Goal: Task Accomplishment & Management: Manage account settings

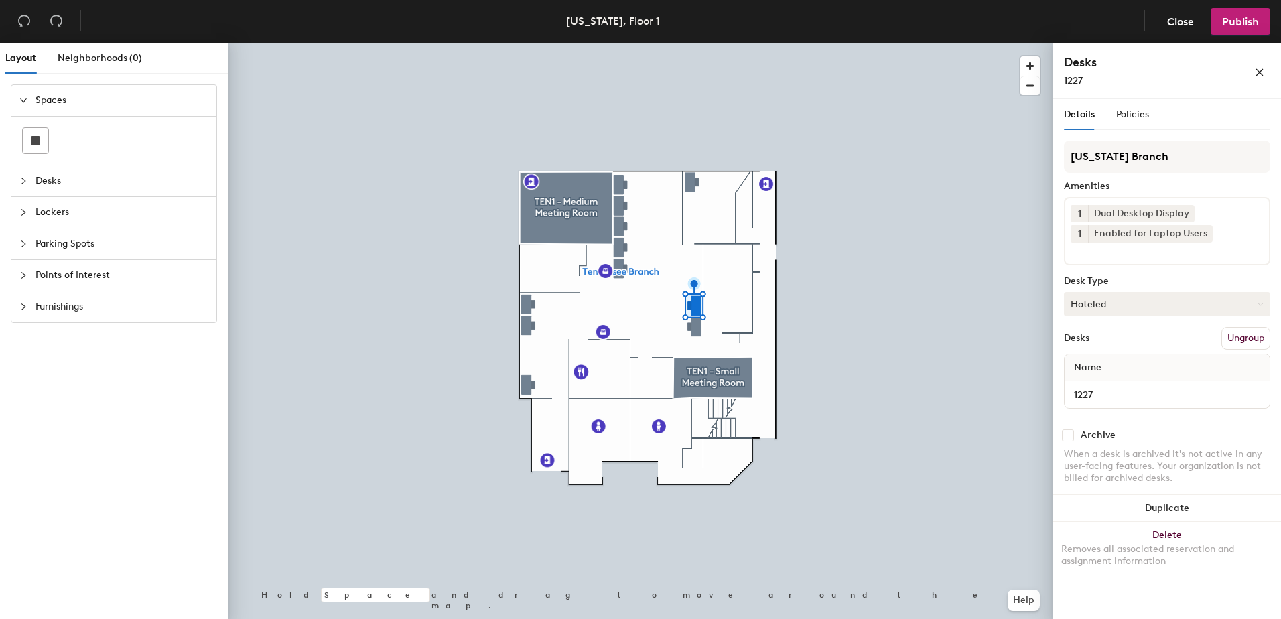
click at [1119, 306] on button "Hoteled" at bounding box center [1167, 304] width 206 height 24
click at [1114, 344] on div "Assigned" at bounding box center [1132, 346] width 134 height 20
click at [1234, 334] on button "Ungroup" at bounding box center [1246, 338] width 49 height 23
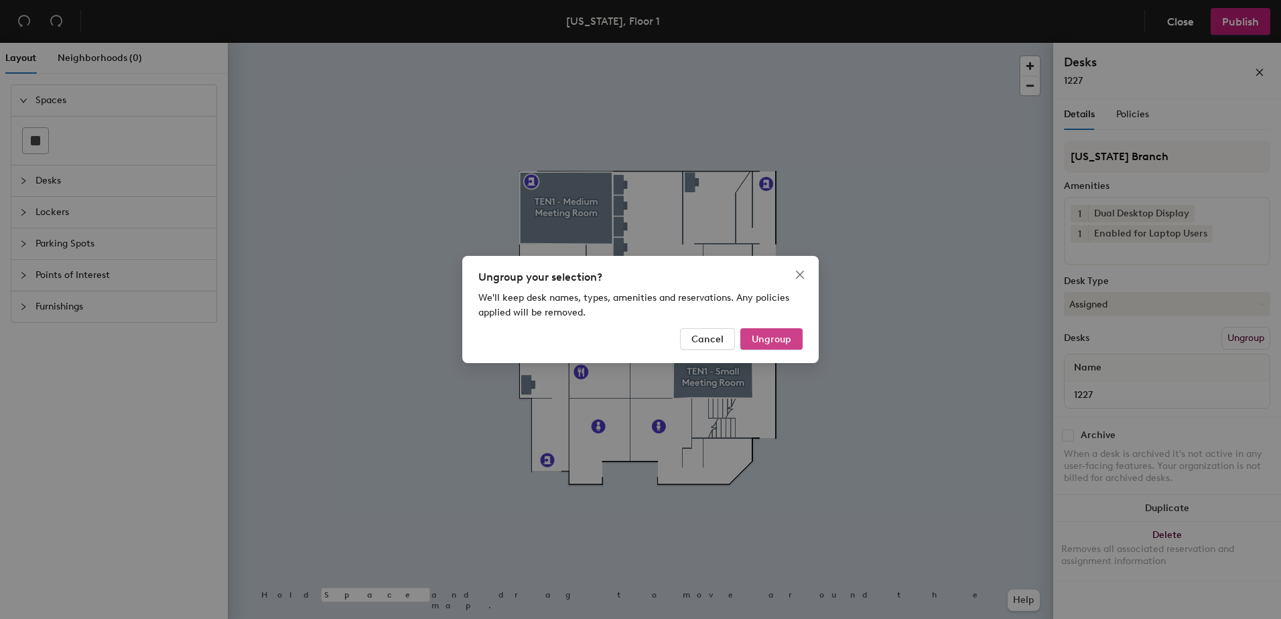
click at [779, 338] on span "Ungroup" at bounding box center [772, 339] width 40 height 11
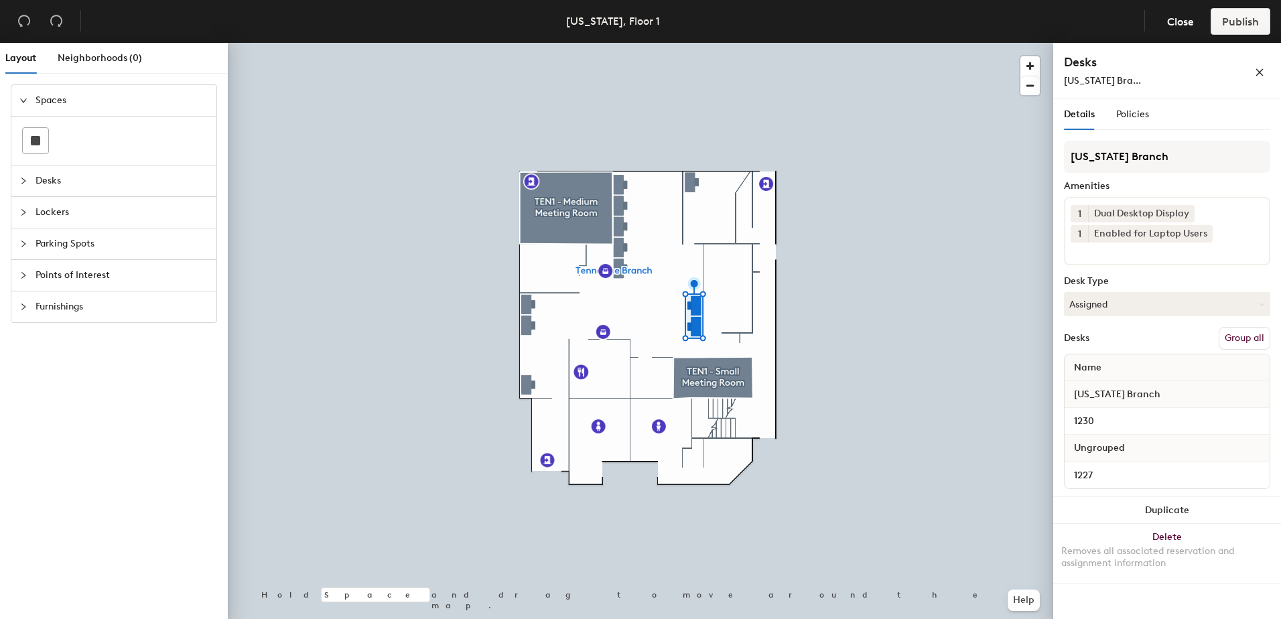
click at [1236, 336] on button "Group all" at bounding box center [1245, 338] width 52 height 23
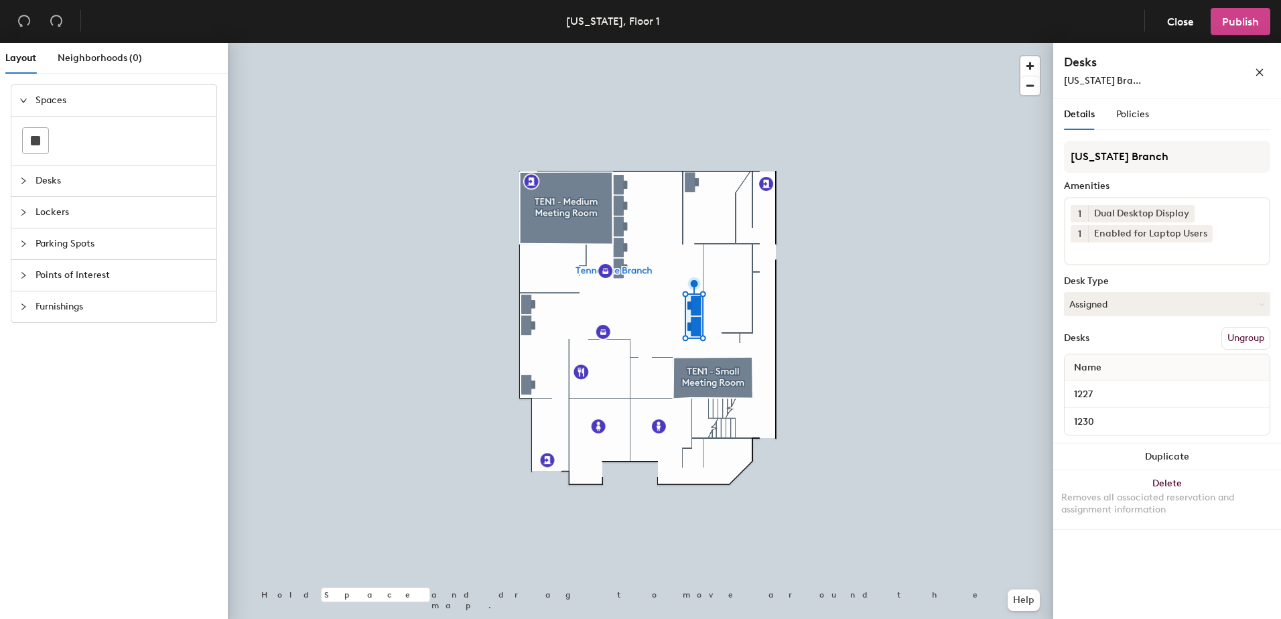
click at [1228, 8] on header "Tennessee, Floor 1 Close Publish" at bounding box center [640, 21] width 1281 height 43
click at [1226, 23] on span "Publish" at bounding box center [1240, 21] width 37 height 13
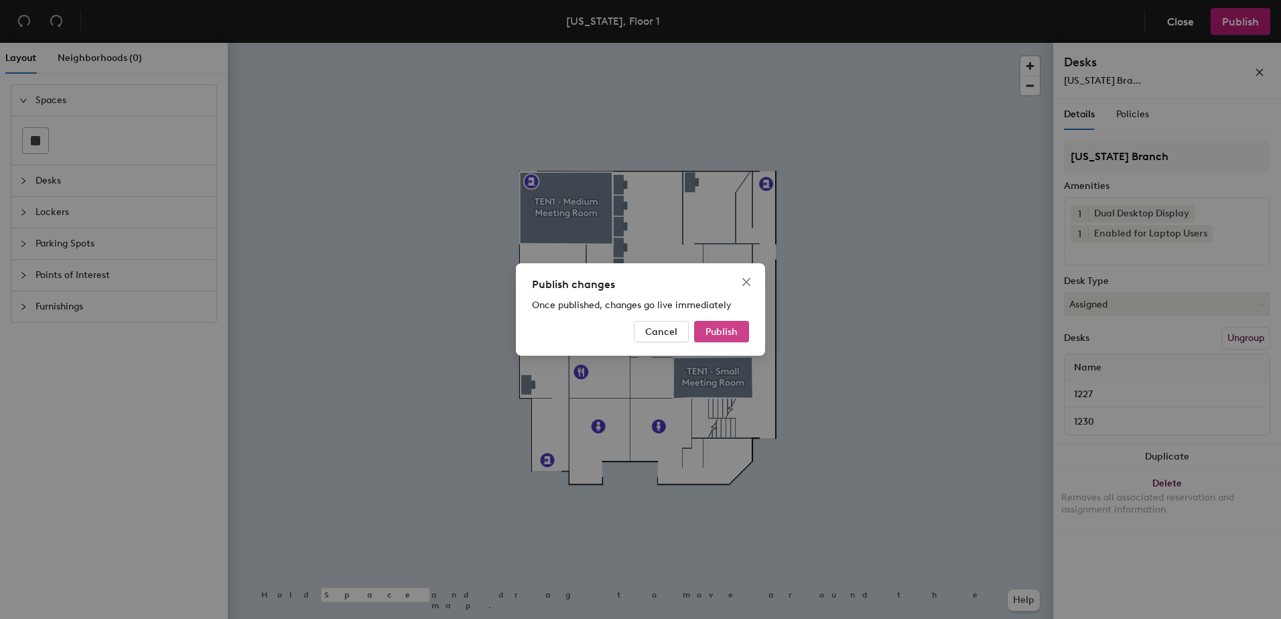
click at [723, 335] on span "Publish" at bounding box center [722, 331] width 32 height 11
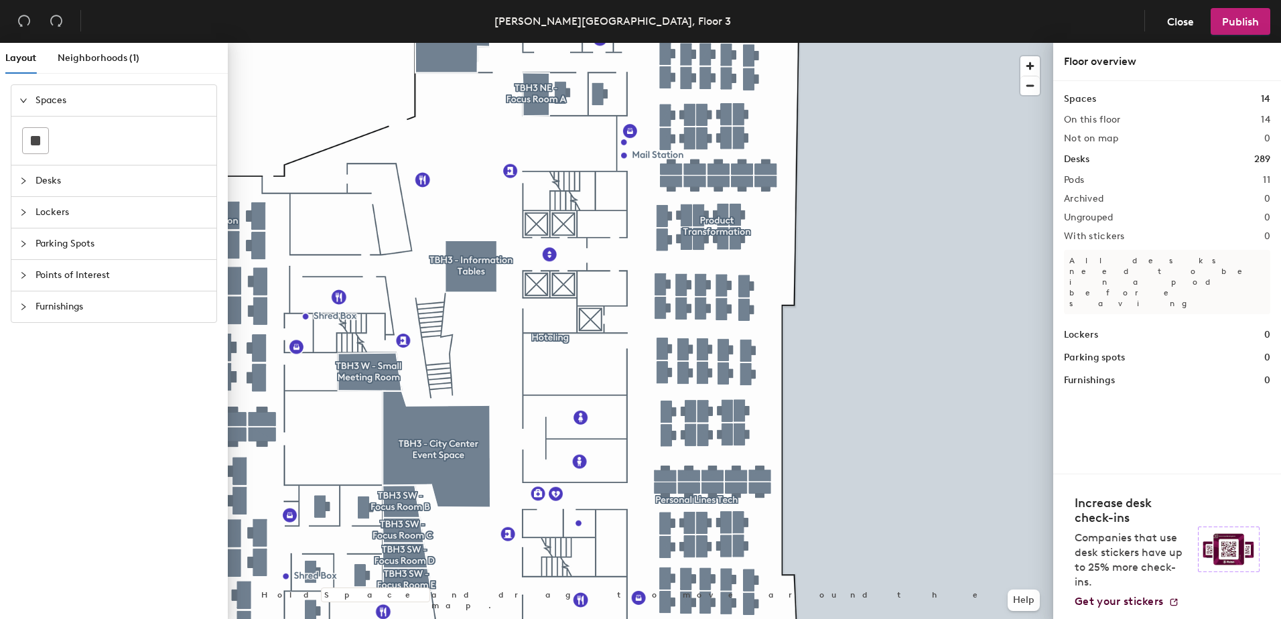
click at [766, 43] on div at bounding box center [641, 43] width 826 height 0
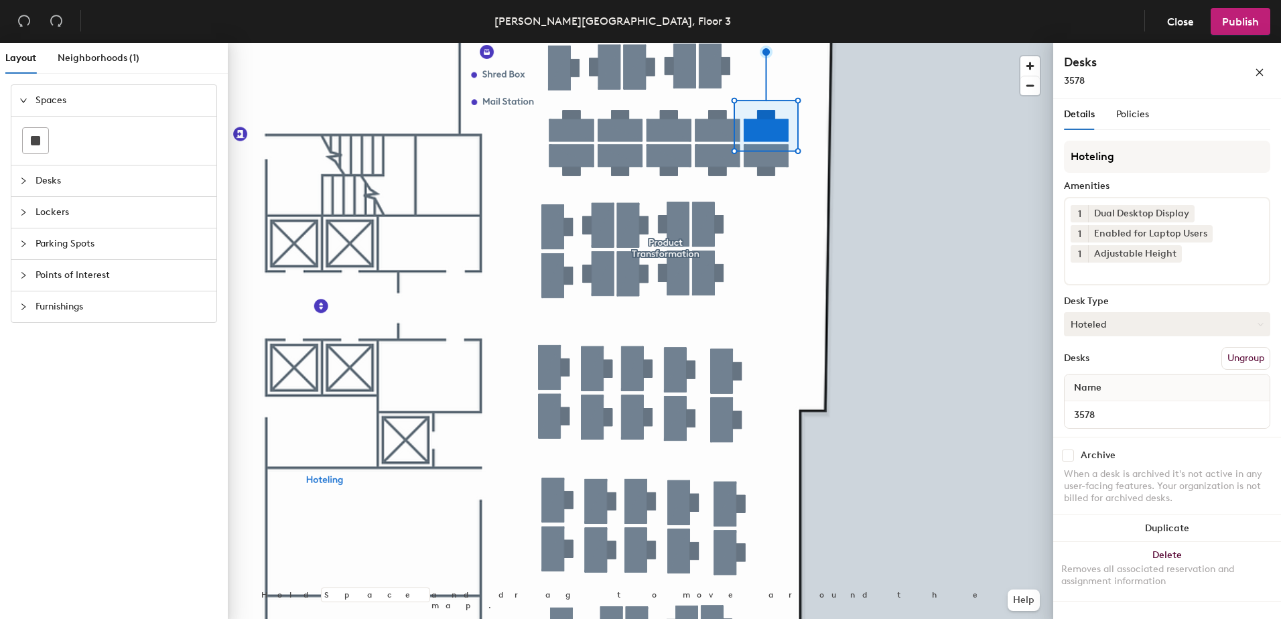
click at [1144, 328] on button "Hoteled" at bounding box center [1167, 324] width 206 height 24
click at [1153, 365] on div "Assigned" at bounding box center [1132, 366] width 134 height 20
click at [1222, 353] on button "Ungroup" at bounding box center [1246, 358] width 49 height 23
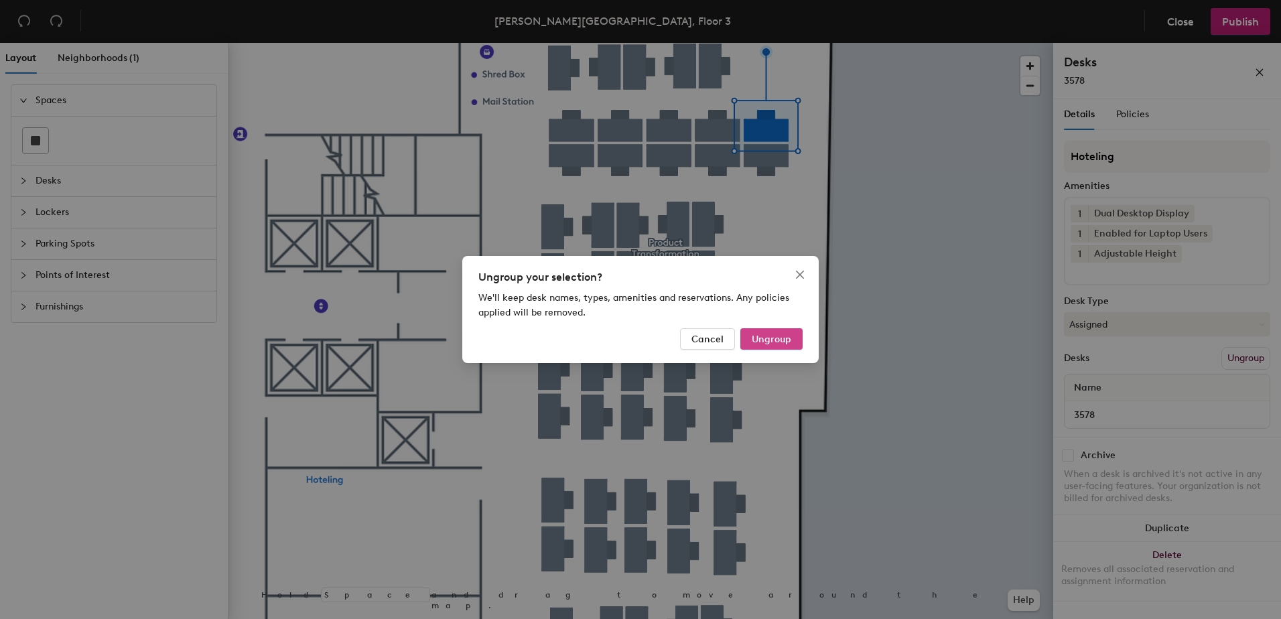
click at [785, 342] on span "Ungroup" at bounding box center [772, 339] width 40 height 11
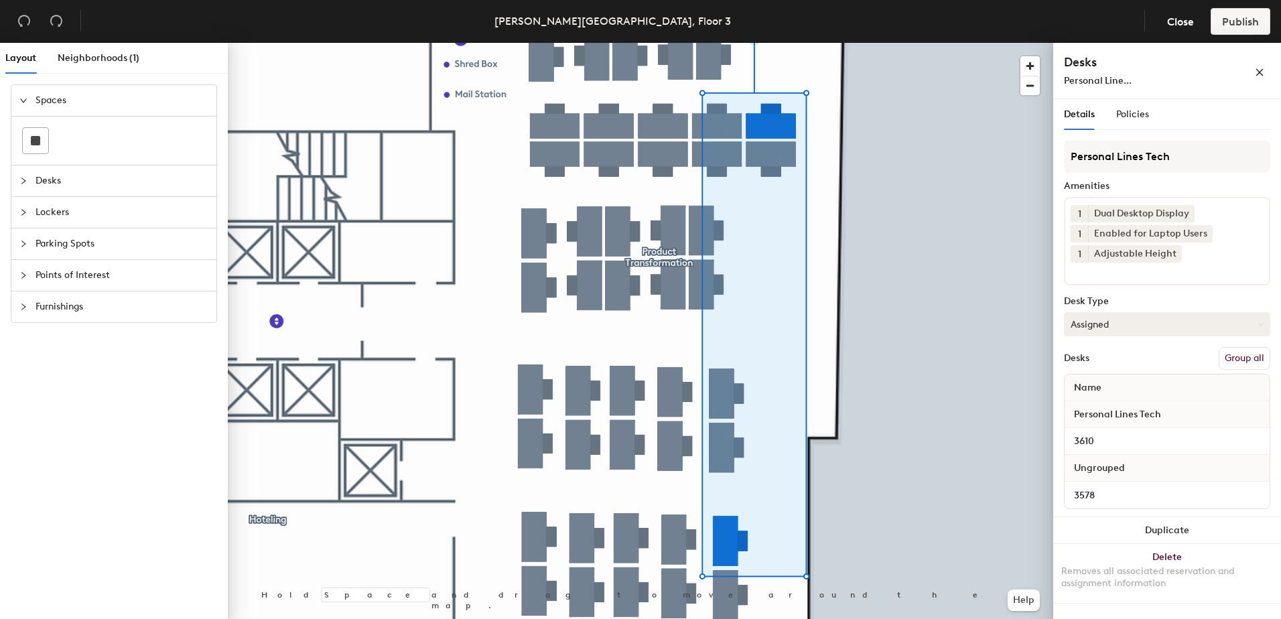
drag, startPoint x: 1236, startPoint y: 363, endPoint x: 1226, endPoint y: 312, distance: 51.9
click at [1237, 363] on button "Group all" at bounding box center [1245, 358] width 52 height 23
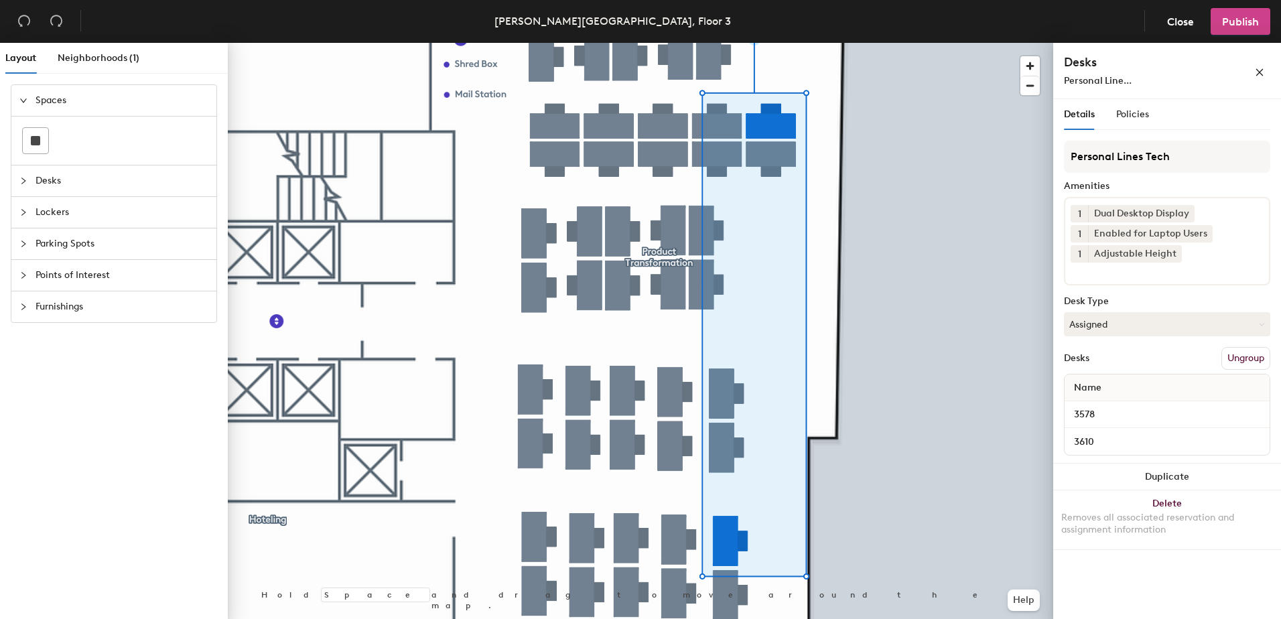
click at [1230, 17] on span "Publish" at bounding box center [1240, 21] width 37 height 13
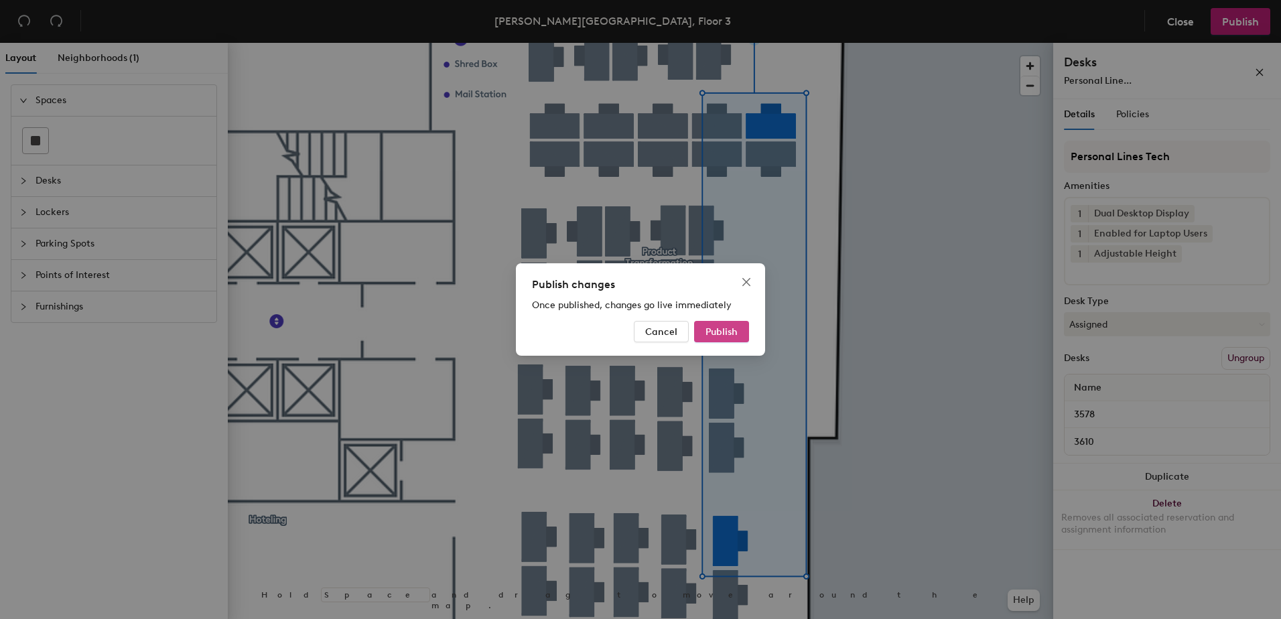
click at [733, 330] on span "Publish" at bounding box center [722, 331] width 32 height 11
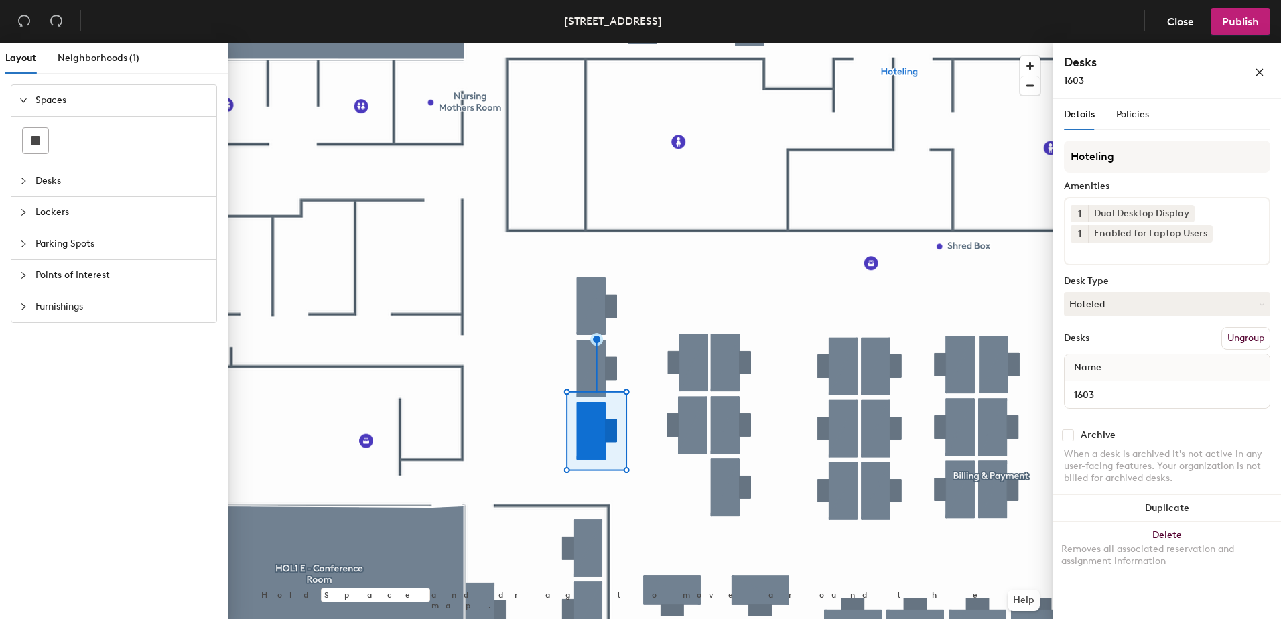
click at [1112, 324] on div "Hoteling Amenities 1 Dual Desktop Display 1 Enabled for Laptop Users Desk Type …" at bounding box center [1167, 279] width 206 height 276
click at [1119, 318] on div "Hoteling Amenities 1 Dual Desktop Display 1 Enabled for Laptop Users Desk Type …" at bounding box center [1167, 279] width 206 height 276
drag, startPoint x: 1107, startPoint y: 310, endPoint x: 1108, endPoint y: 328, distance: 17.5
click at [1106, 310] on button "Hoteled" at bounding box center [1167, 304] width 206 height 24
click at [1109, 344] on div "Assigned" at bounding box center [1132, 346] width 134 height 20
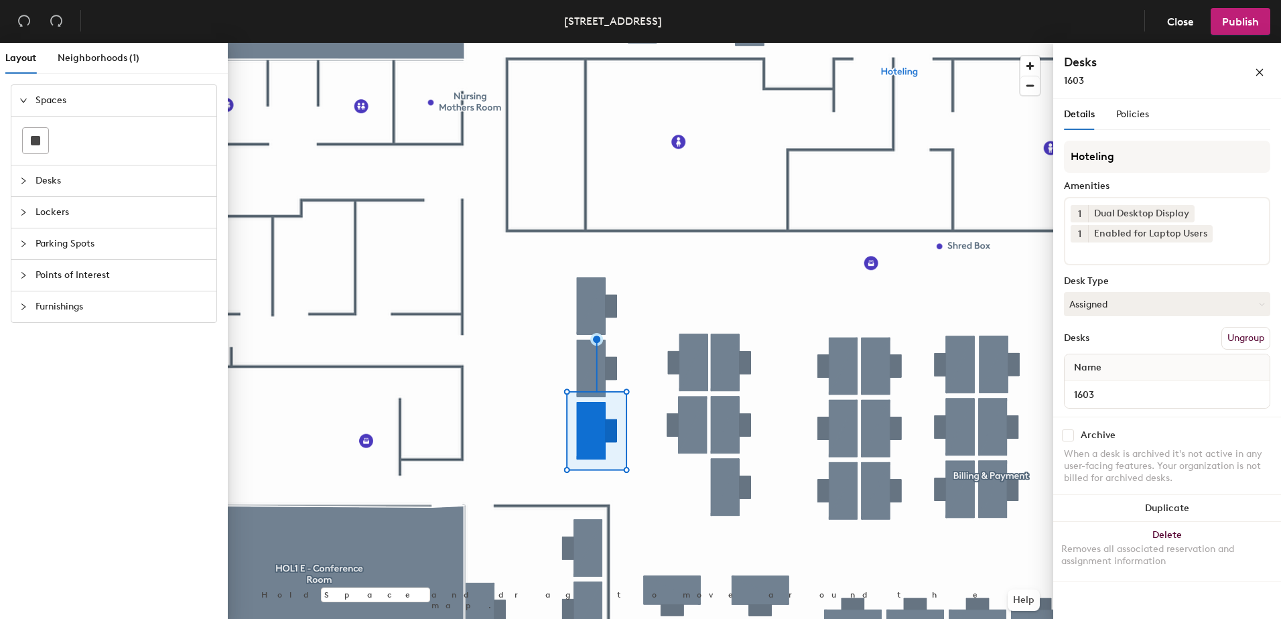
click at [1234, 340] on button "Ungroup" at bounding box center [1246, 338] width 49 height 23
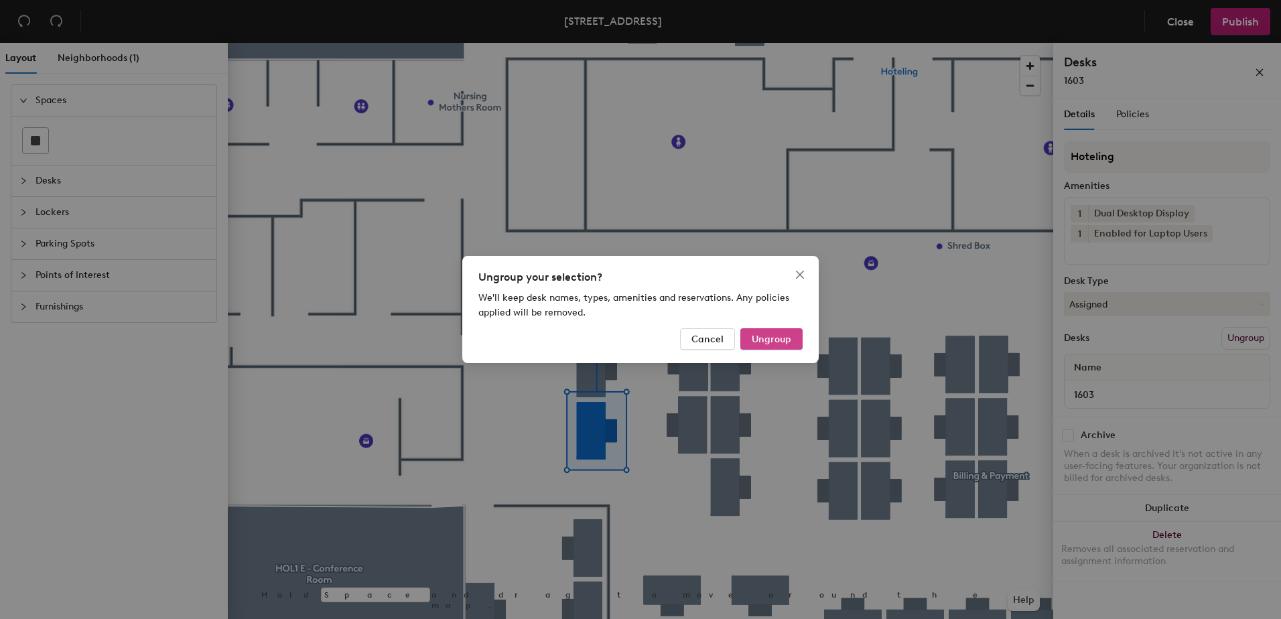
click at [773, 338] on span "Ungroup" at bounding box center [772, 339] width 40 height 11
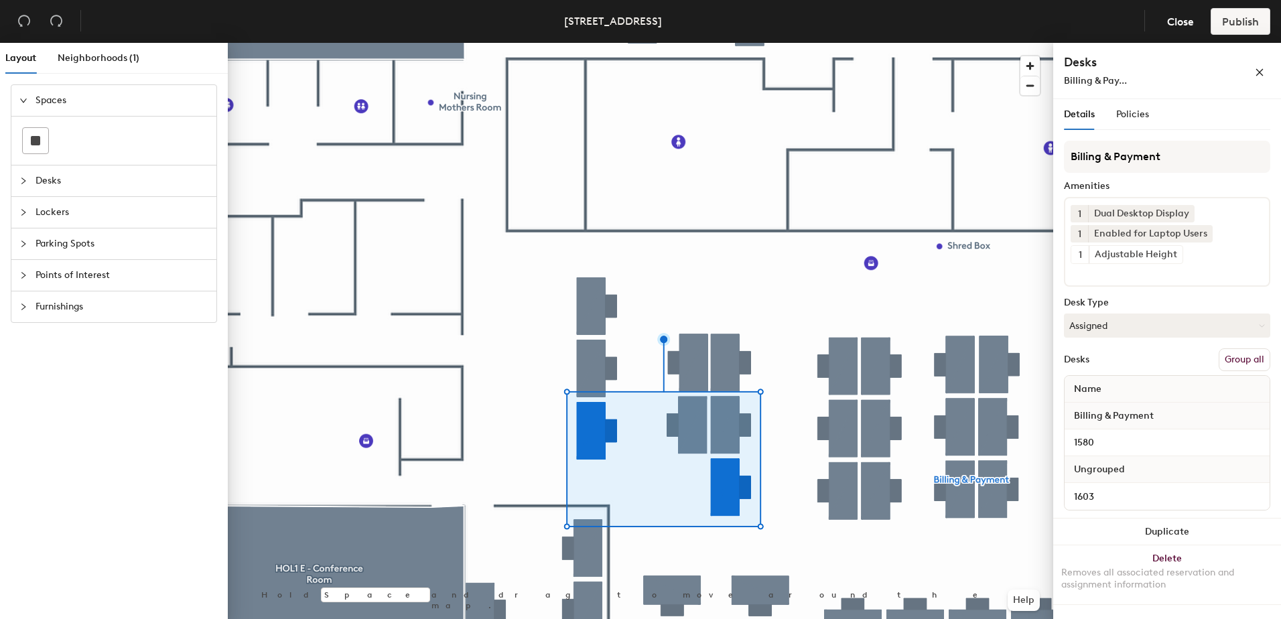
click at [1236, 359] on button "Group all" at bounding box center [1245, 359] width 52 height 23
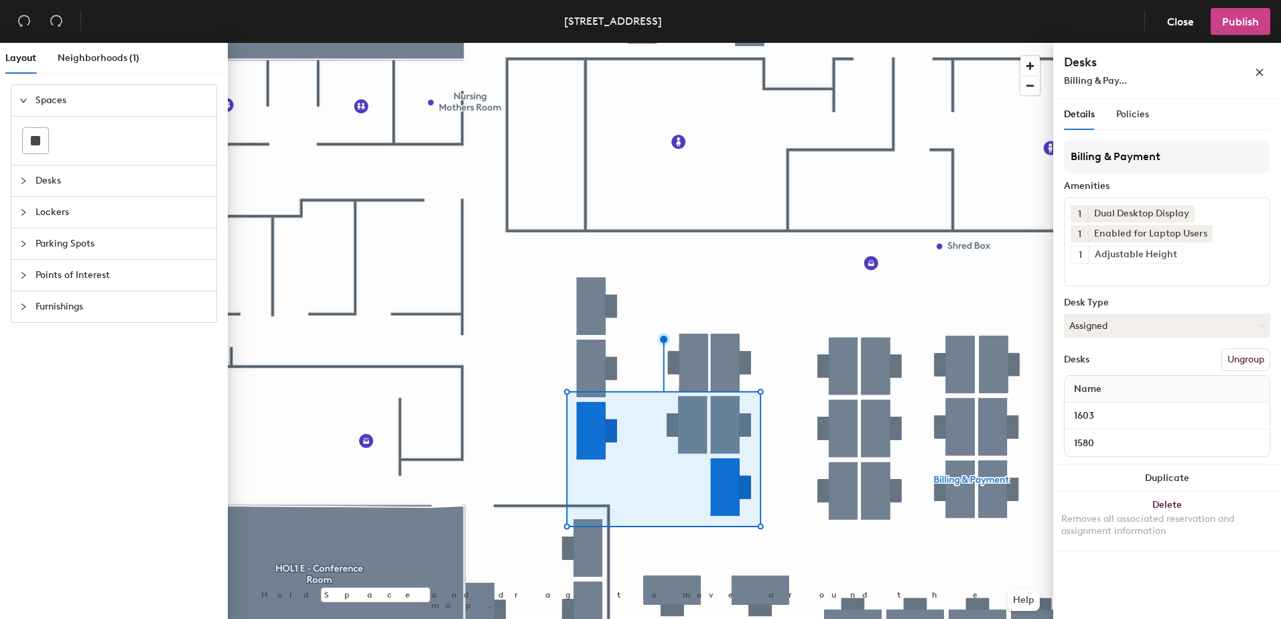
click at [1240, 27] on button "Publish" at bounding box center [1241, 21] width 60 height 27
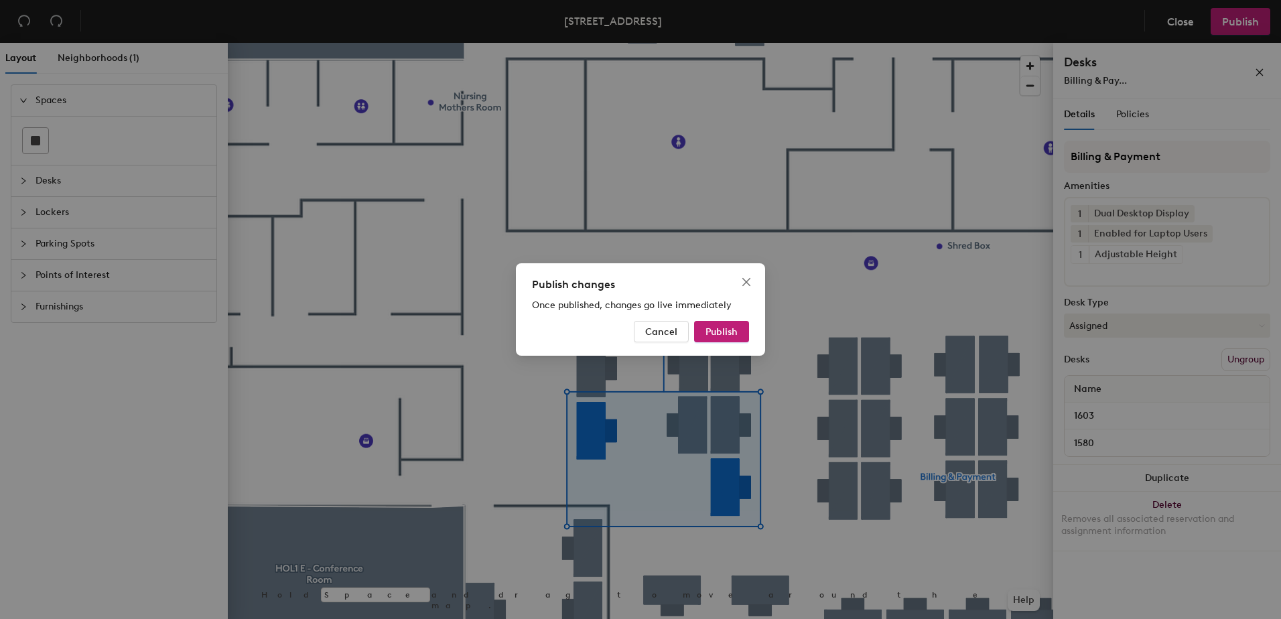
drag, startPoint x: 735, startPoint y: 330, endPoint x: 556, endPoint y: 379, distance: 185.7
click at [734, 330] on span "Publish" at bounding box center [722, 331] width 32 height 11
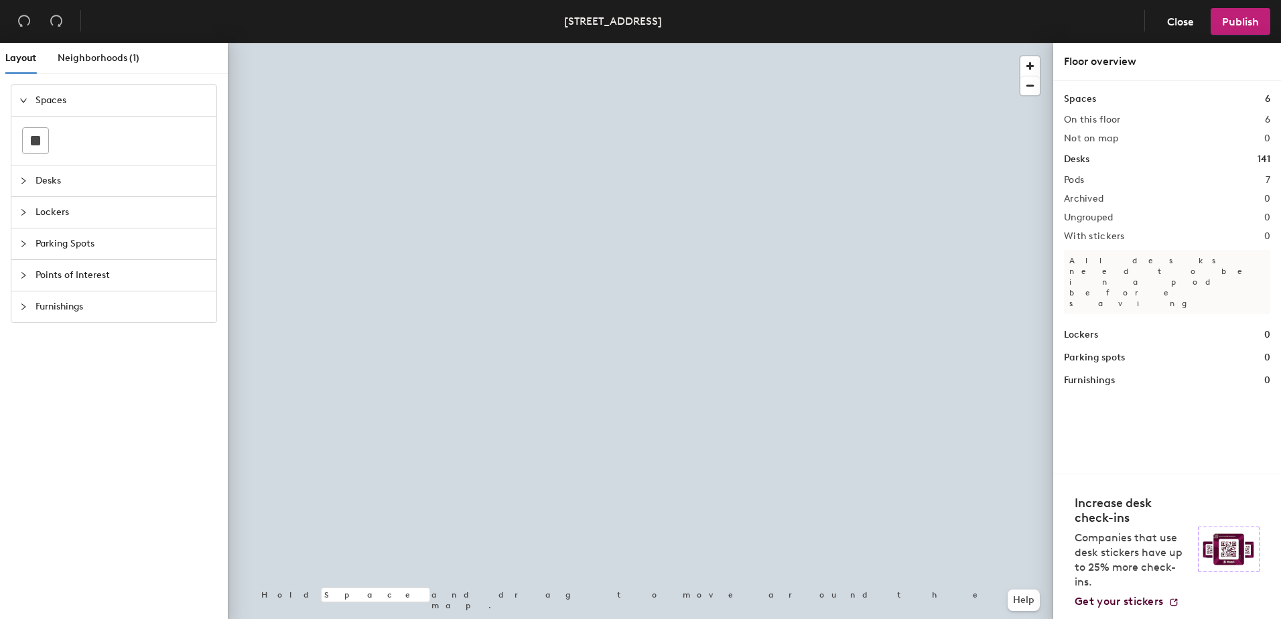
click at [659, 43] on div at bounding box center [641, 43] width 826 height 0
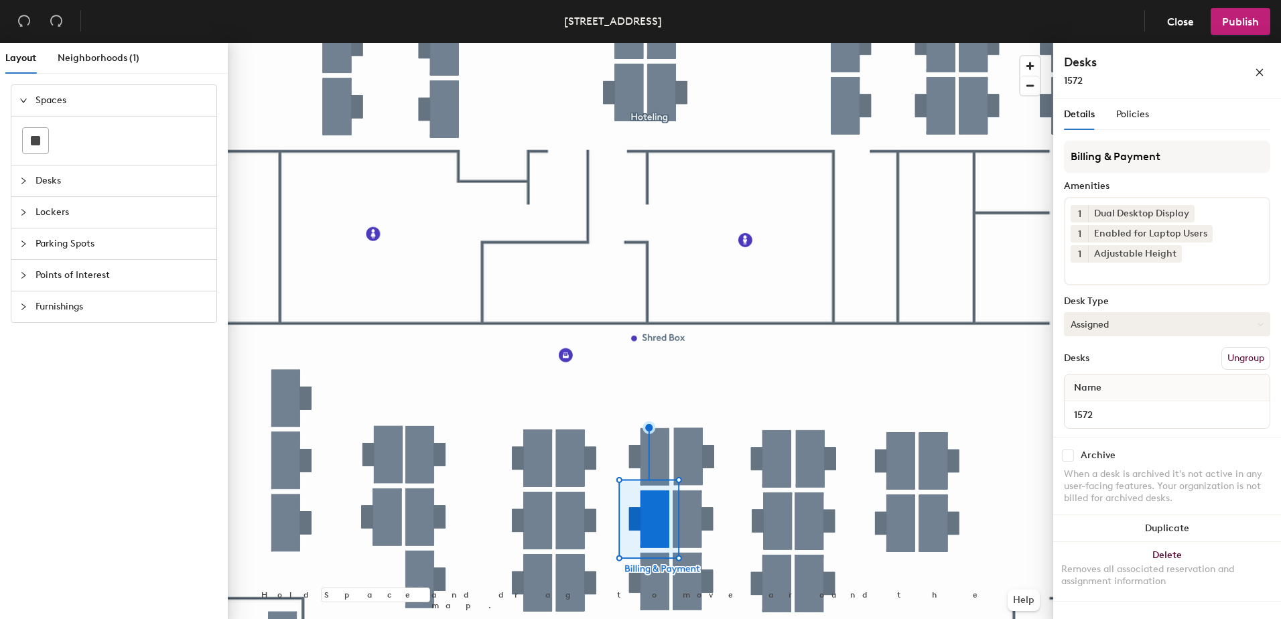
click at [1080, 327] on button "Assigned" at bounding box center [1167, 324] width 206 height 24
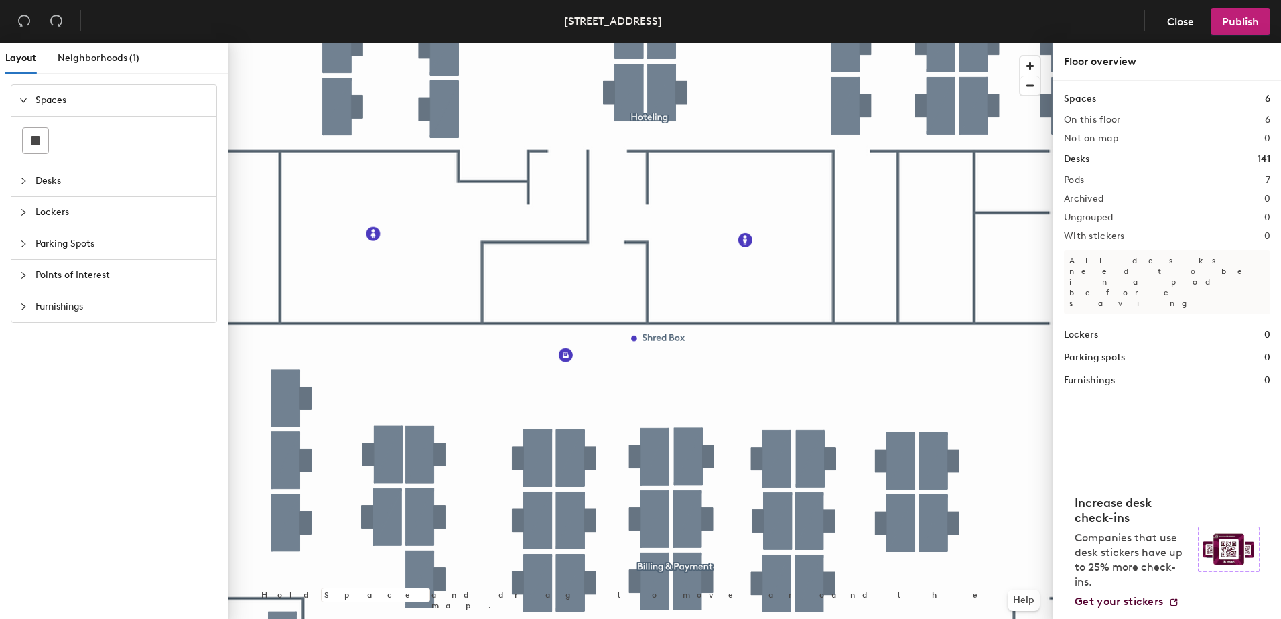
click at [658, 43] on div at bounding box center [641, 43] width 826 height 0
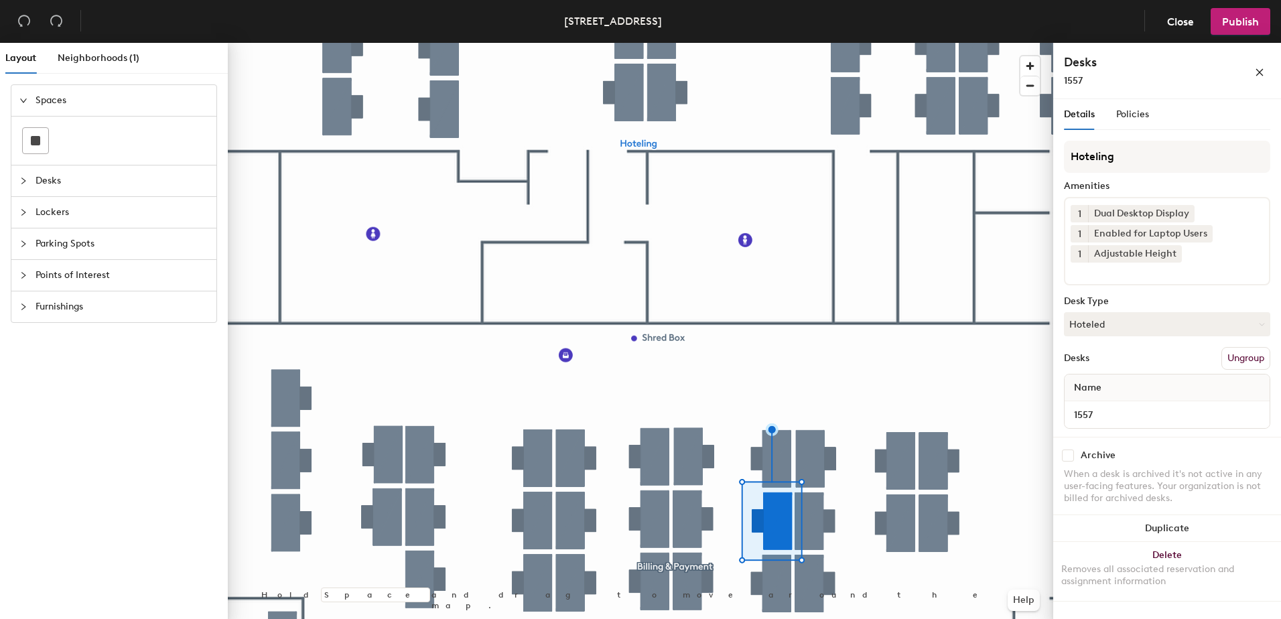
click at [653, 43] on div at bounding box center [641, 43] width 826 height 0
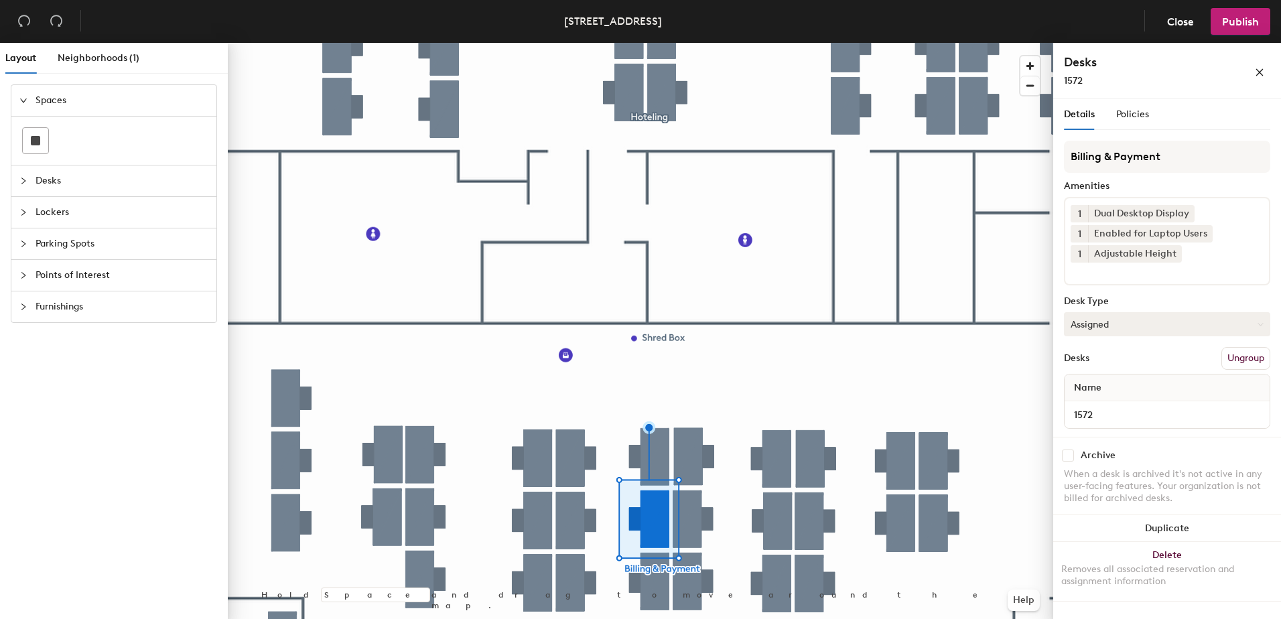
click at [1092, 327] on button "Assigned" at bounding box center [1167, 324] width 206 height 24
click at [1086, 406] on div "Hoteled" at bounding box center [1132, 406] width 134 height 20
click at [1239, 359] on button "Ungroup" at bounding box center [1246, 358] width 49 height 23
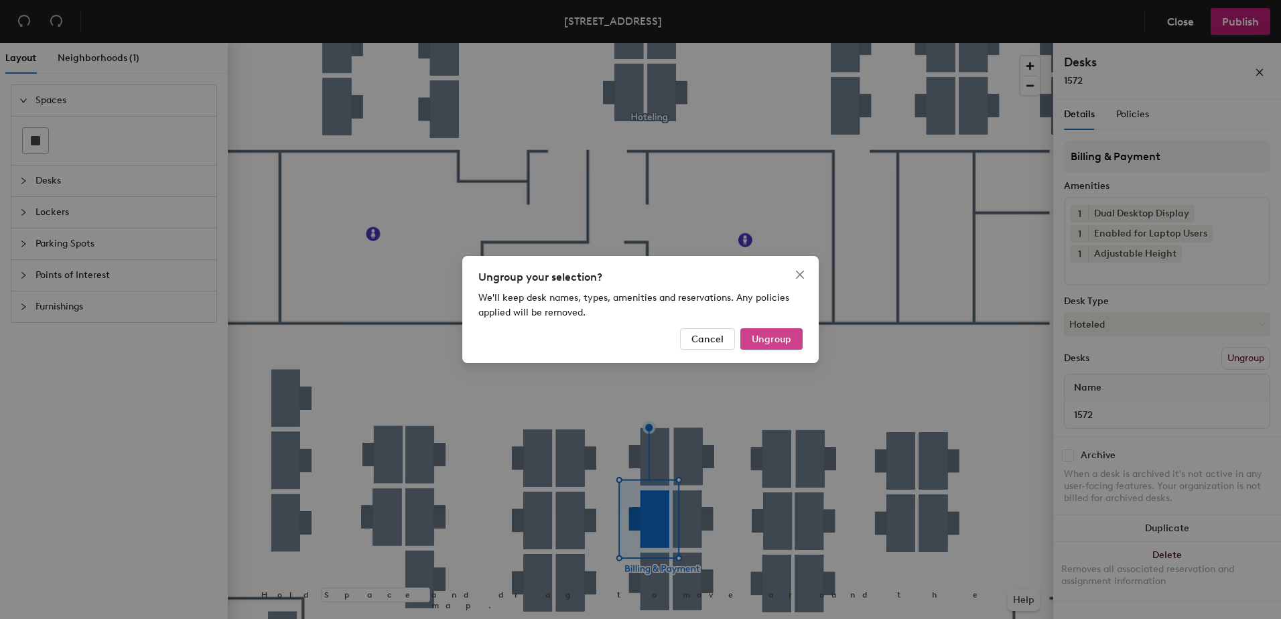
click at [777, 338] on span "Ungroup" at bounding box center [772, 339] width 40 height 11
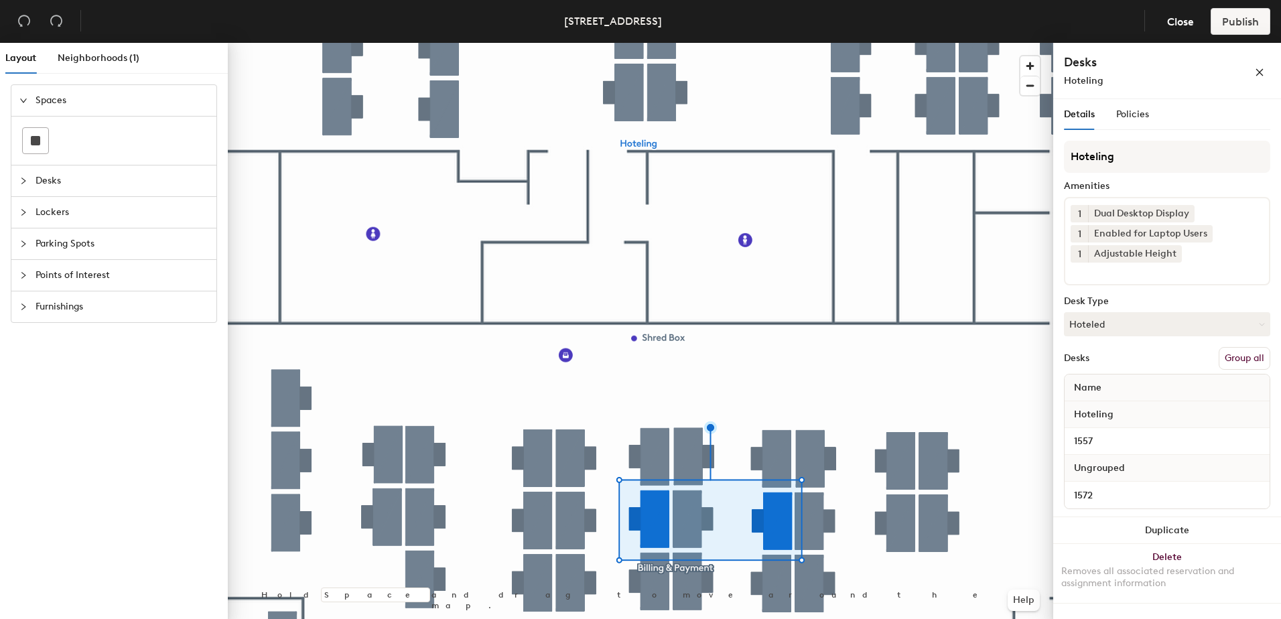
click at [1245, 364] on button "Group all" at bounding box center [1245, 358] width 52 height 23
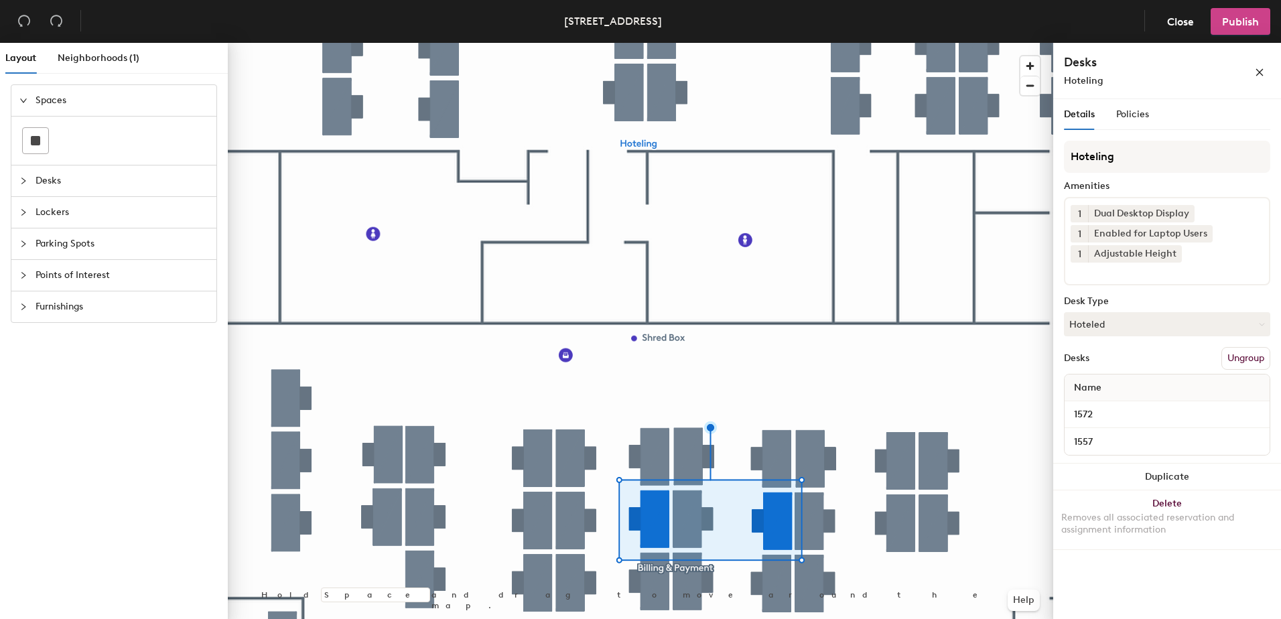
click at [1234, 20] on span "Publish" at bounding box center [1240, 21] width 37 height 13
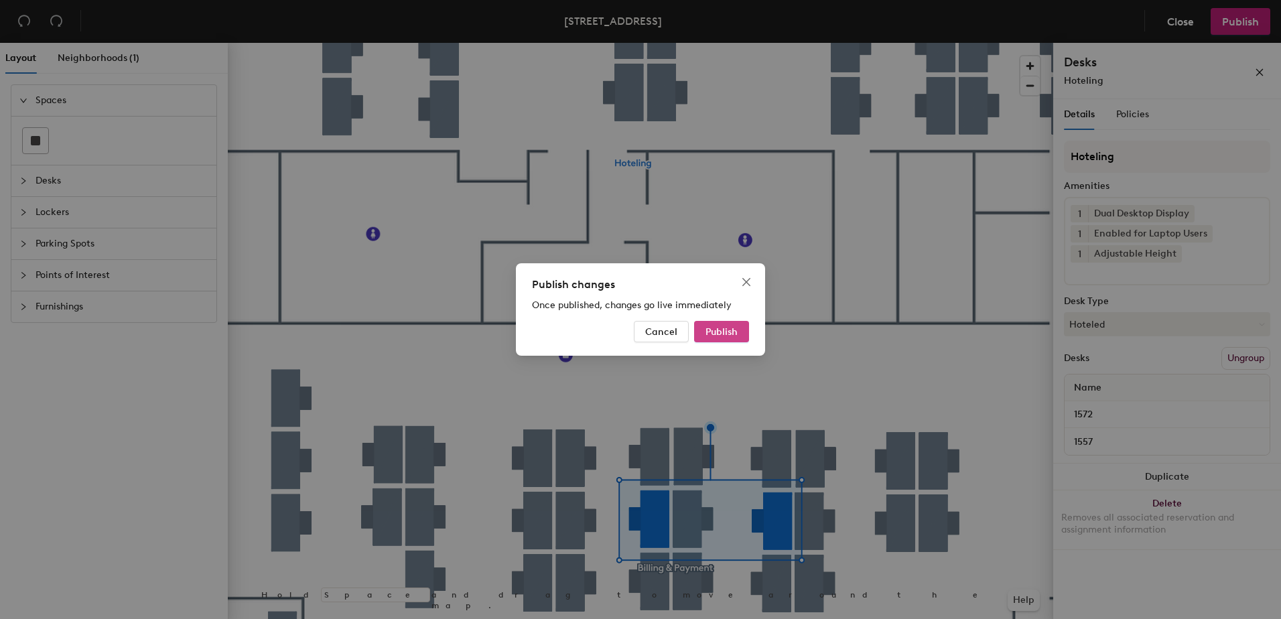
click at [716, 326] on span "Publish" at bounding box center [722, 331] width 32 height 11
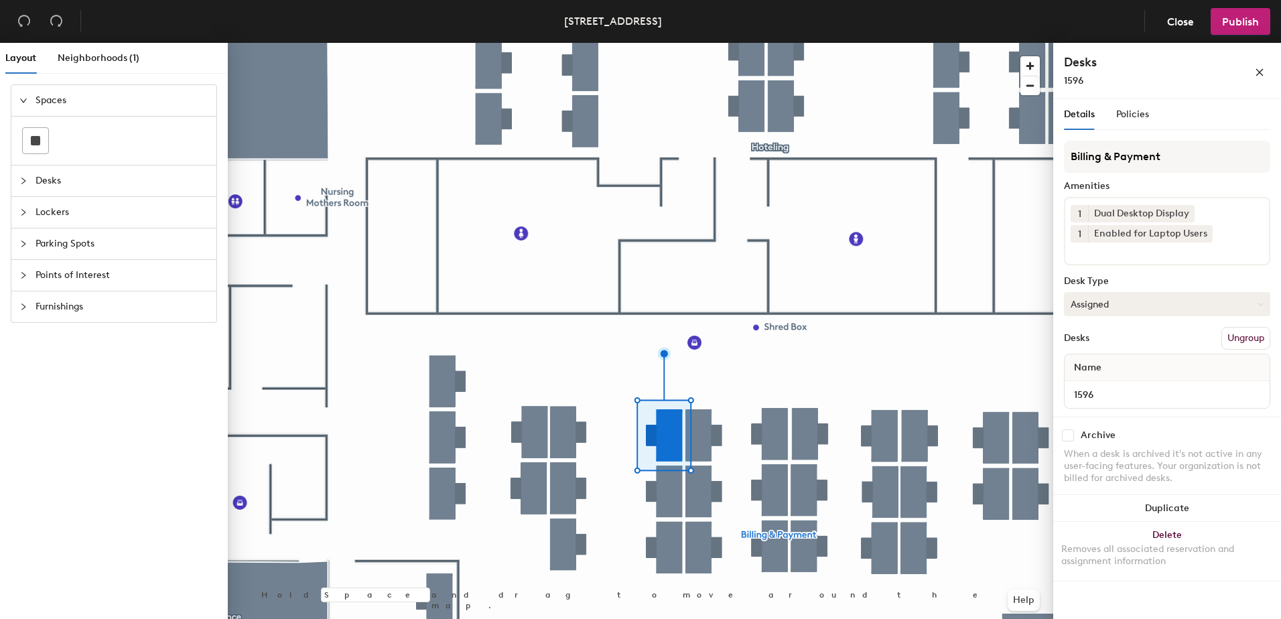
click at [1107, 309] on button "Assigned" at bounding box center [1167, 304] width 206 height 24
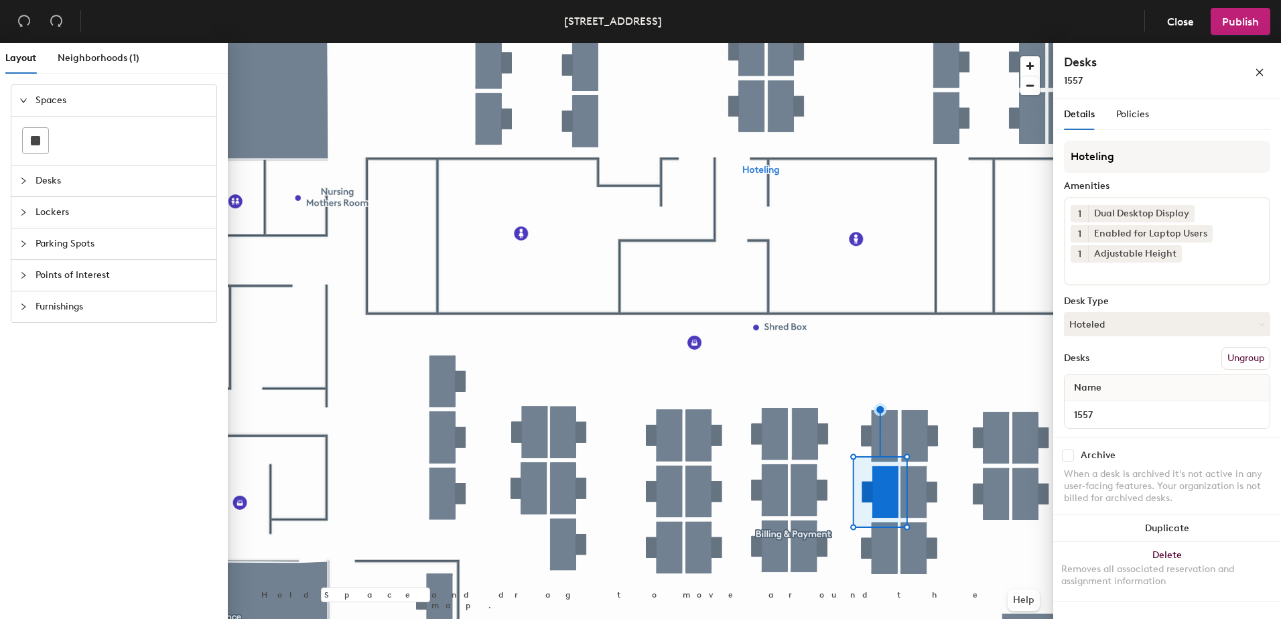
click at [671, 43] on div at bounding box center [641, 43] width 826 height 0
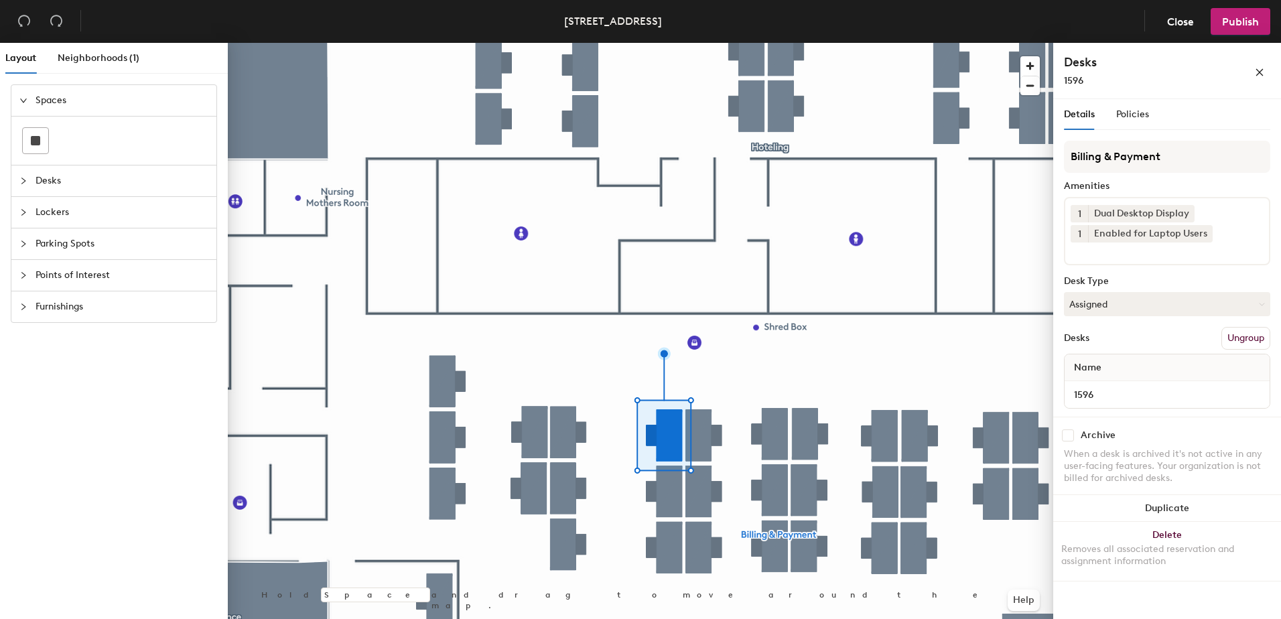
drag, startPoint x: 1151, startPoint y: 311, endPoint x: 1147, endPoint y: 323, distance: 12.9
click at [1151, 311] on button "Assigned" at bounding box center [1167, 304] width 206 height 24
click at [1118, 387] on div "Hoteled" at bounding box center [1132, 386] width 134 height 20
click at [1242, 338] on button "Ungroup" at bounding box center [1246, 338] width 49 height 23
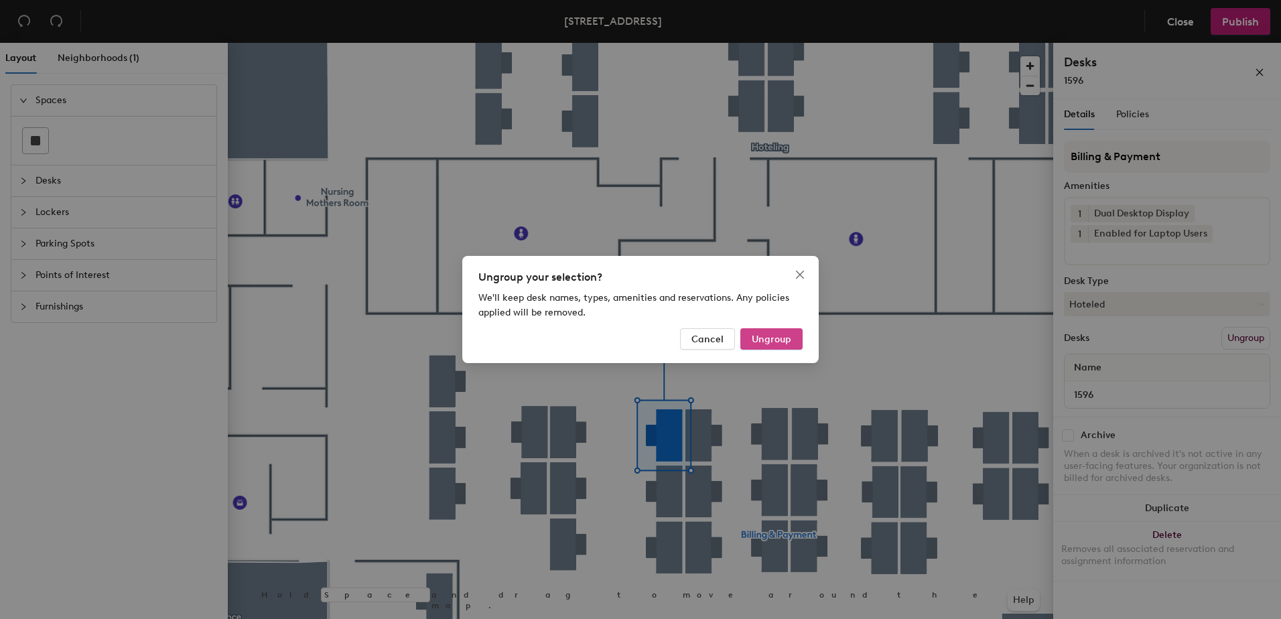
click at [770, 342] on span "Ungroup" at bounding box center [772, 339] width 40 height 11
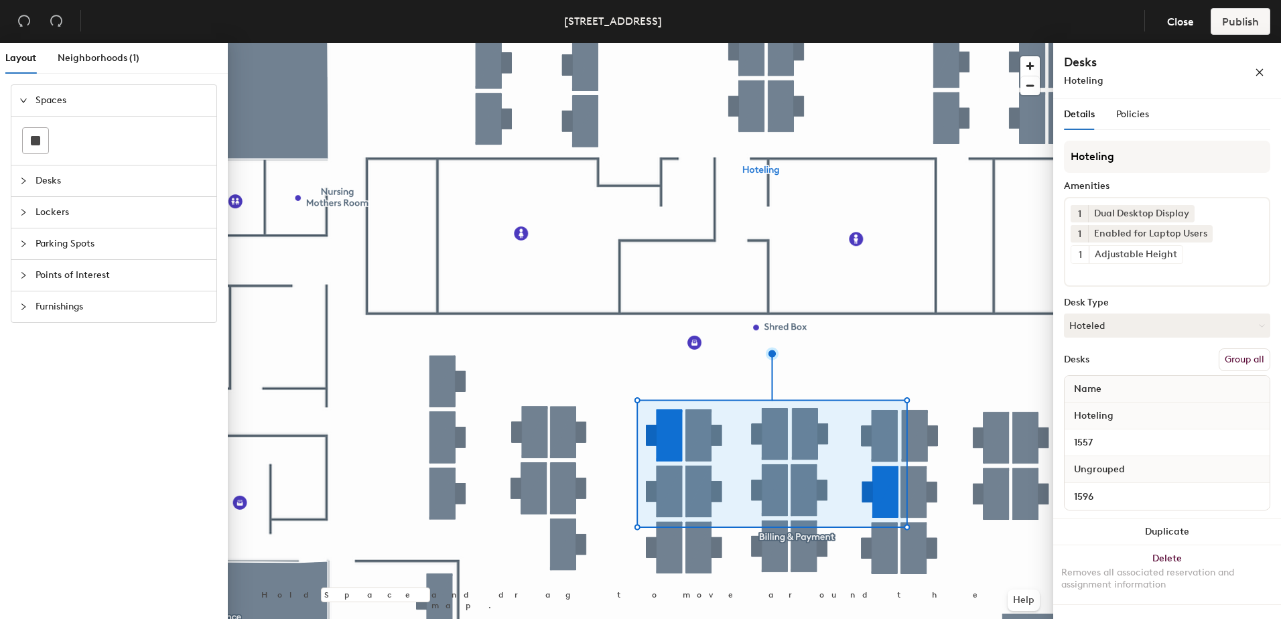
click at [1260, 354] on button "Group all" at bounding box center [1245, 359] width 52 height 23
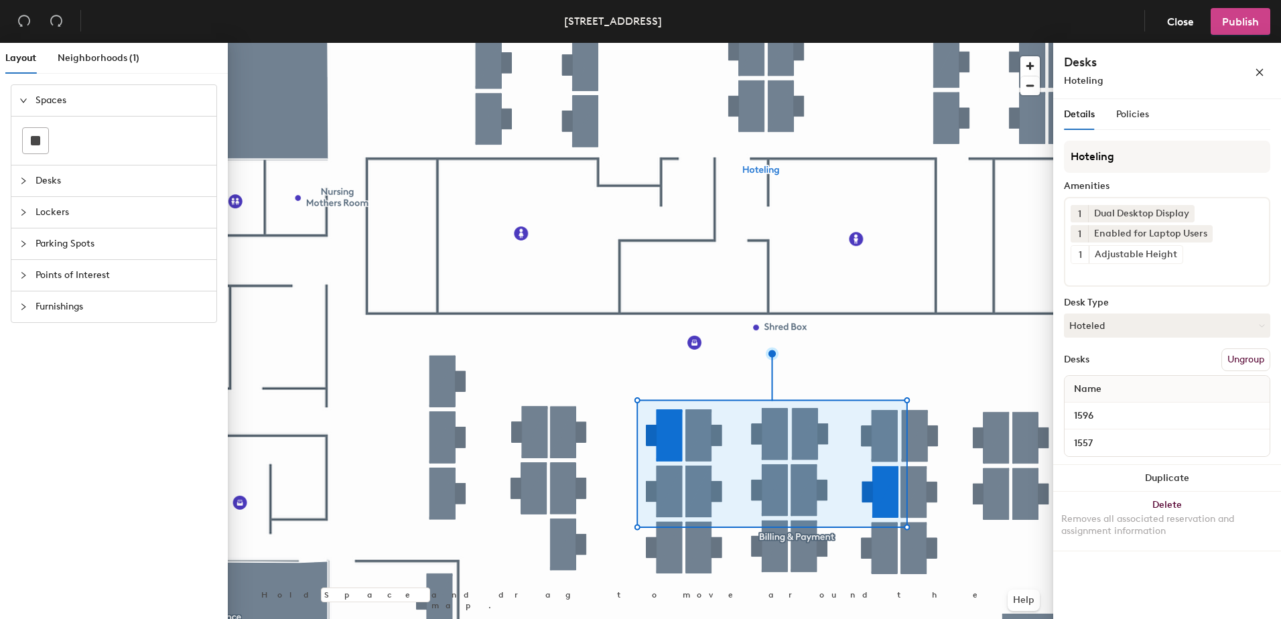
click at [1228, 25] on span "Publish" at bounding box center [1240, 21] width 37 height 13
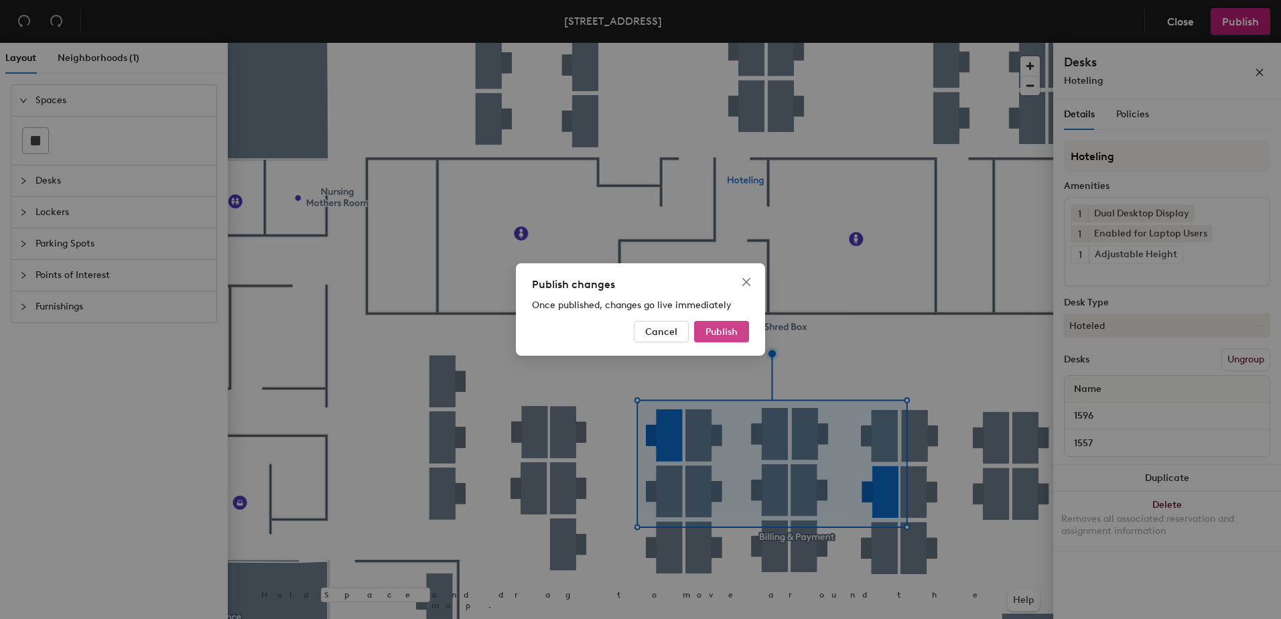
drag, startPoint x: 745, startPoint y: 329, endPoint x: 738, endPoint y: 338, distance: 11.9
click at [739, 336] on button "Publish" at bounding box center [721, 331] width 55 height 21
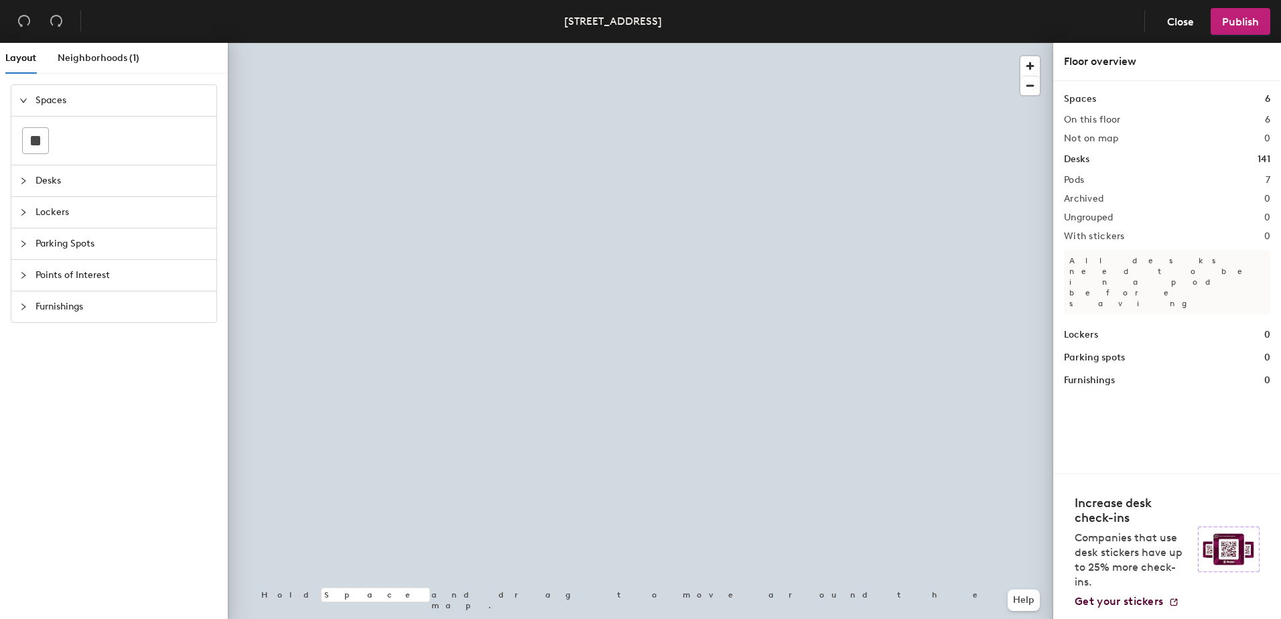
click at [747, 43] on div at bounding box center [641, 43] width 826 height 0
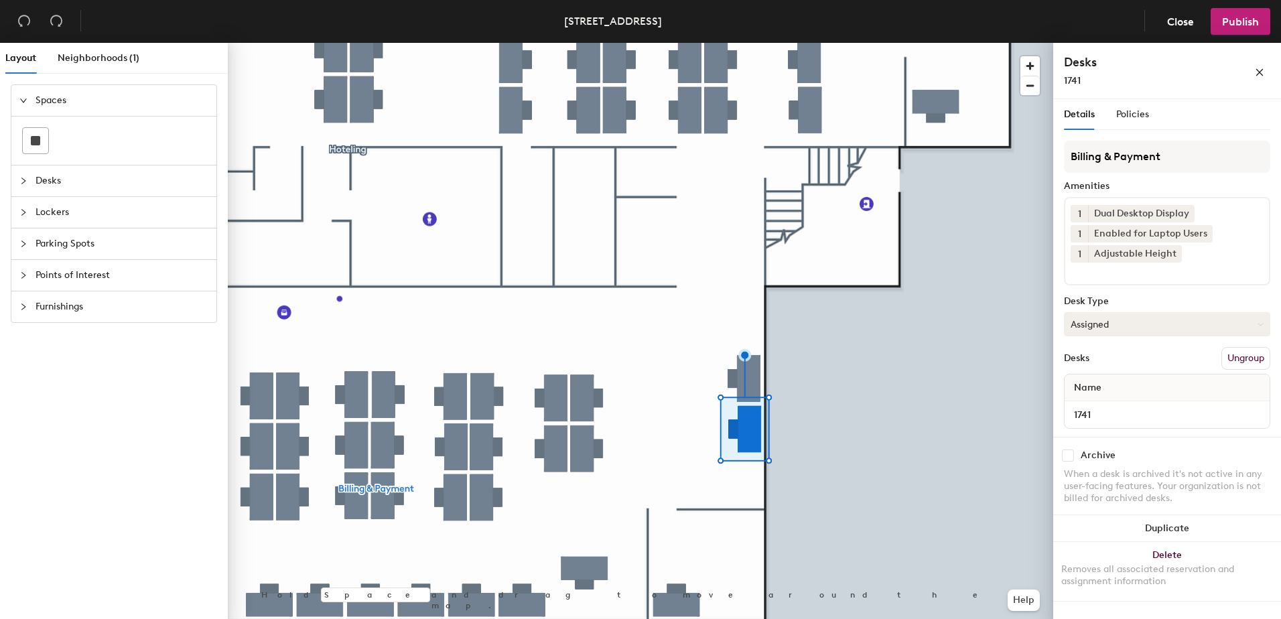
click at [1131, 328] on button "Assigned" at bounding box center [1167, 324] width 206 height 24
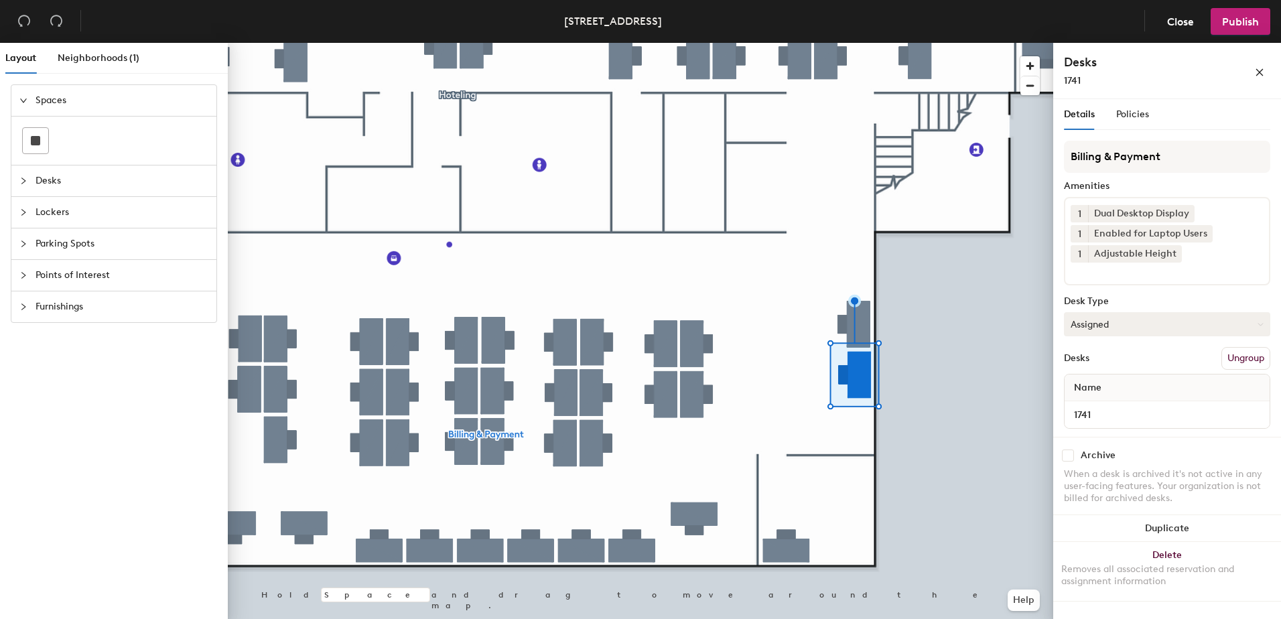
click at [1097, 328] on button "Assigned" at bounding box center [1167, 324] width 206 height 24
click at [1109, 404] on div "Hoteled" at bounding box center [1132, 406] width 134 height 20
click at [1239, 363] on button "Ungroup" at bounding box center [1246, 358] width 49 height 23
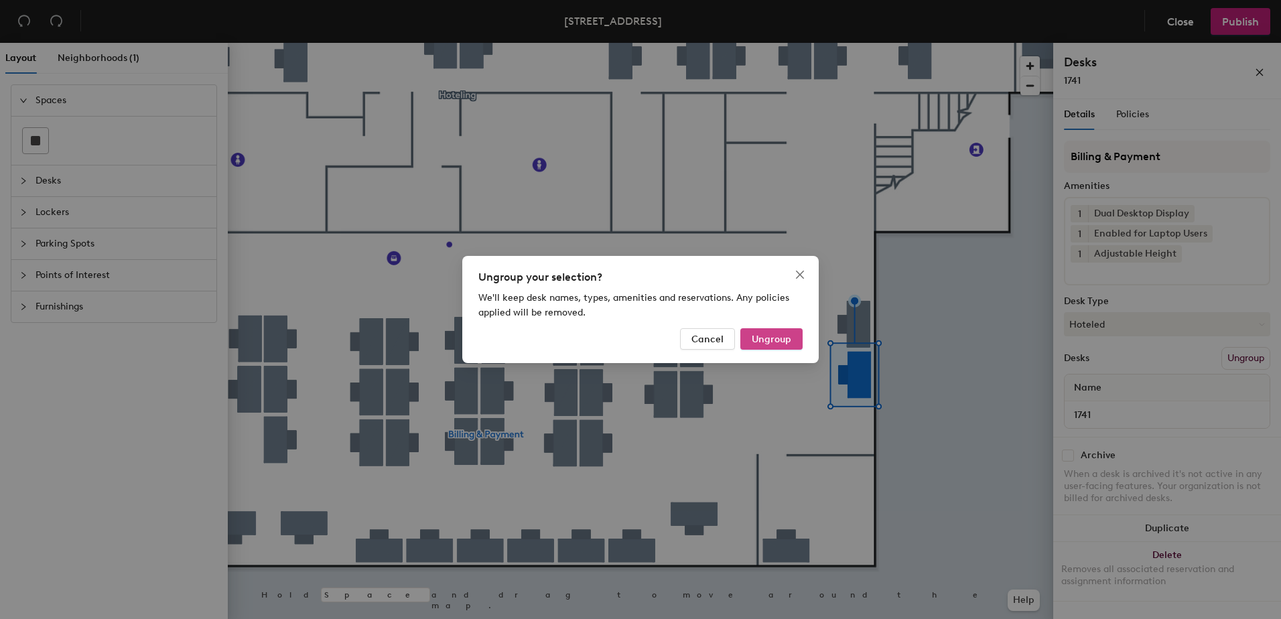
click at [775, 338] on span "Ungroup" at bounding box center [772, 339] width 40 height 11
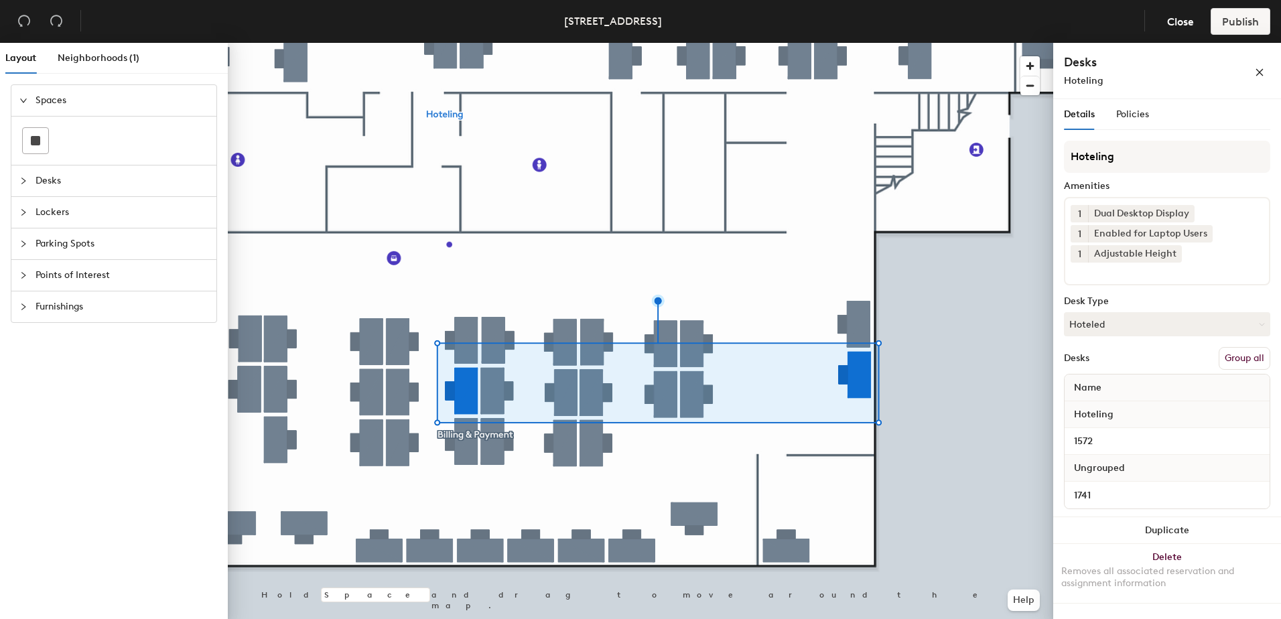
click at [1247, 361] on button "Group all" at bounding box center [1245, 358] width 52 height 23
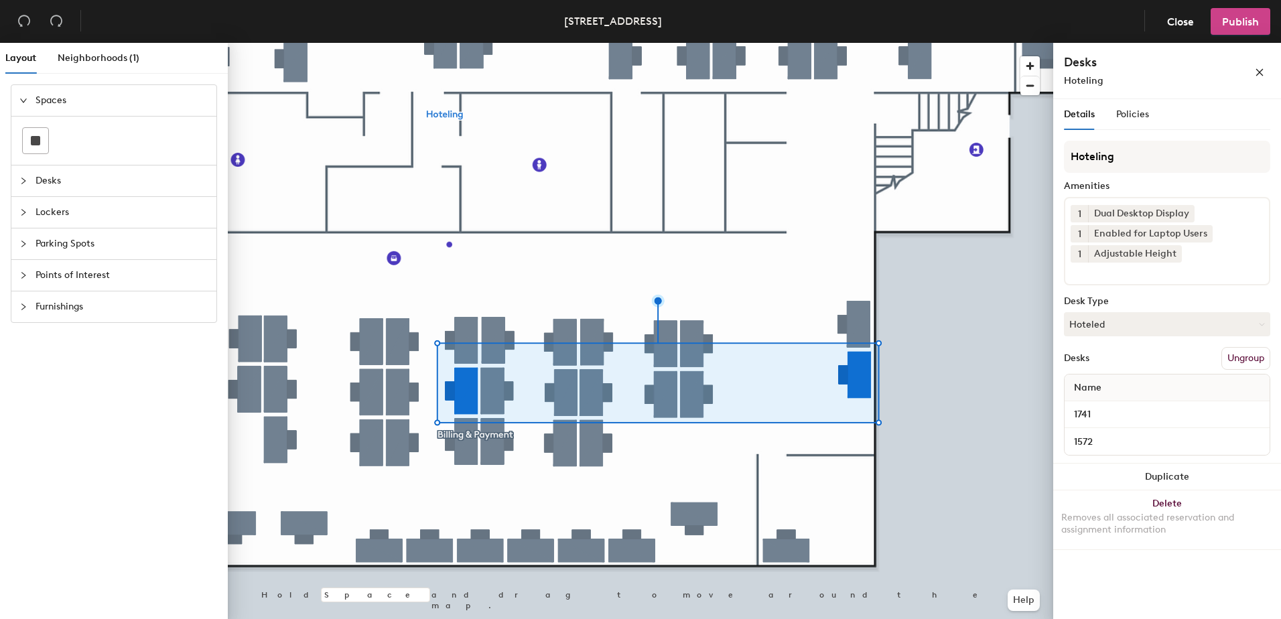
click at [1255, 22] on span "Publish" at bounding box center [1240, 21] width 37 height 13
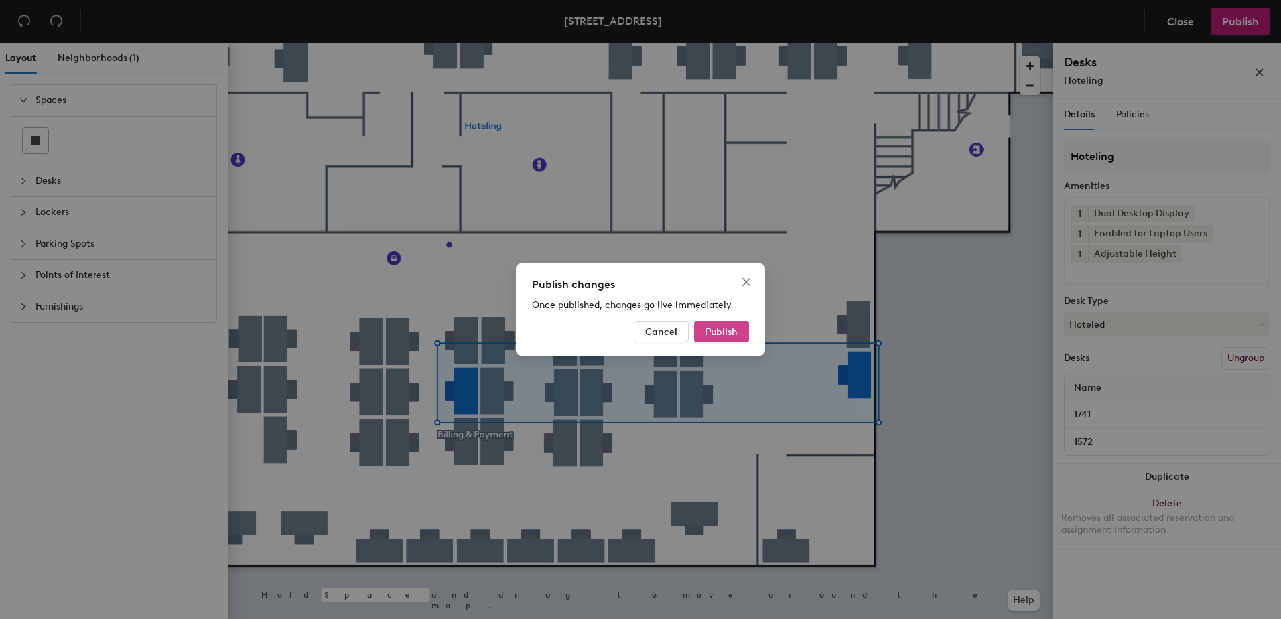
click at [722, 336] on span "Publish" at bounding box center [722, 331] width 32 height 11
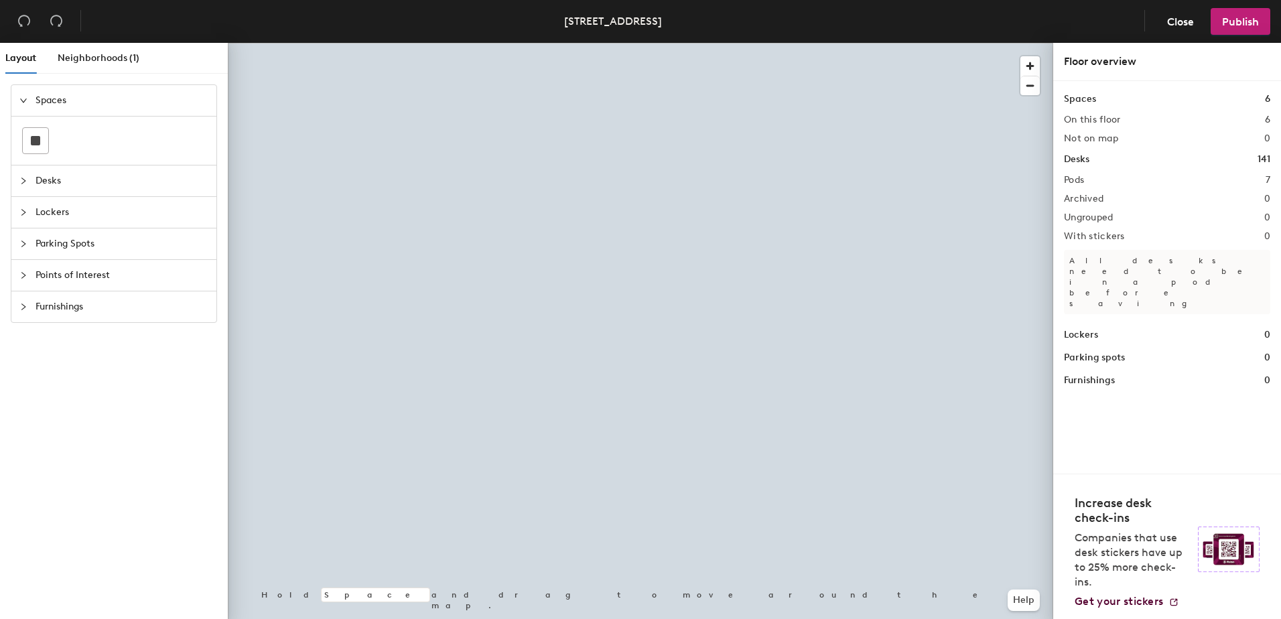
click at [670, 43] on div at bounding box center [641, 43] width 826 height 0
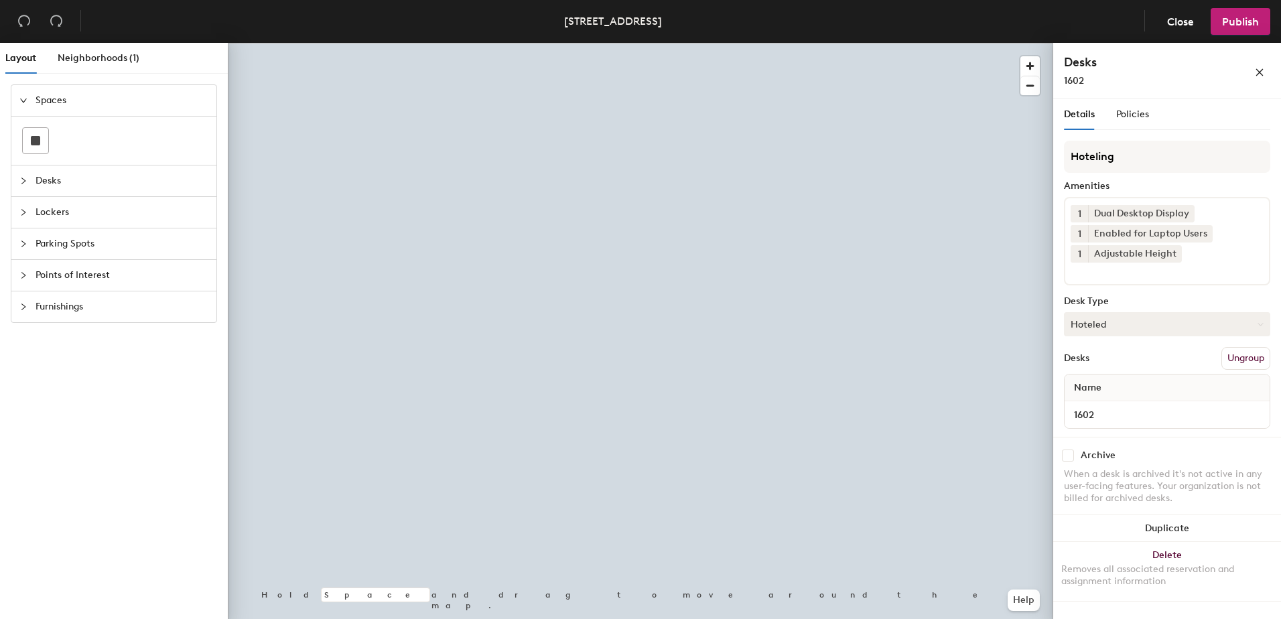
click at [1174, 324] on button "Hoteled" at bounding box center [1167, 324] width 206 height 24
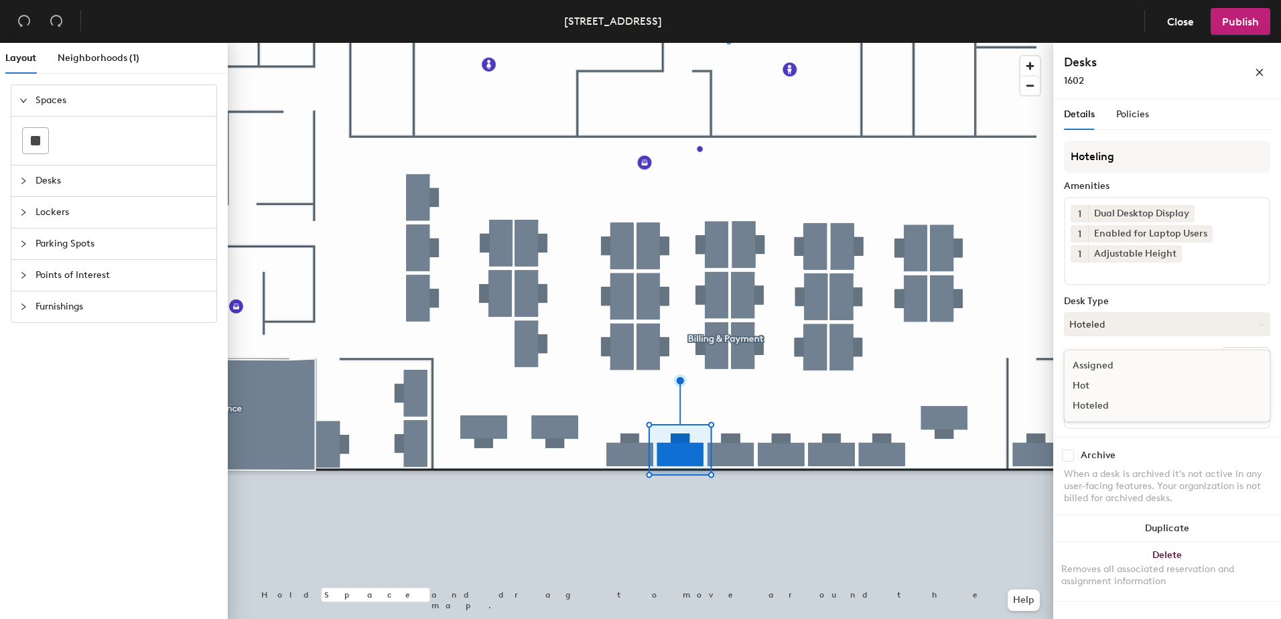
click at [1147, 369] on div "Assigned" at bounding box center [1132, 366] width 134 height 20
click at [1235, 356] on button "Ungroup" at bounding box center [1246, 358] width 49 height 23
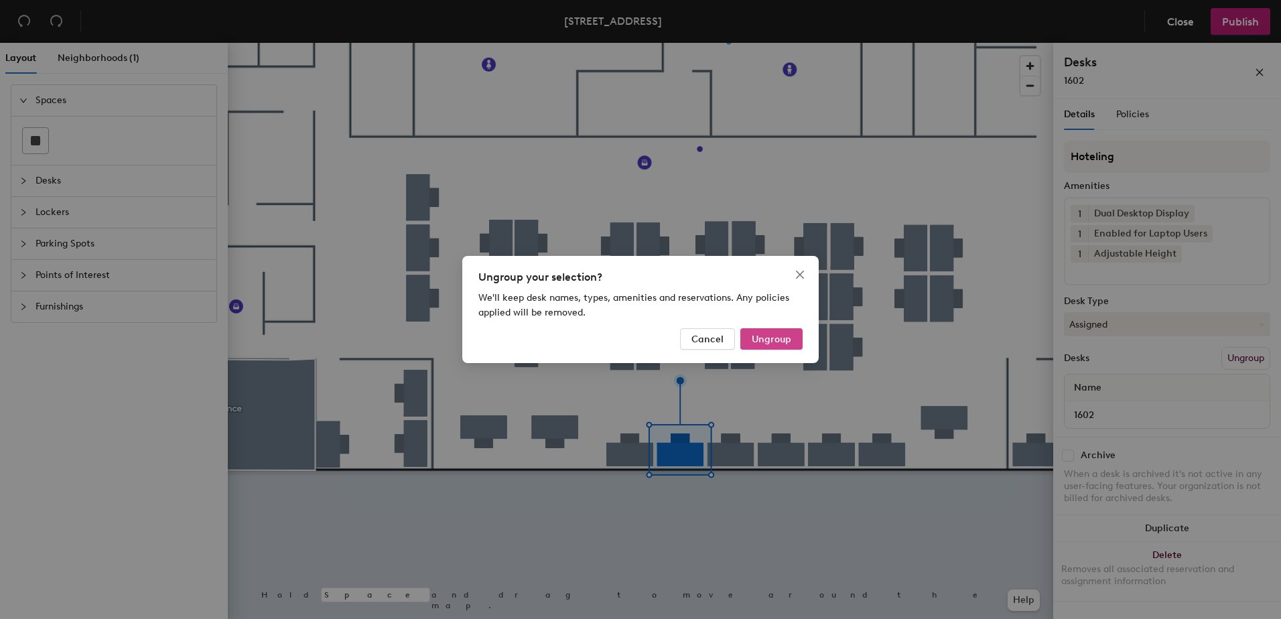
click at [779, 340] on span "Ungroup" at bounding box center [772, 339] width 40 height 11
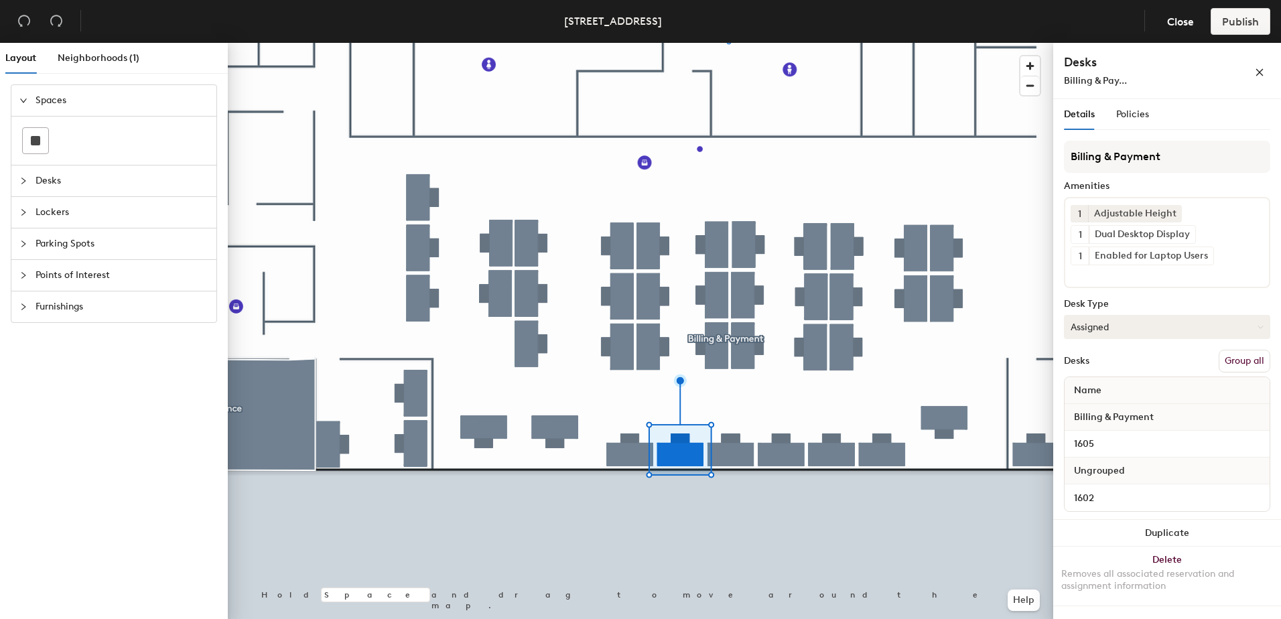
drag, startPoint x: 1233, startPoint y: 355, endPoint x: 1232, endPoint y: 322, distance: 33.5
click at [1234, 355] on button "Group all" at bounding box center [1245, 361] width 52 height 23
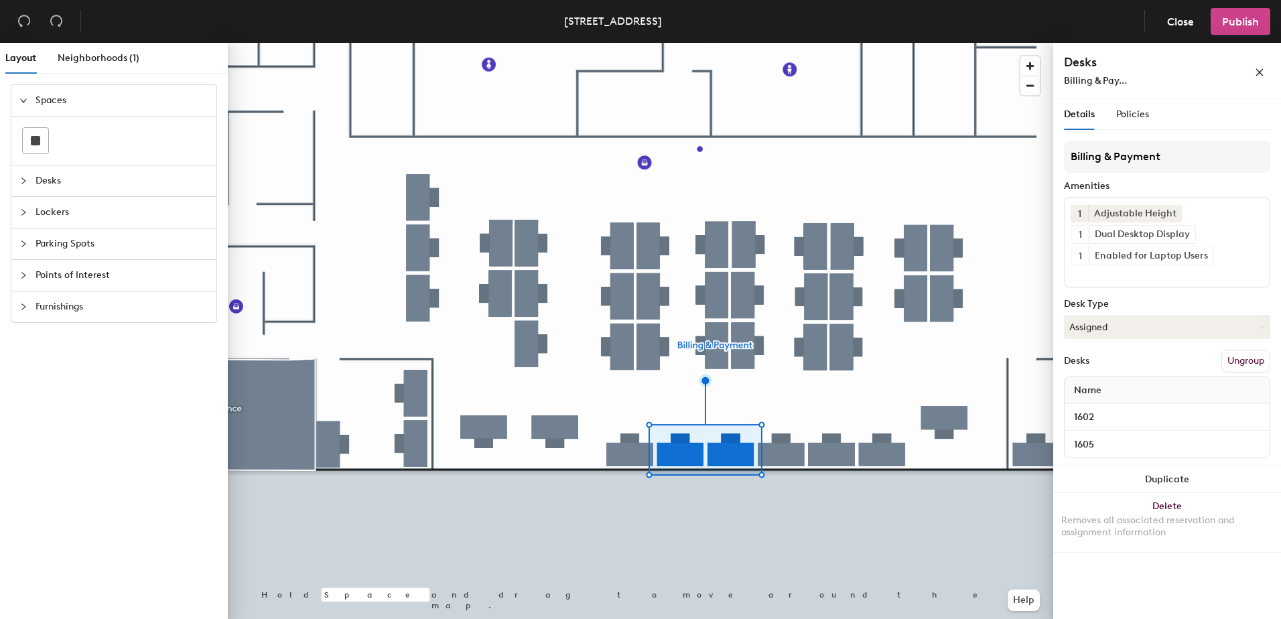
click at [1228, 25] on span "Publish" at bounding box center [1240, 21] width 37 height 13
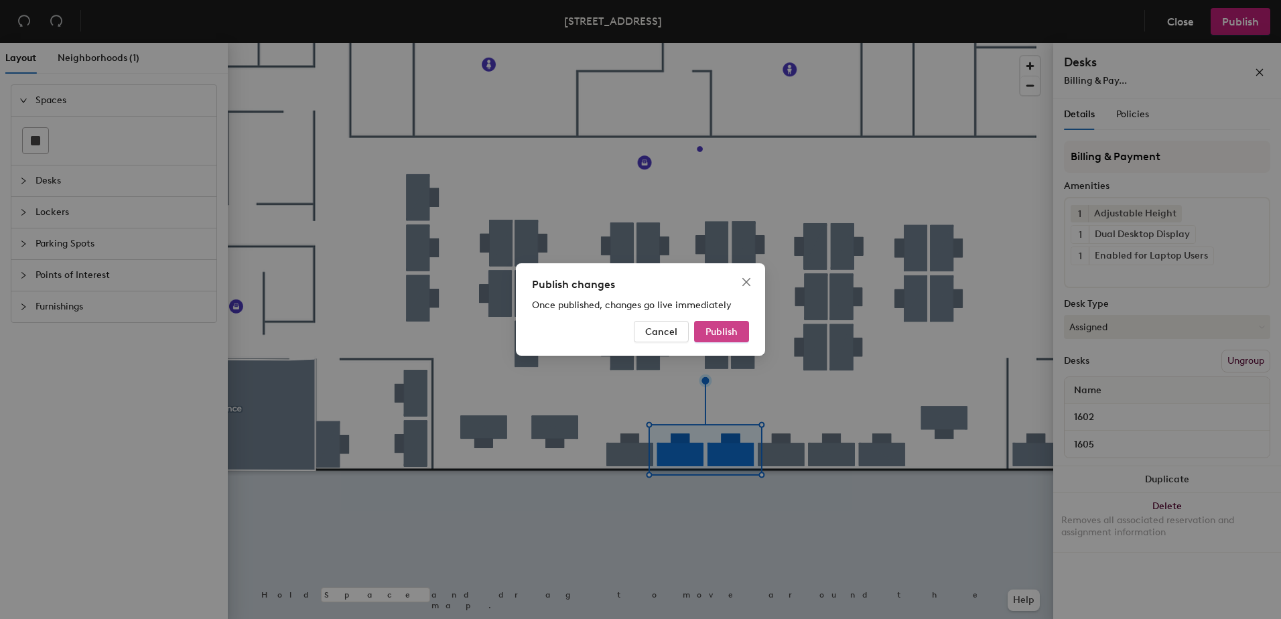
click at [720, 322] on div "Publish changes Once published, changes go live immediately Cancel Publish" at bounding box center [640, 309] width 249 height 92
click at [716, 320] on div "Publish changes Once published, changes go live immediately Cancel Publish" at bounding box center [640, 309] width 249 height 92
click at [741, 336] on button "Publish" at bounding box center [721, 331] width 55 height 21
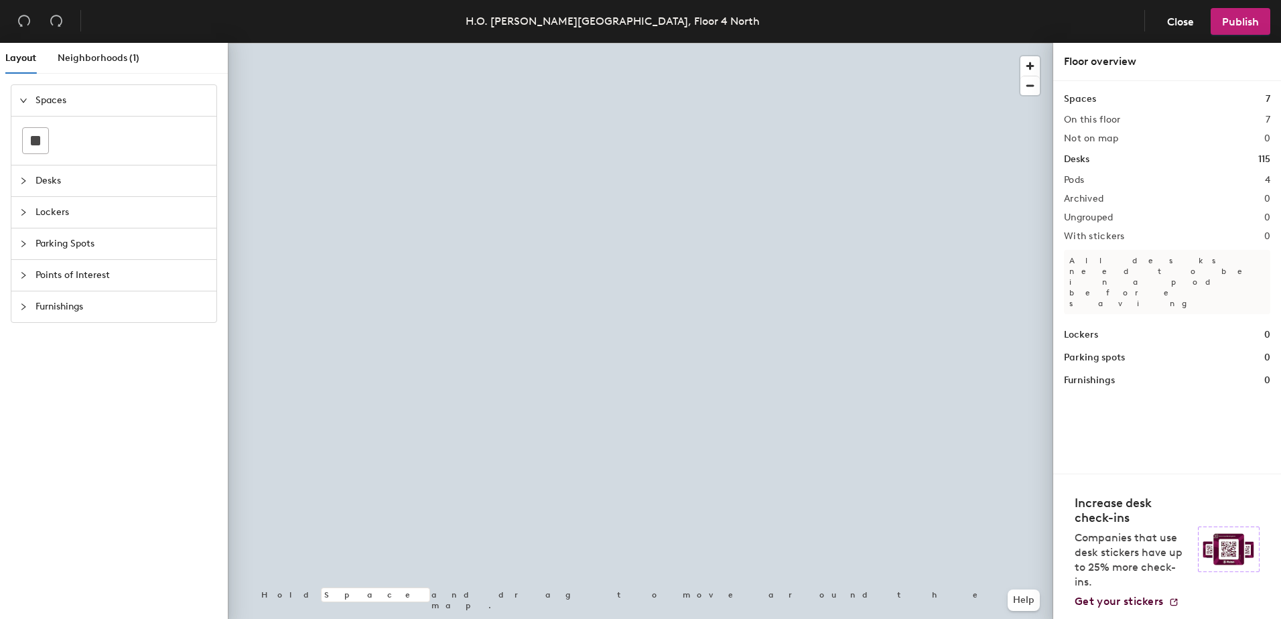
click at [557, 43] on div at bounding box center [641, 43] width 826 height 0
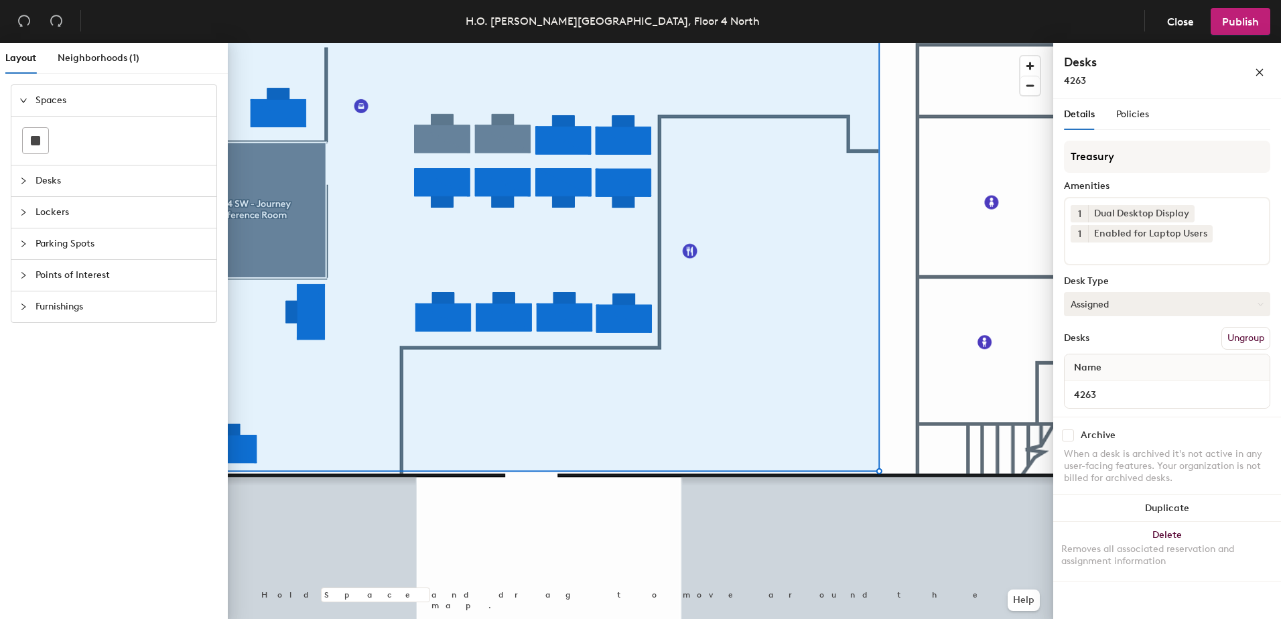
click at [1133, 304] on button "Assigned" at bounding box center [1167, 304] width 206 height 24
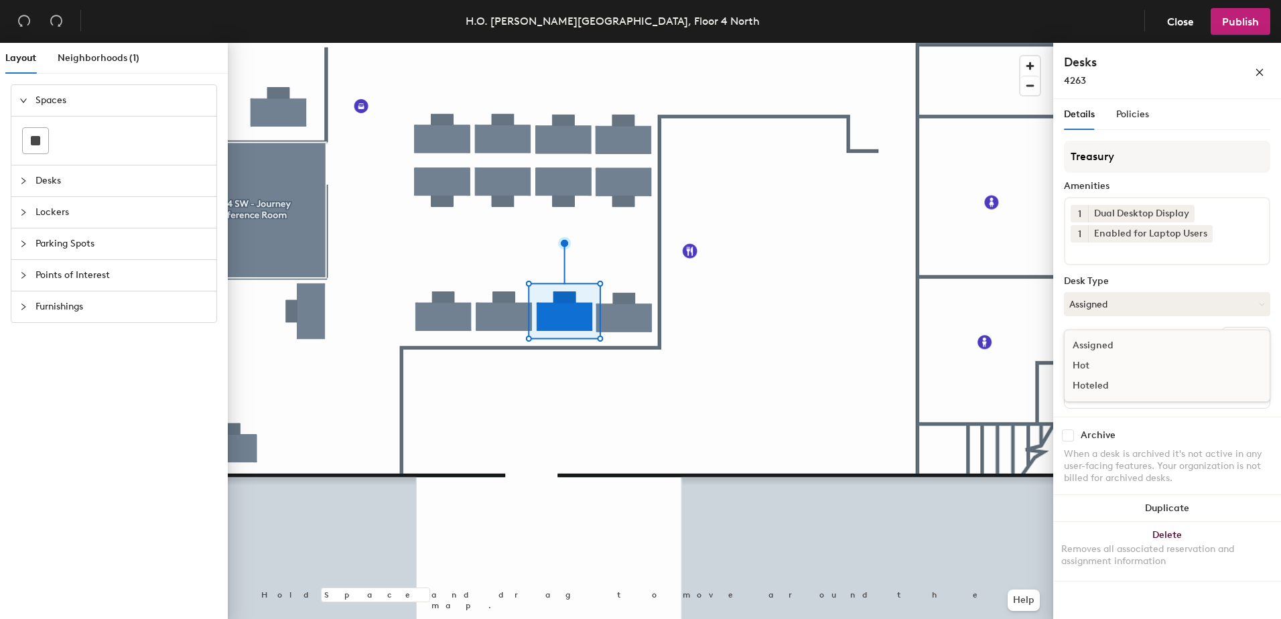
click at [1114, 389] on div "Hoteled" at bounding box center [1132, 386] width 134 height 20
click at [1115, 304] on button "Hoteled" at bounding box center [1167, 304] width 206 height 24
click at [1108, 339] on div "Assigned" at bounding box center [1132, 346] width 134 height 20
click at [506, 43] on div at bounding box center [641, 43] width 826 height 0
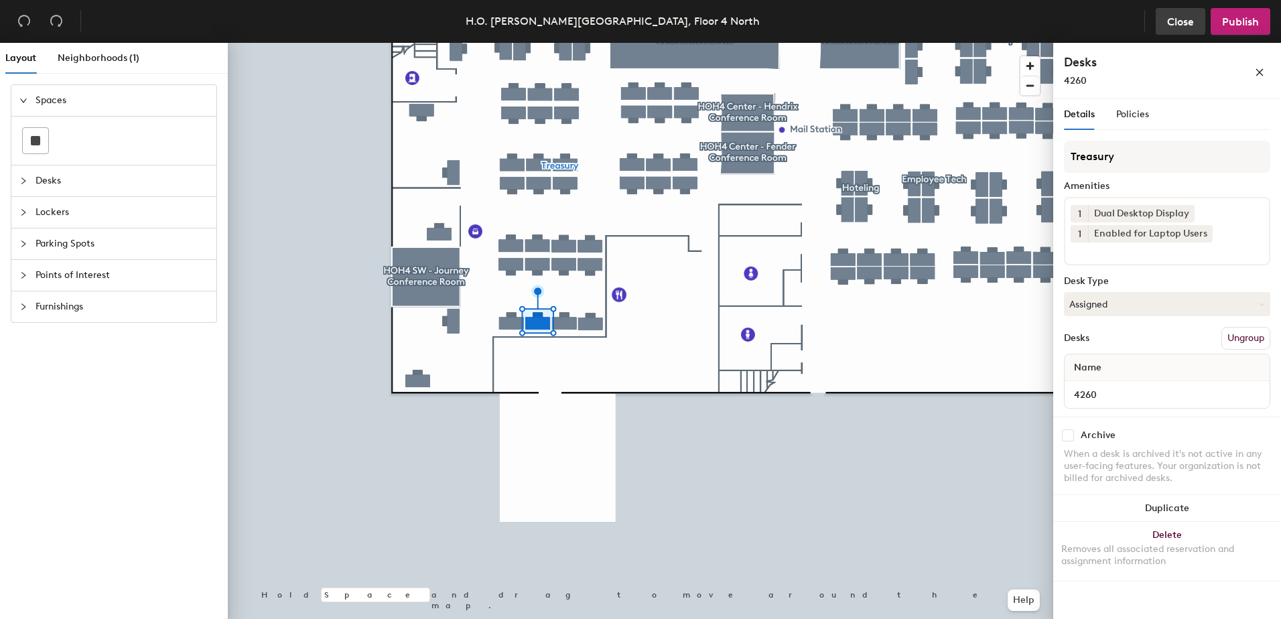
click at [1180, 27] on span "Close" at bounding box center [1180, 21] width 27 height 13
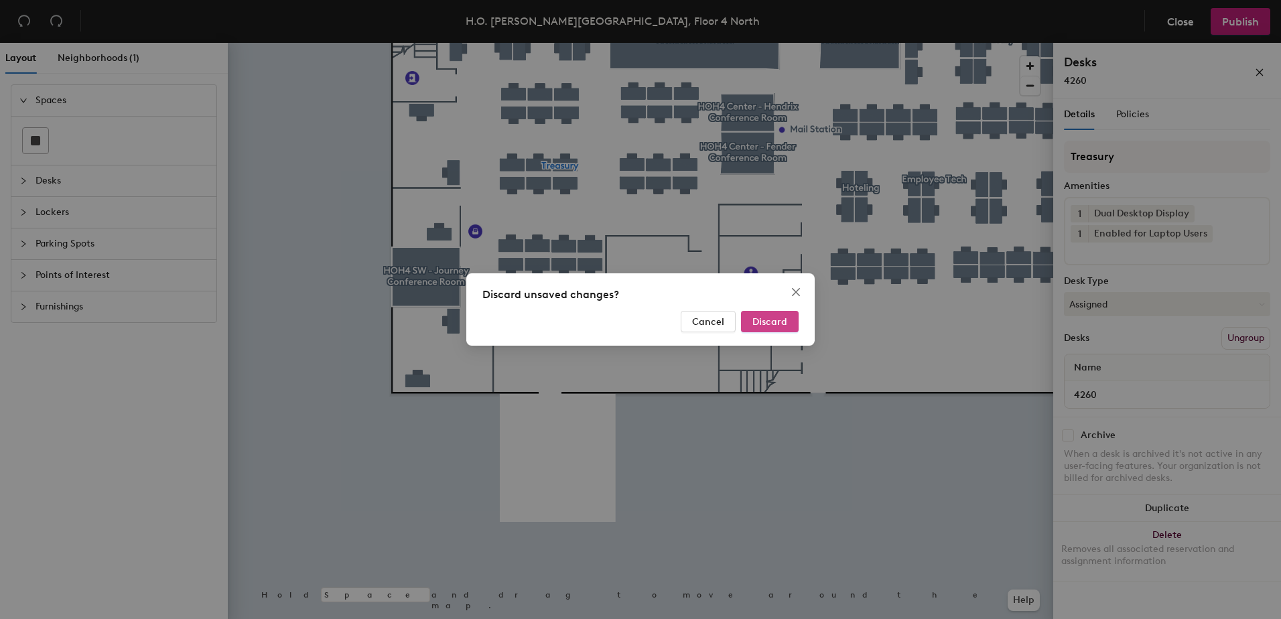
click at [784, 319] on span "Discard" at bounding box center [770, 321] width 35 height 11
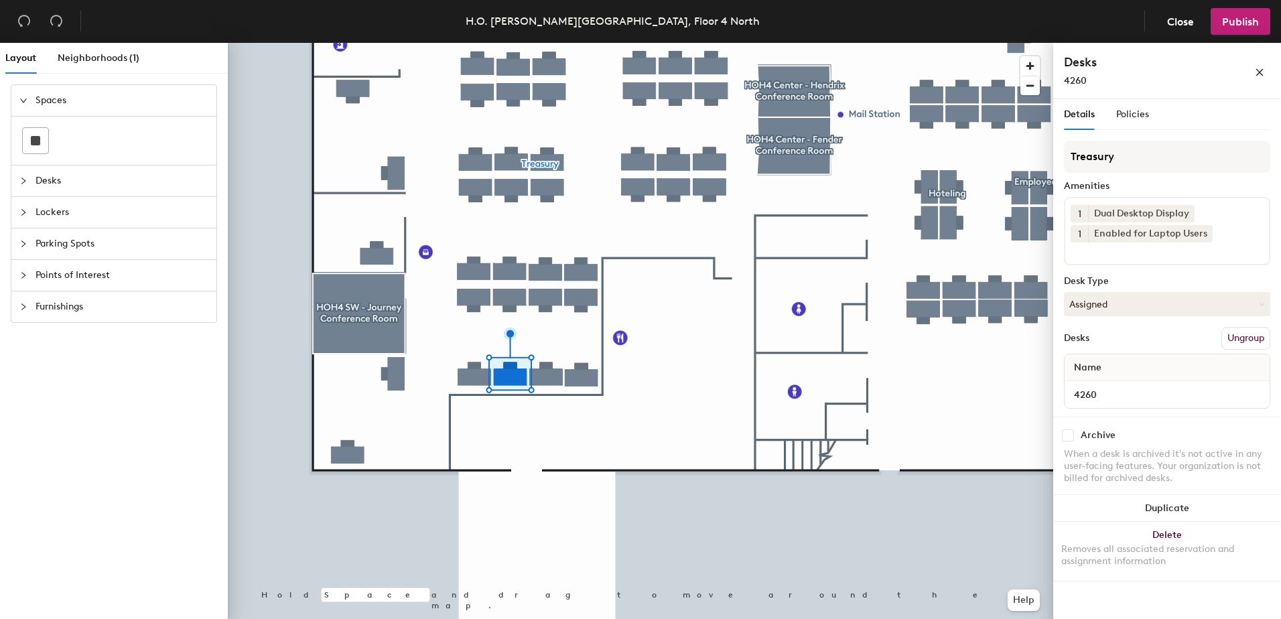
click at [544, 43] on div at bounding box center [641, 43] width 826 height 0
click at [1123, 308] on button "Assigned" at bounding box center [1167, 304] width 206 height 24
click at [1108, 383] on div "Hoteled" at bounding box center [1132, 386] width 134 height 20
click at [1243, 336] on button "Ungroup" at bounding box center [1246, 338] width 49 height 23
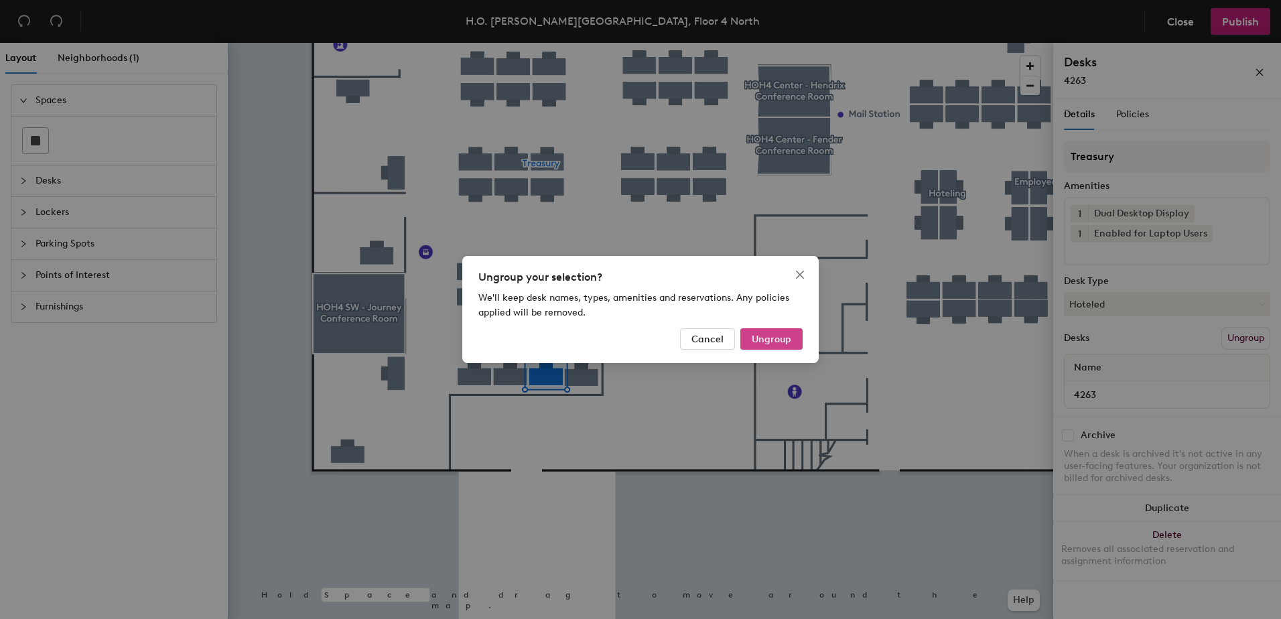
click at [775, 340] on span "Ungroup" at bounding box center [772, 339] width 40 height 11
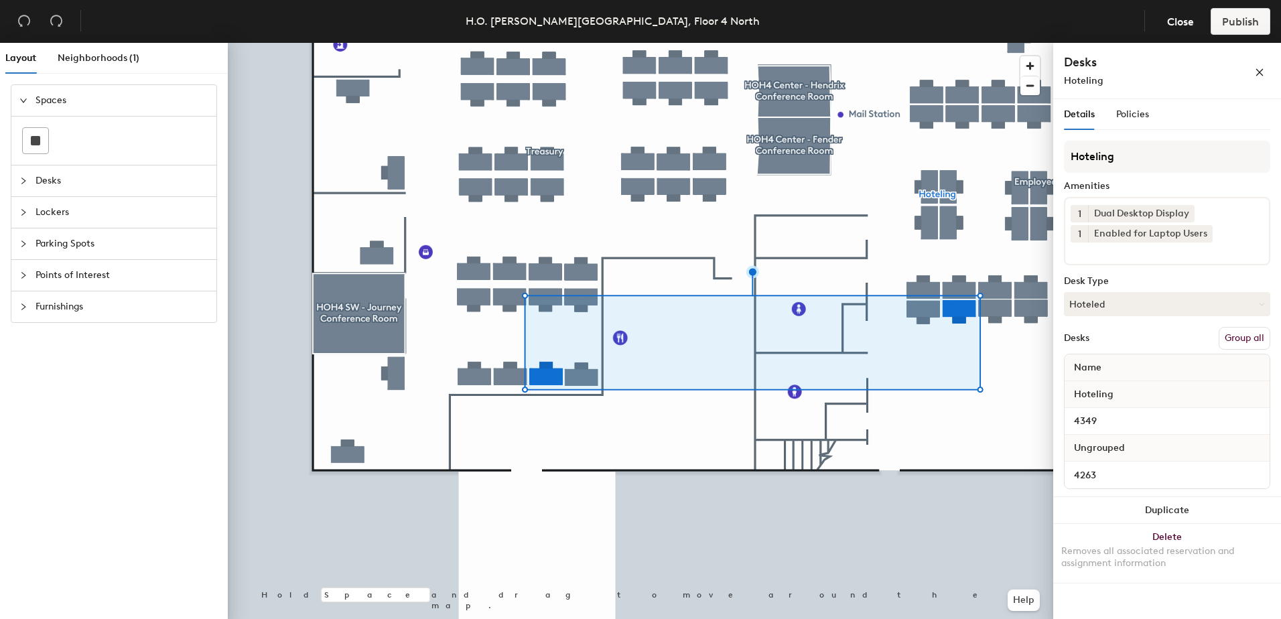
click at [1240, 335] on button "Group all" at bounding box center [1245, 338] width 52 height 23
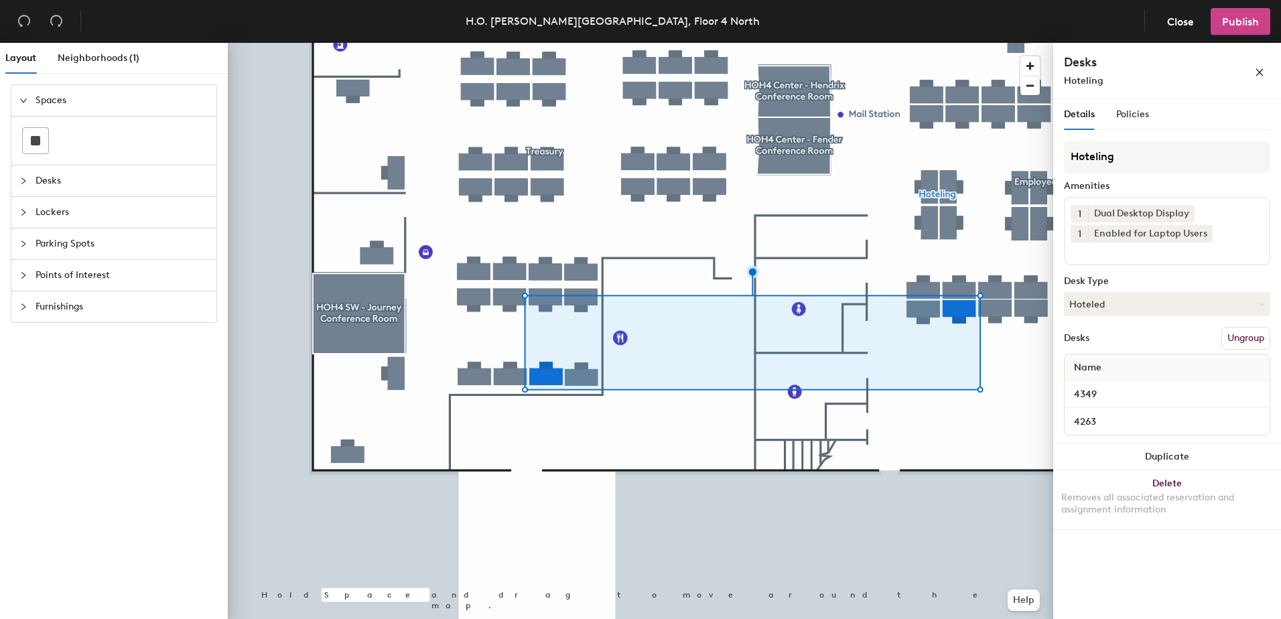
click at [1246, 27] on span "Publish" at bounding box center [1240, 21] width 37 height 13
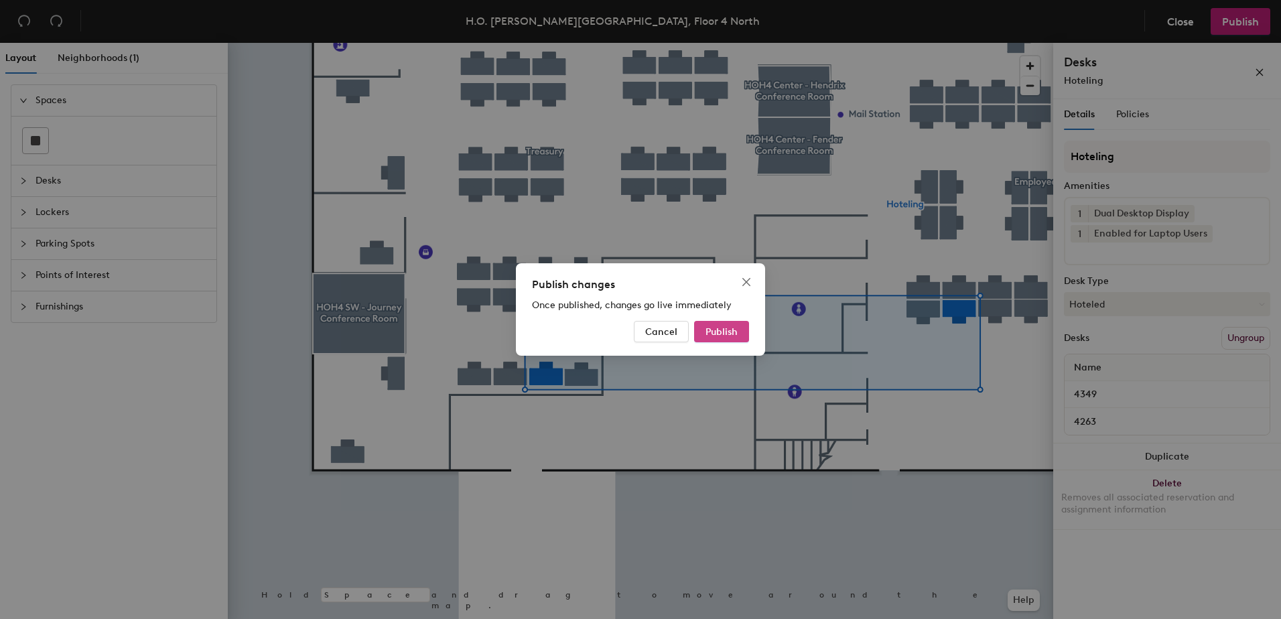
click at [737, 324] on button "Publish" at bounding box center [721, 331] width 55 height 21
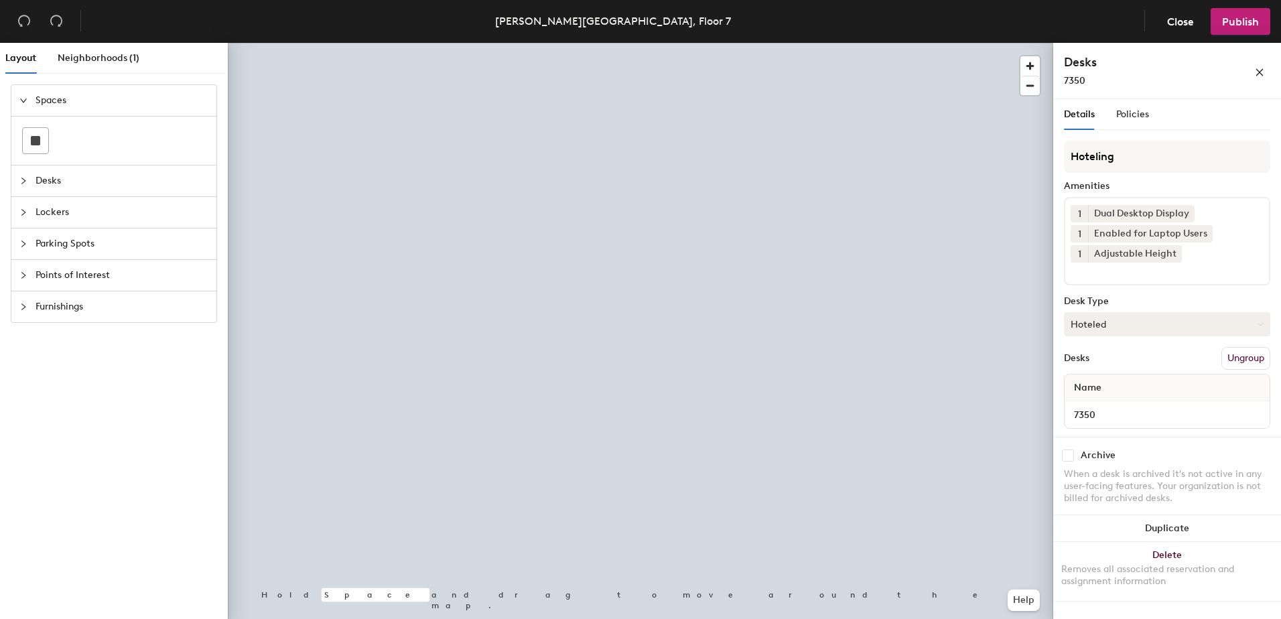
click at [1155, 326] on button "Hoteled" at bounding box center [1167, 324] width 206 height 24
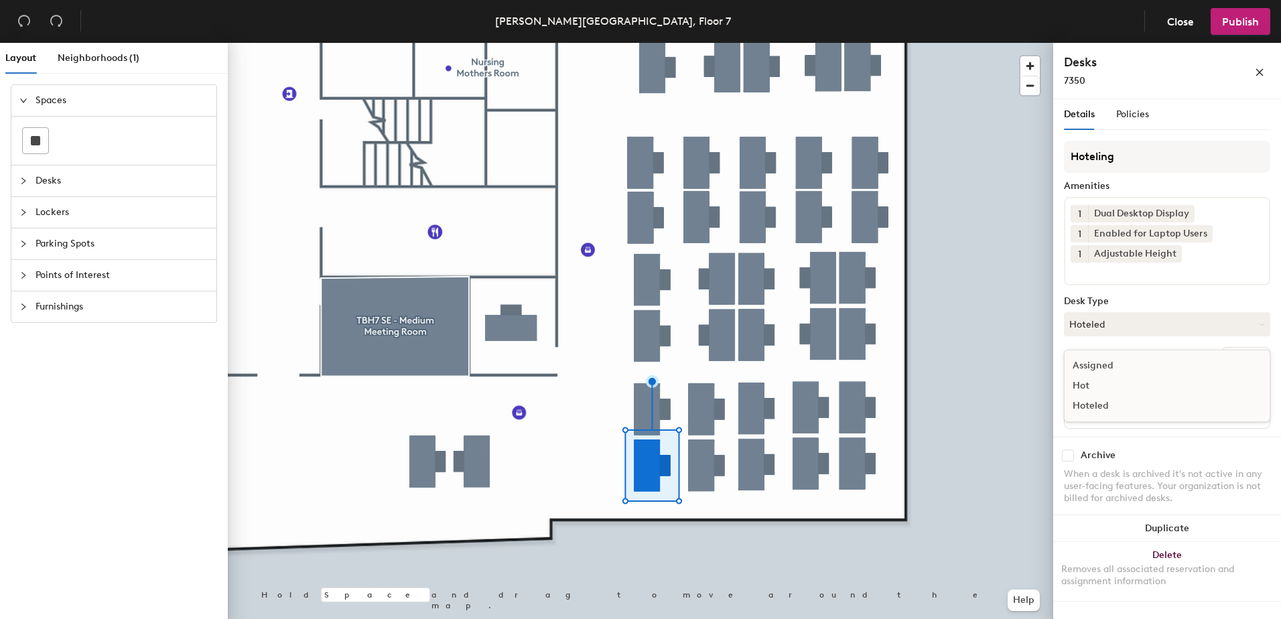
click at [1137, 365] on div "Assigned" at bounding box center [1132, 366] width 134 height 20
click at [1238, 354] on button "Ungroup" at bounding box center [1246, 358] width 49 height 23
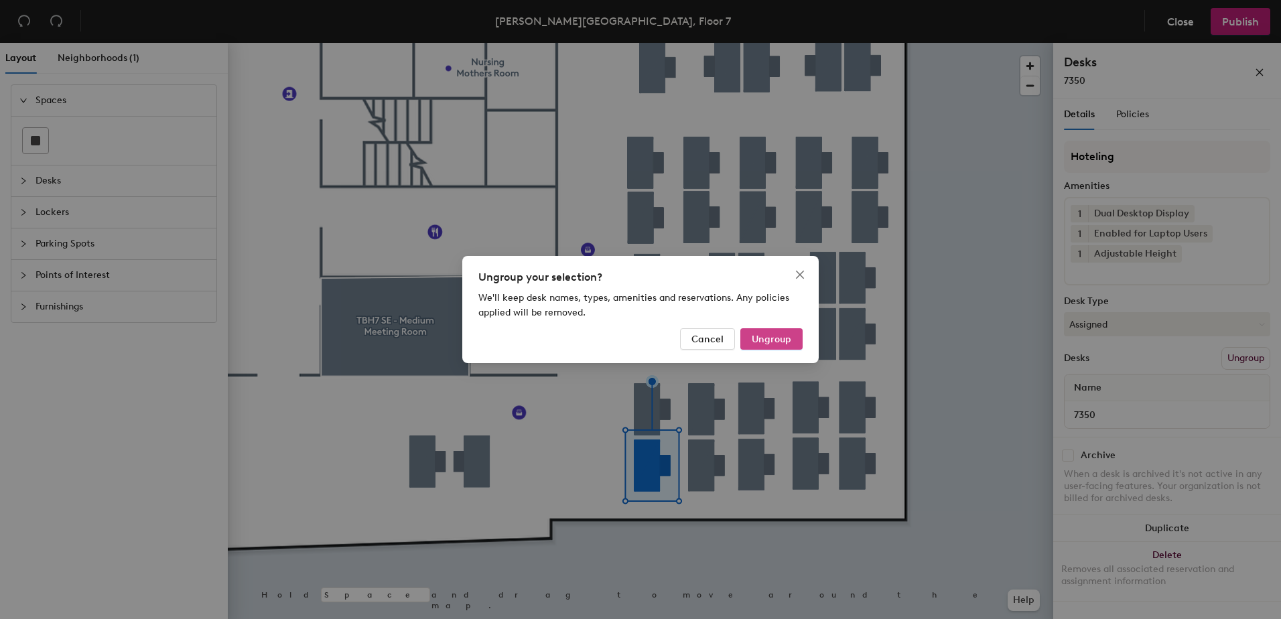
click at [773, 334] on span "Ungroup" at bounding box center [772, 339] width 40 height 11
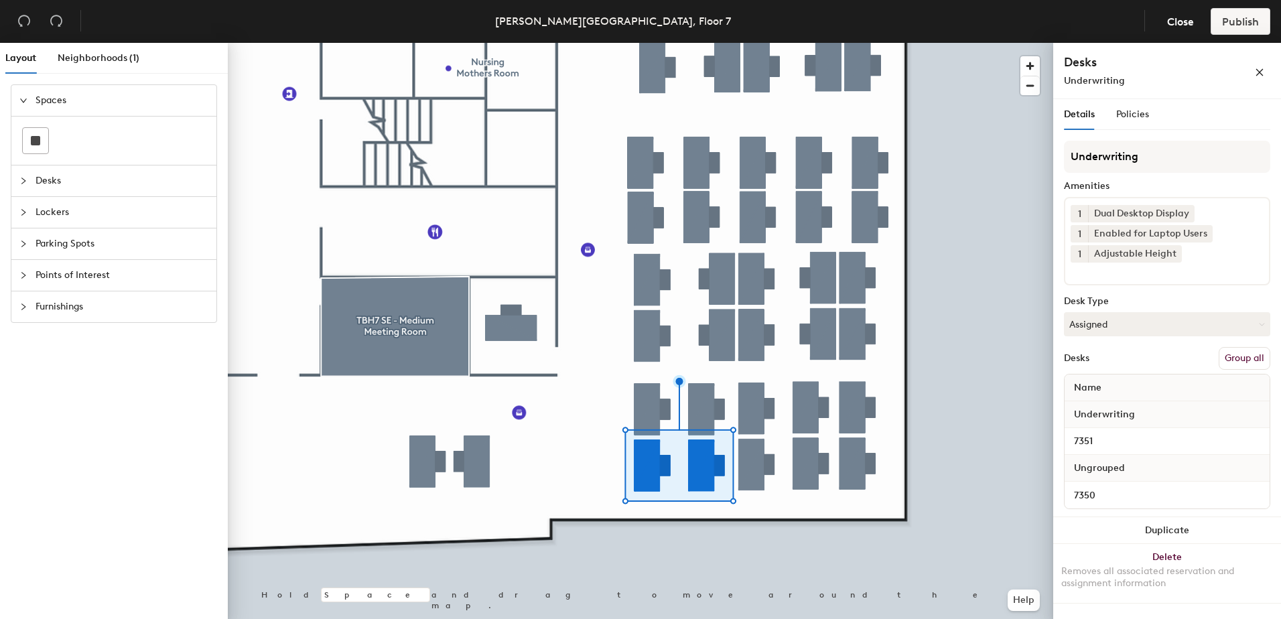
click at [1242, 355] on button "Group all" at bounding box center [1245, 358] width 52 height 23
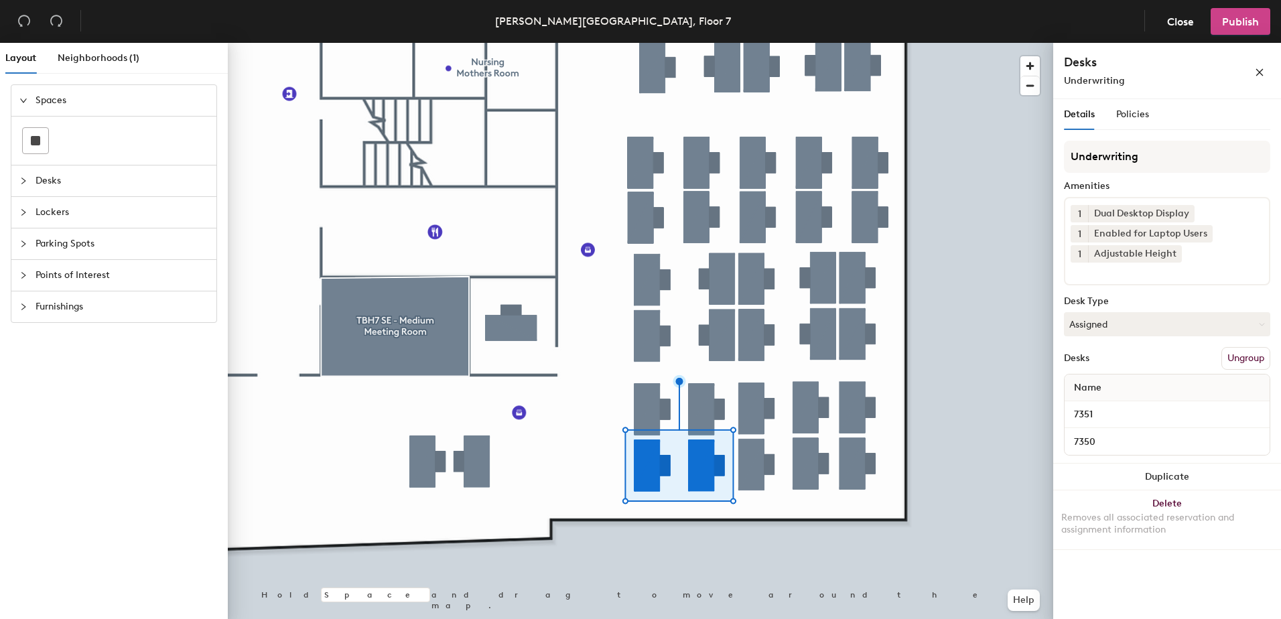
click at [1230, 24] on span "Publish" at bounding box center [1240, 21] width 37 height 13
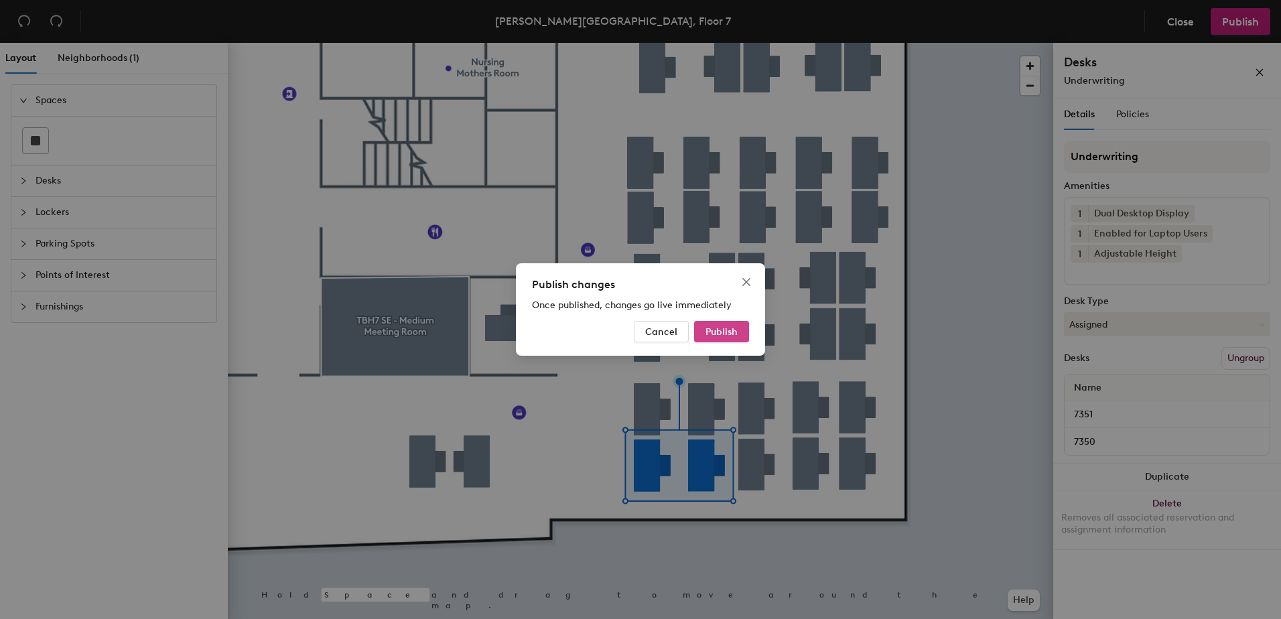
drag, startPoint x: 698, startPoint y: 326, endPoint x: 721, endPoint y: 324, distance: 22.8
click at [708, 324] on button "Publish" at bounding box center [721, 331] width 55 height 21
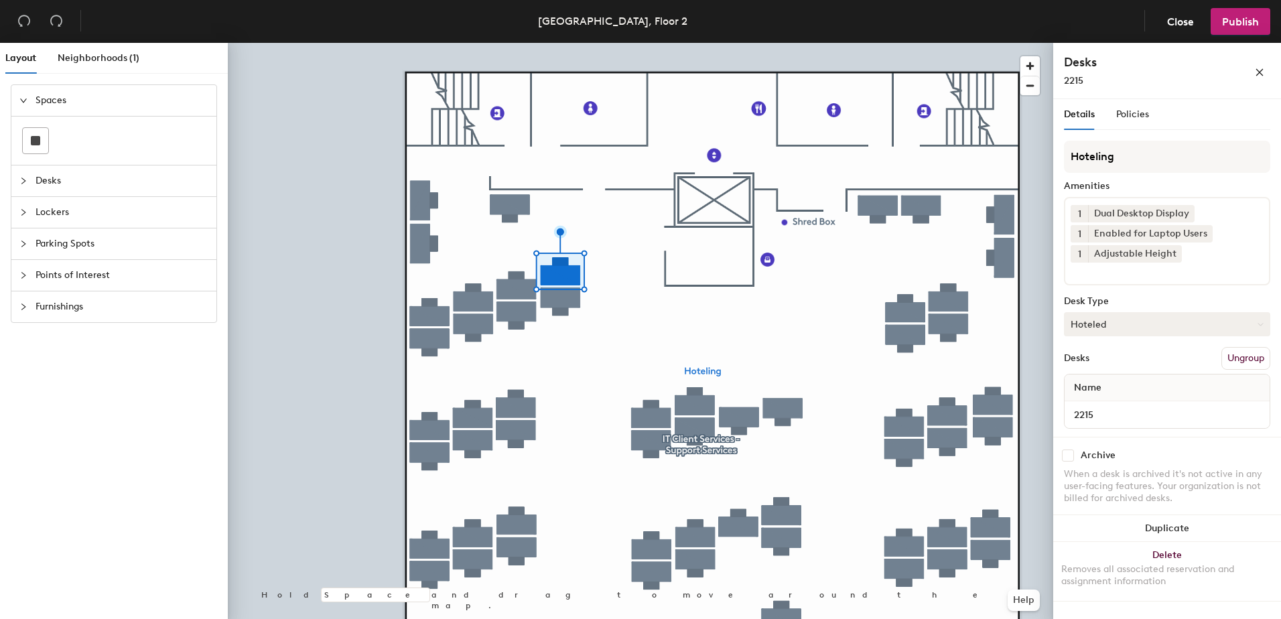
click at [1088, 326] on button "Hoteled" at bounding box center [1167, 324] width 206 height 24
click at [1126, 363] on div "Assigned" at bounding box center [1132, 366] width 134 height 20
click at [1242, 351] on button "Ungroup" at bounding box center [1246, 358] width 49 height 23
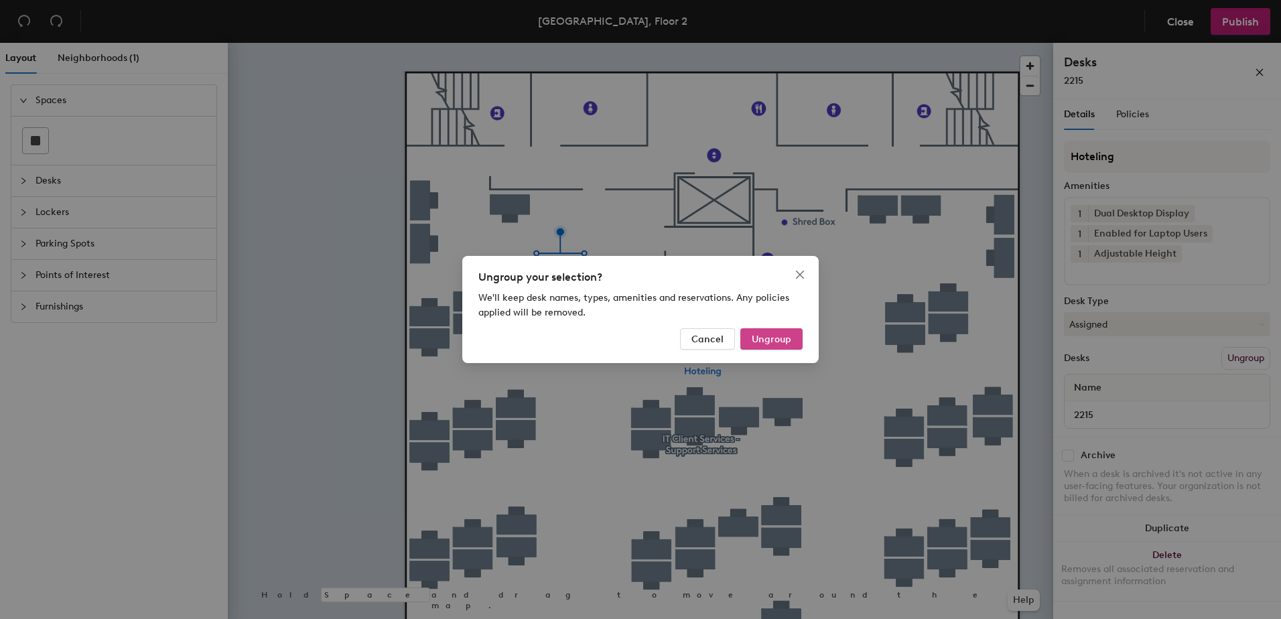
click at [755, 334] on span "Ungroup" at bounding box center [772, 339] width 40 height 11
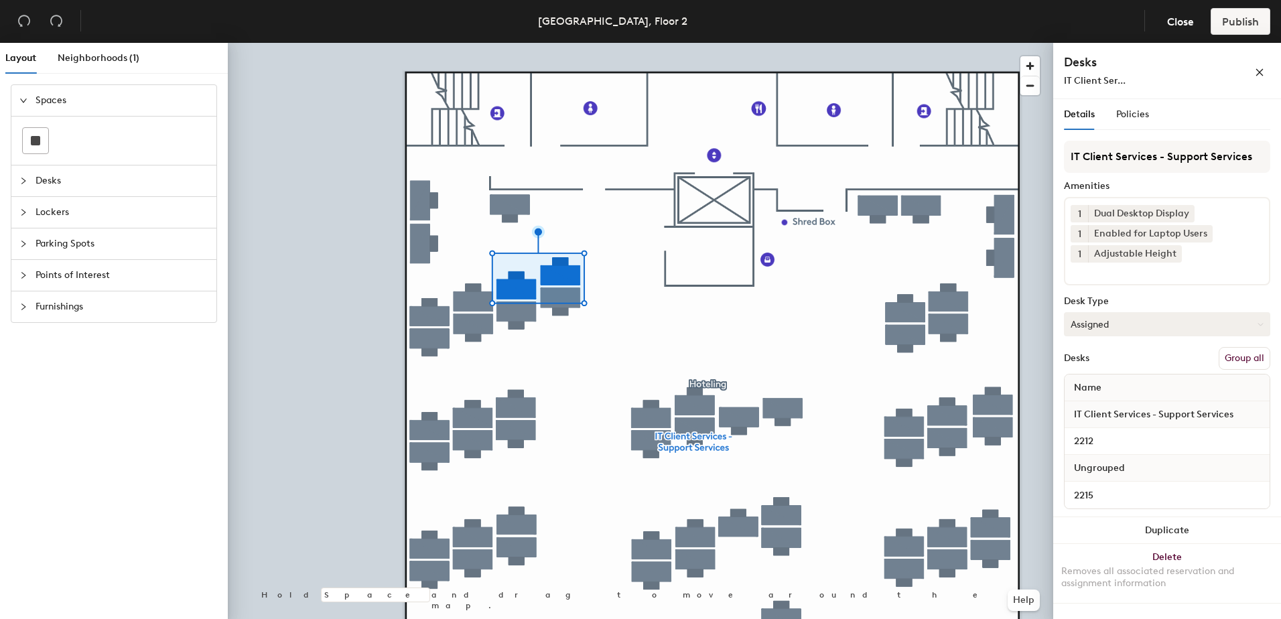
click at [1253, 356] on button "Group all" at bounding box center [1245, 358] width 52 height 23
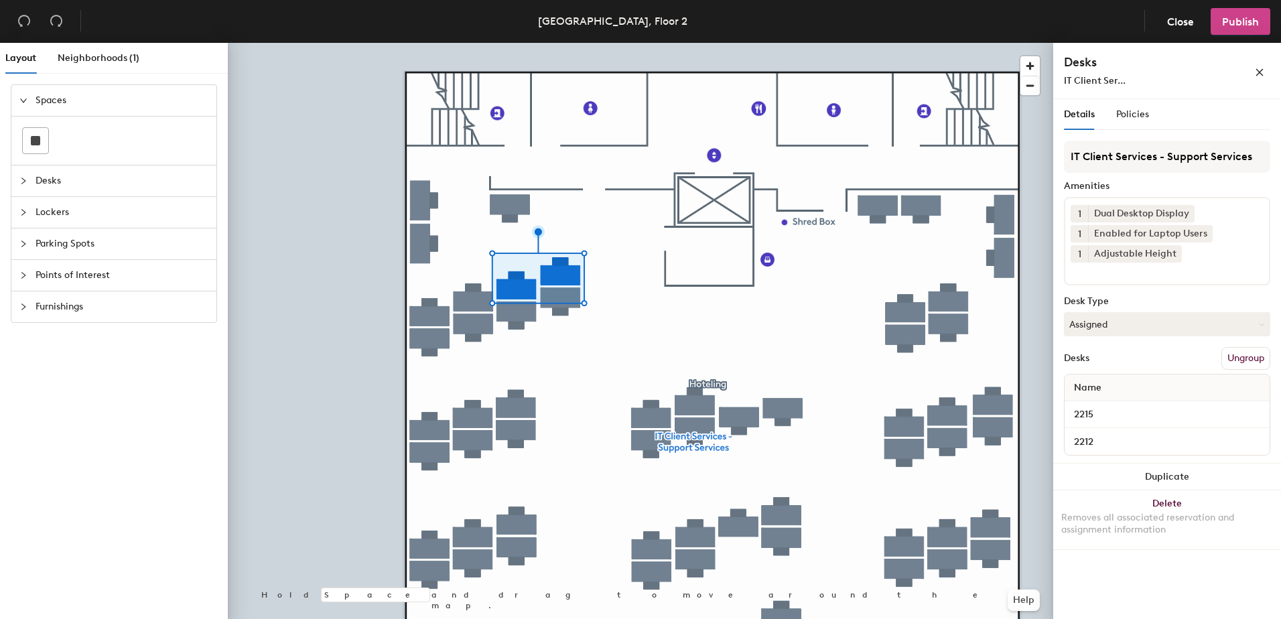
click at [1243, 29] on button "Publish" at bounding box center [1241, 21] width 60 height 27
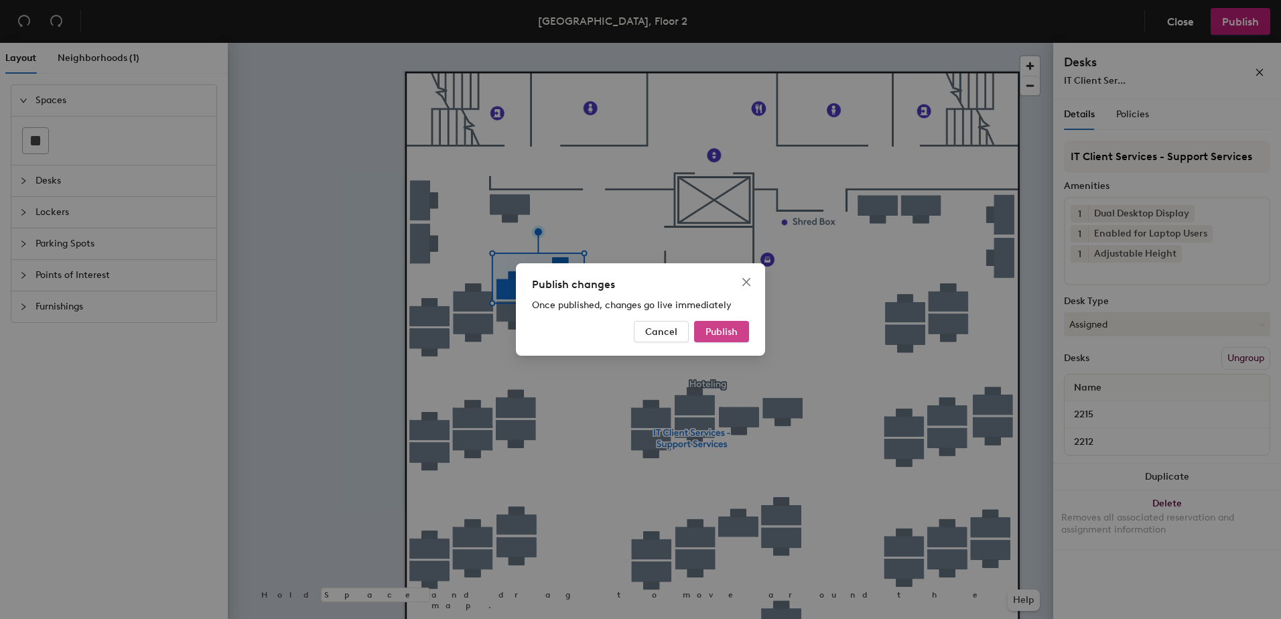
drag, startPoint x: 728, startPoint y: 341, endPoint x: 719, endPoint y: 336, distance: 10.2
click at [724, 338] on div "Publish changes Once published, changes go live immediately Cancel Publish" at bounding box center [640, 309] width 249 height 92
drag, startPoint x: 728, startPoint y: 331, endPoint x: 500, endPoint y: 367, distance: 230.6
click at [726, 331] on span "Publish" at bounding box center [722, 331] width 32 height 11
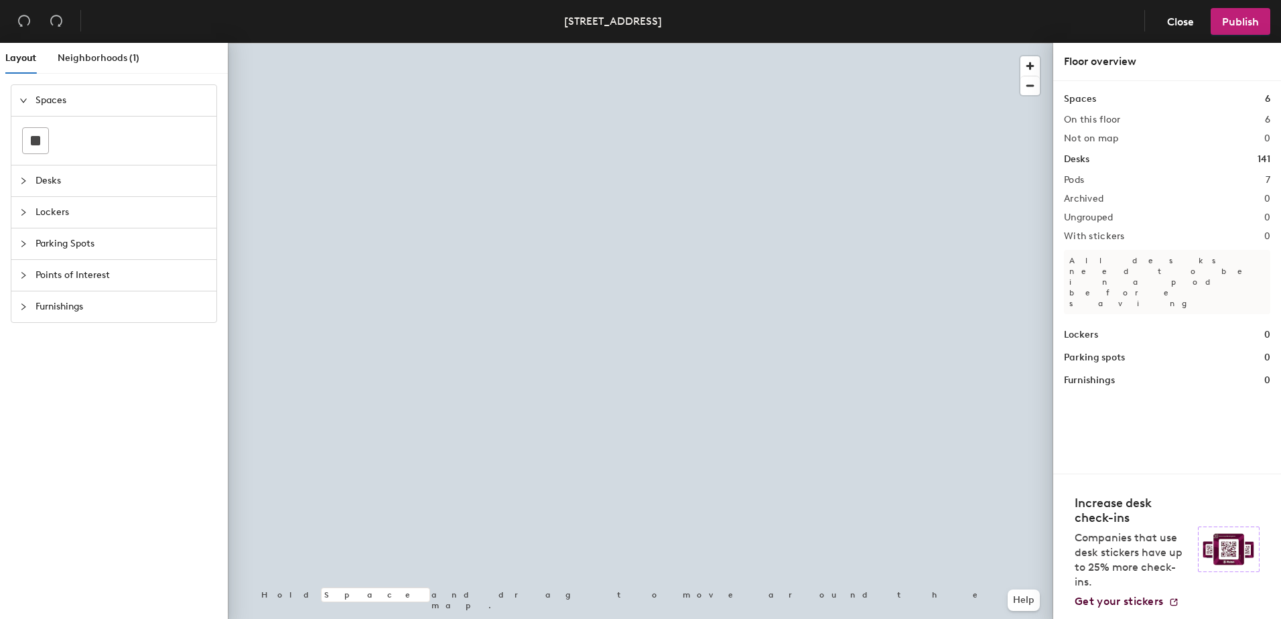
click at [812, 43] on div at bounding box center [641, 43] width 826 height 0
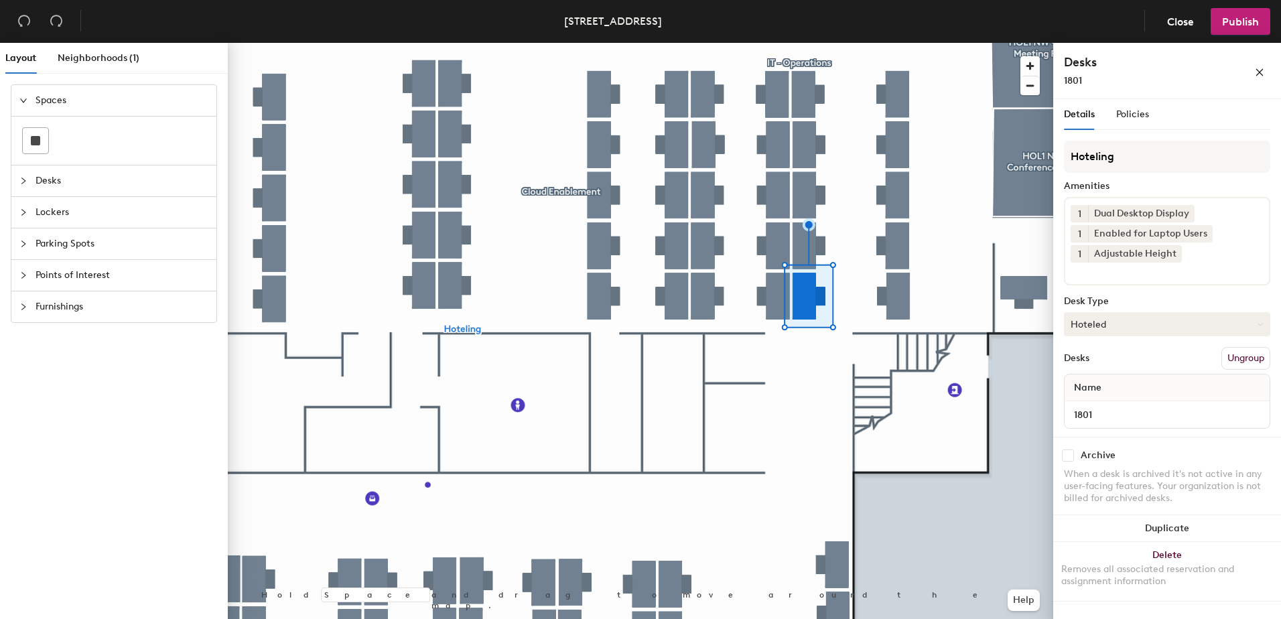
click at [1102, 323] on button "Hoteled" at bounding box center [1167, 324] width 206 height 24
click at [1114, 366] on div "Assigned" at bounding box center [1132, 366] width 134 height 20
click at [1249, 361] on button "Ungroup" at bounding box center [1246, 358] width 49 height 23
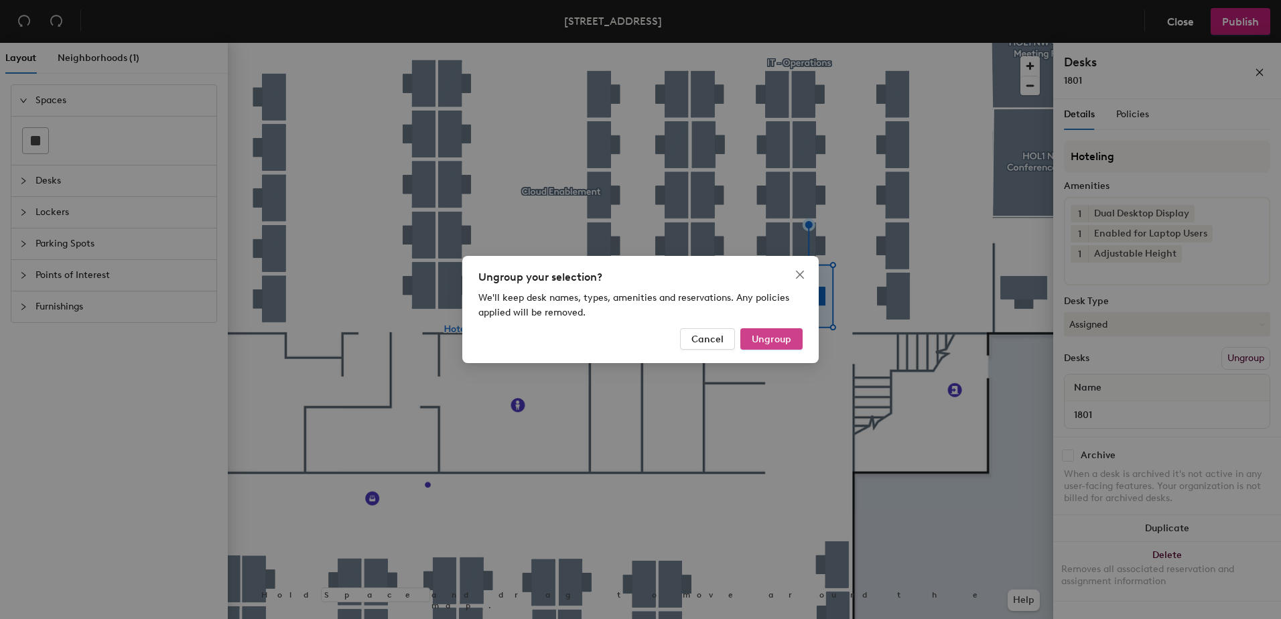
click at [787, 334] on span "Ungroup" at bounding box center [772, 339] width 40 height 11
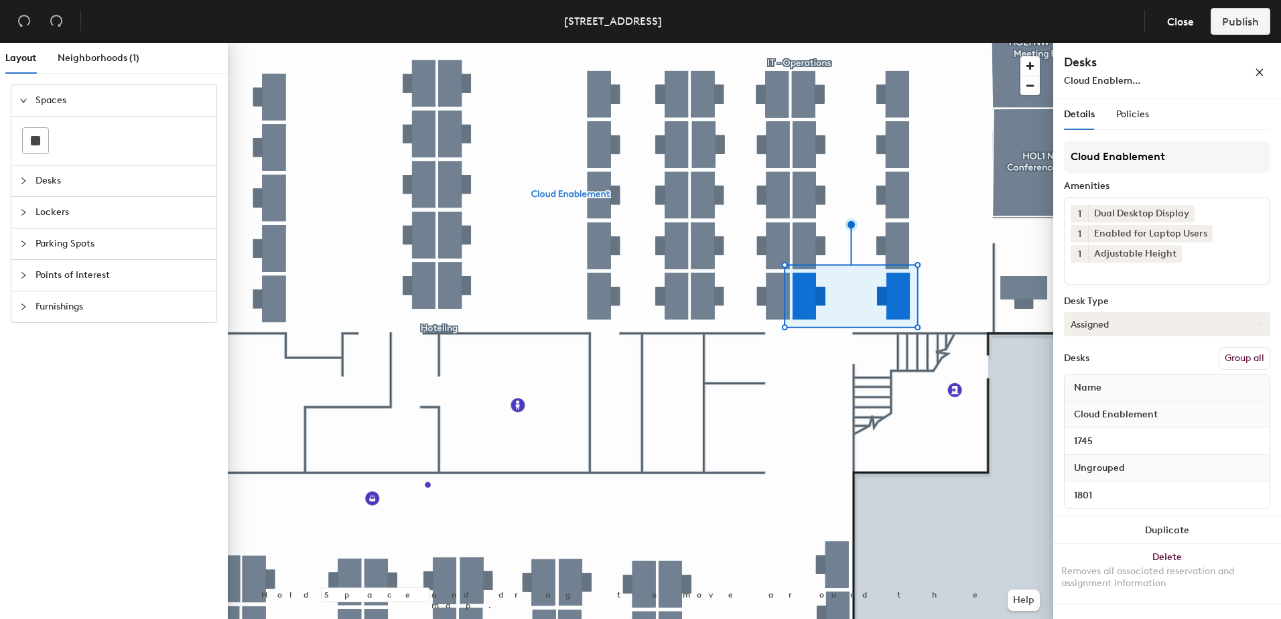
click at [1249, 356] on button "Group all" at bounding box center [1245, 358] width 52 height 23
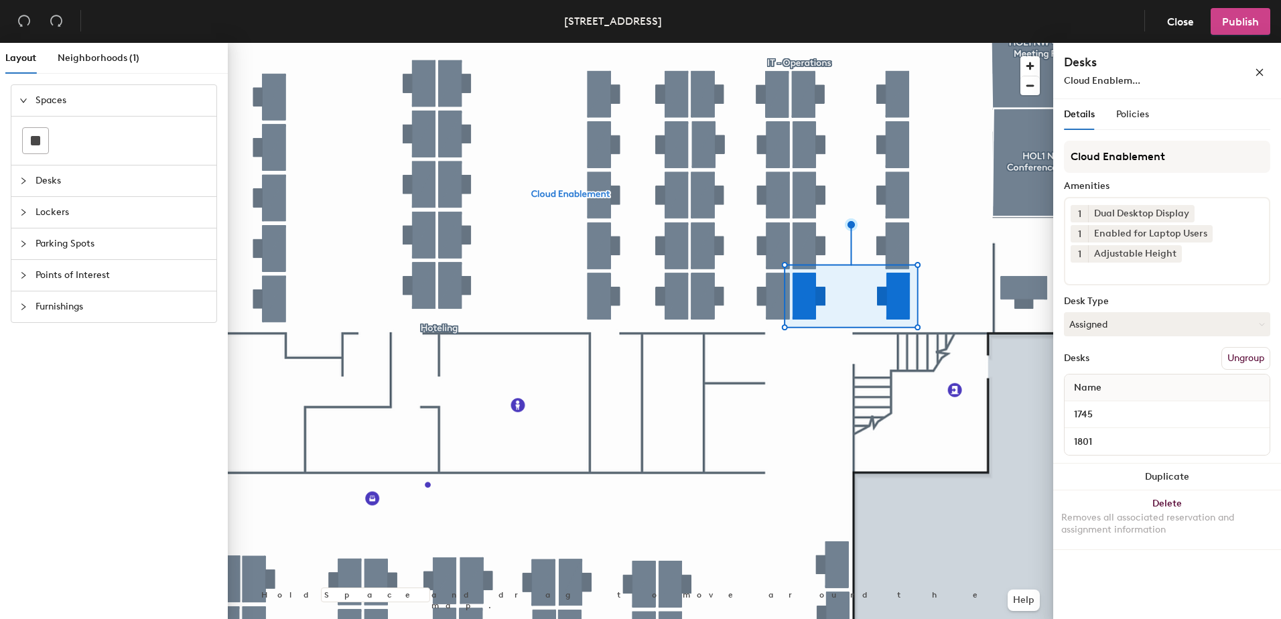
click at [1238, 17] on span "Publish" at bounding box center [1240, 21] width 37 height 13
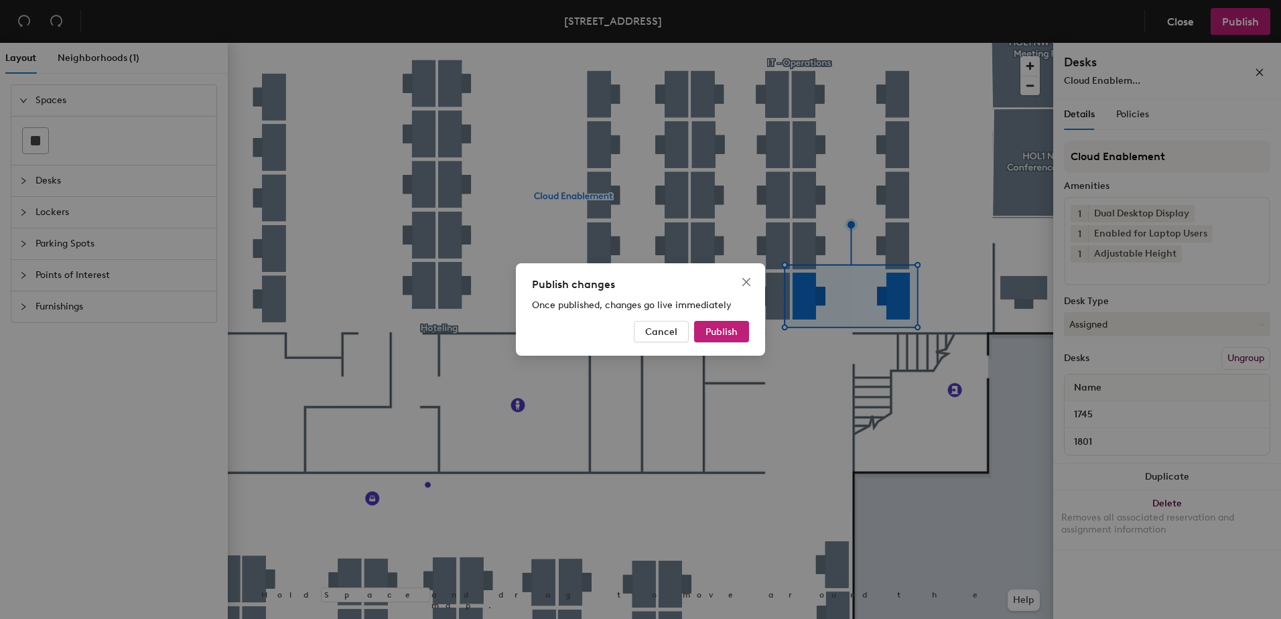
drag, startPoint x: 720, startPoint y: 327, endPoint x: 690, endPoint y: 331, distance: 31.1
click at [720, 326] on span "Publish" at bounding box center [722, 331] width 32 height 11
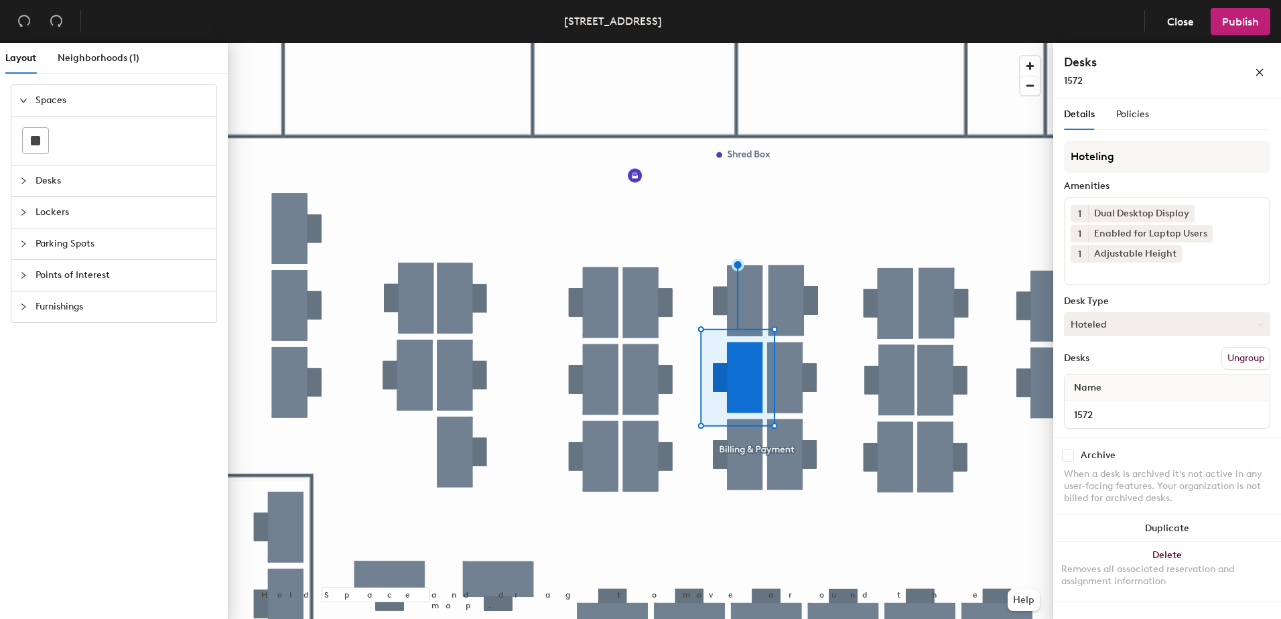
click at [1148, 319] on button "Hoteled" at bounding box center [1167, 324] width 206 height 24
click at [1142, 364] on div "Assigned" at bounding box center [1132, 366] width 134 height 20
click at [1234, 358] on button "Ungroup" at bounding box center [1246, 358] width 49 height 23
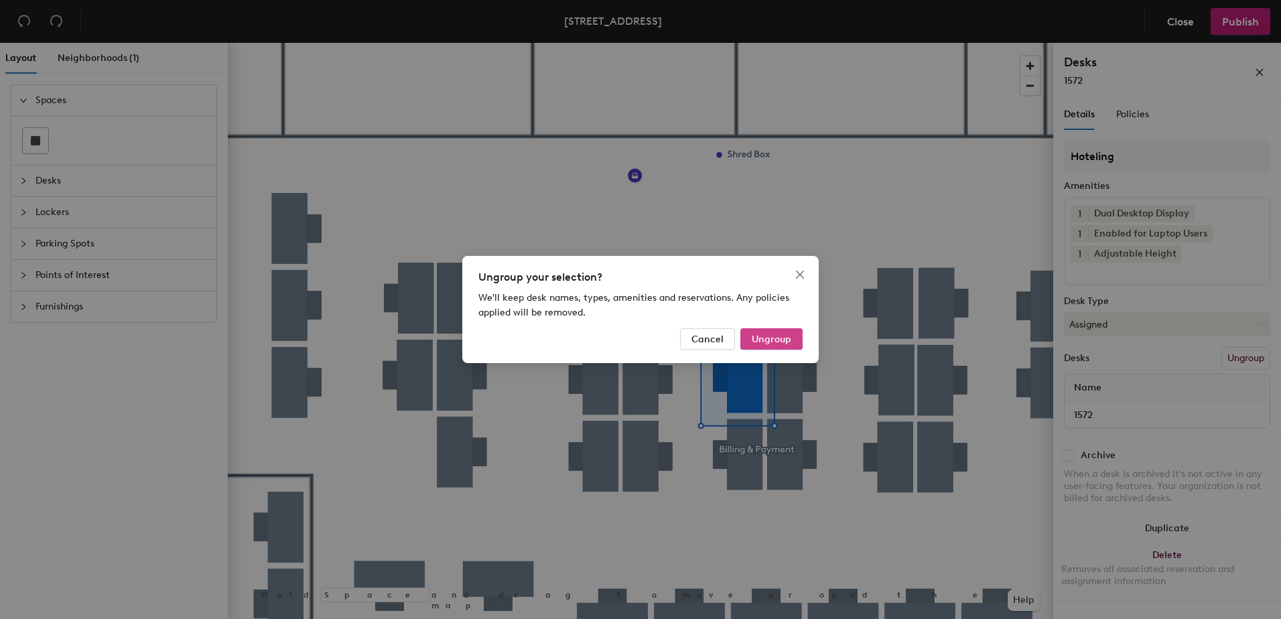
click at [764, 334] on span "Ungroup" at bounding box center [772, 339] width 40 height 11
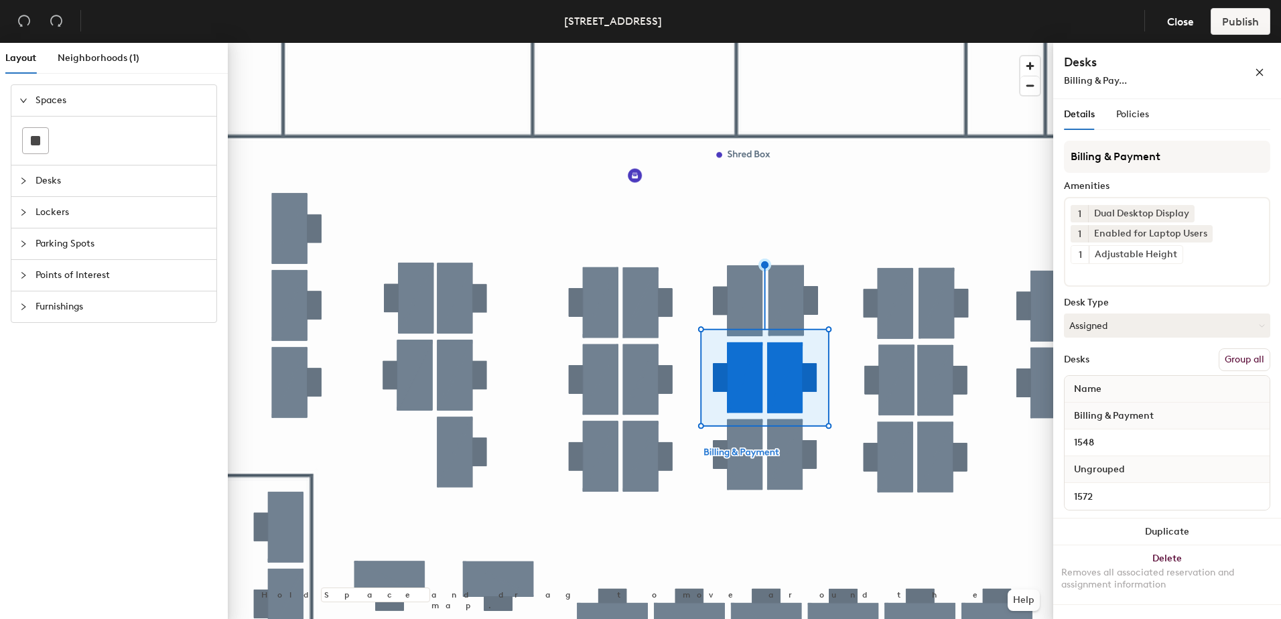
click at [1252, 352] on button "Group all" at bounding box center [1245, 359] width 52 height 23
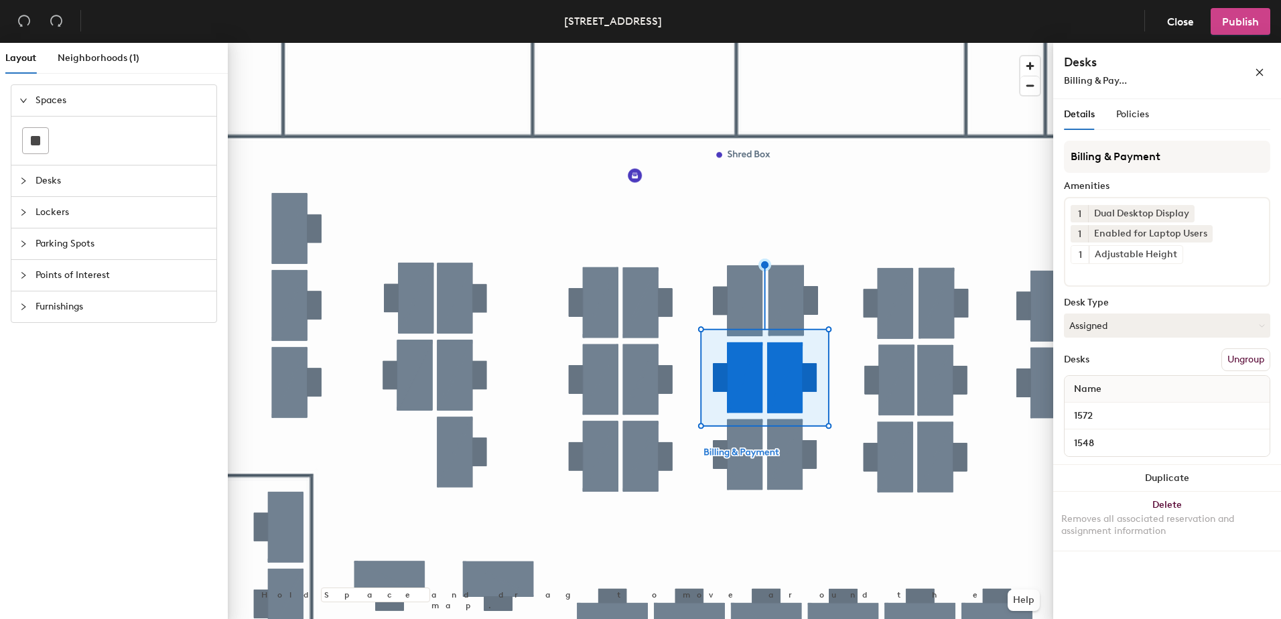
click at [1243, 23] on span "Publish" at bounding box center [1240, 21] width 37 height 13
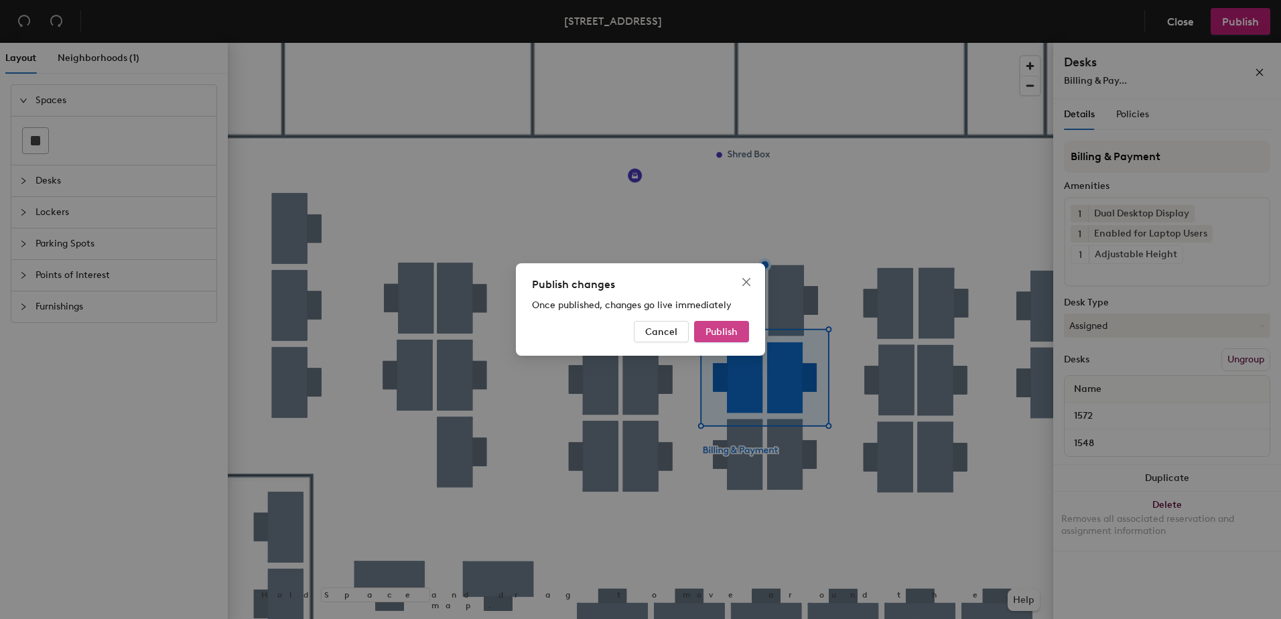
drag, startPoint x: 741, startPoint y: 330, endPoint x: 735, endPoint y: 336, distance: 8.5
click at [739, 333] on button "Publish" at bounding box center [721, 331] width 55 height 21
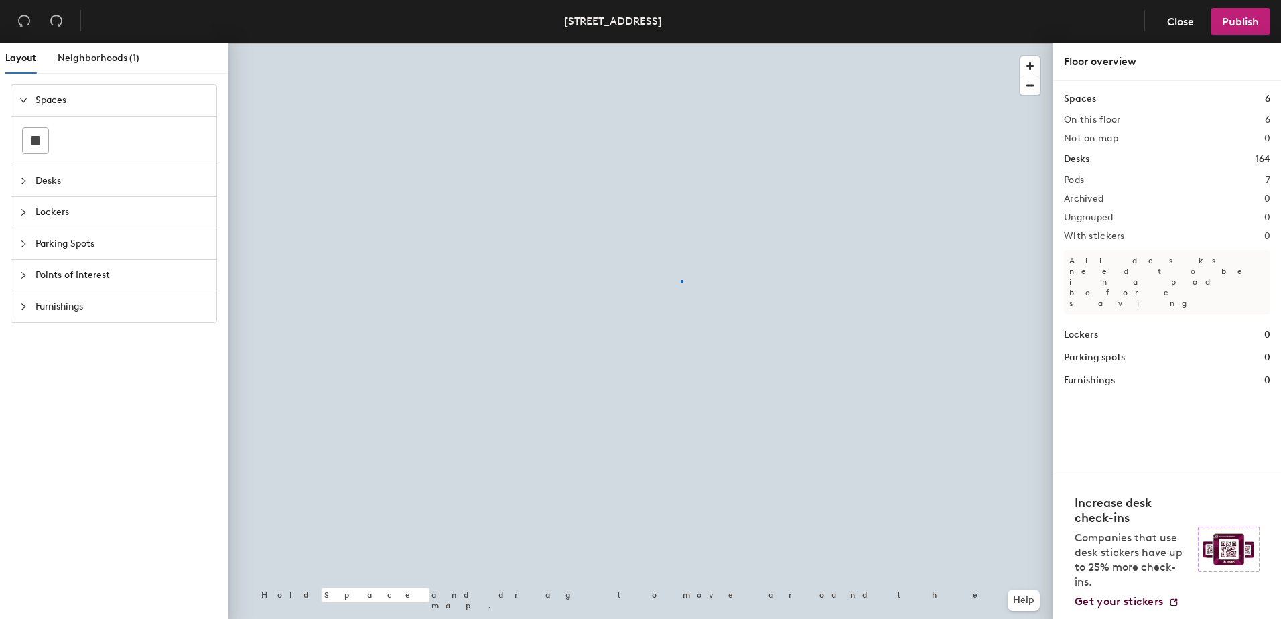
click at [681, 43] on div at bounding box center [641, 43] width 826 height 0
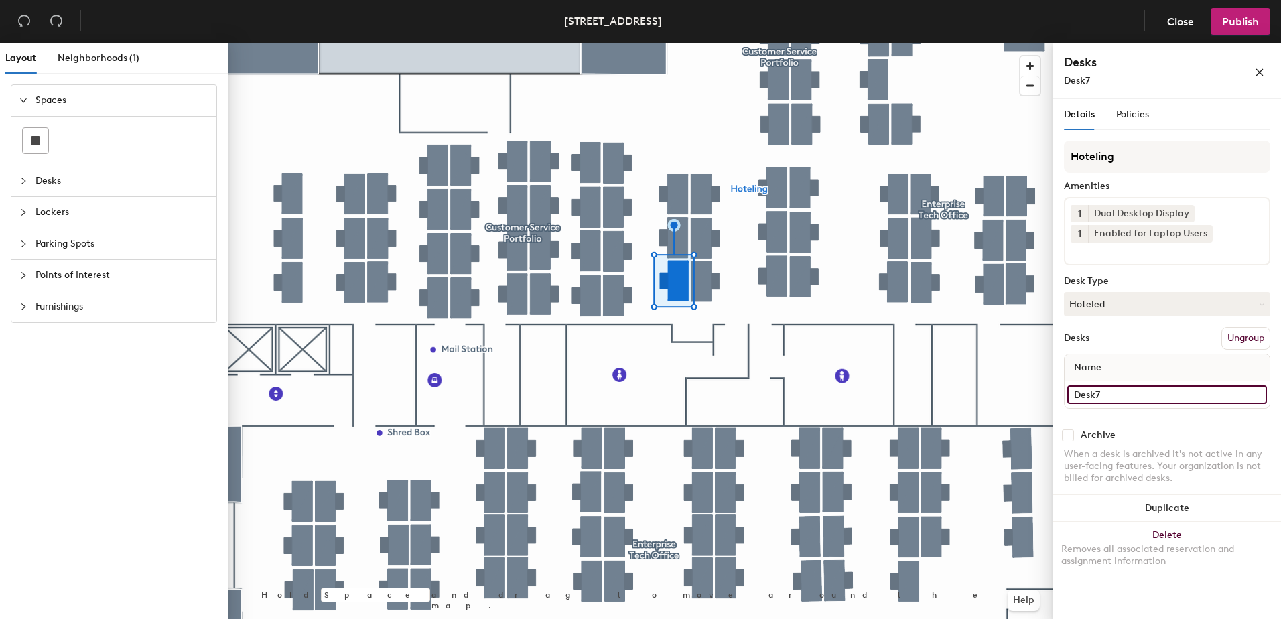
click at [1255, 395] on input "Desk7" at bounding box center [1168, 394] width 200 height 19
type input "2542"
click at [1114, 301] on button "Hoteled" at bounding box center [1167, 304] width 206 height 24
click at [1098, 345] on div "Assigned" at bounding box center [1132, 346] width 134 height 20
click at [1245, 331] on button "Ungroup" at bounding box center [1246, 338] width 49 height 23
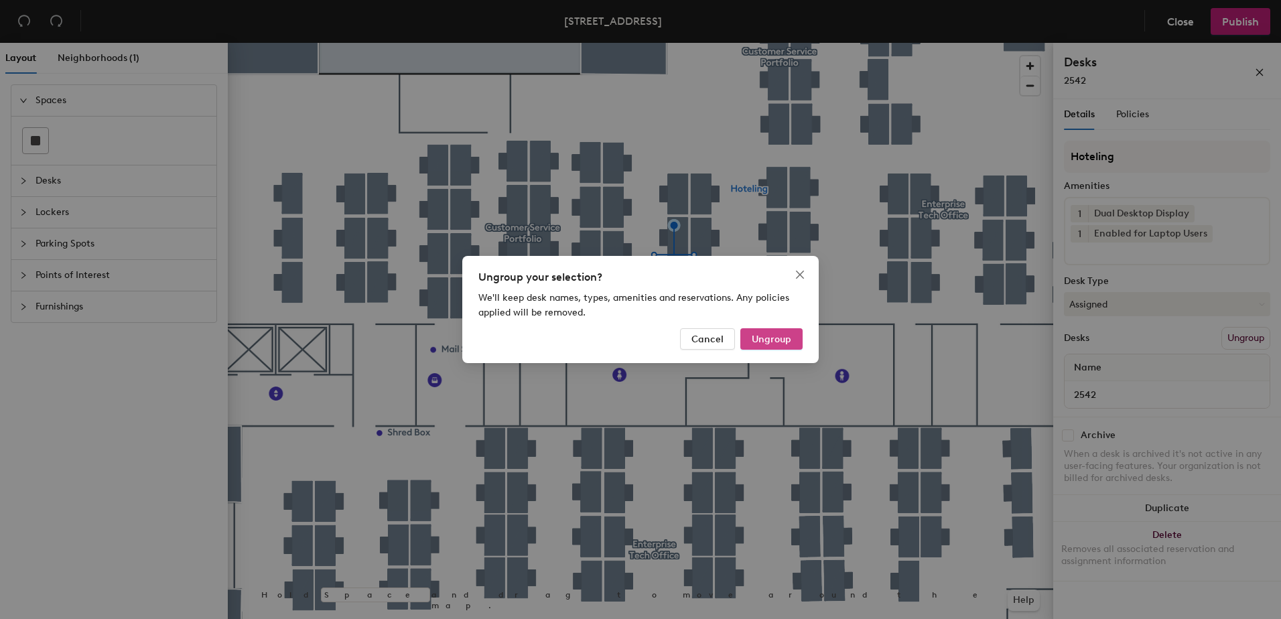
click at [767, 339] on span "Ungroup" at bounding box center [772, 339] width 40 height 11
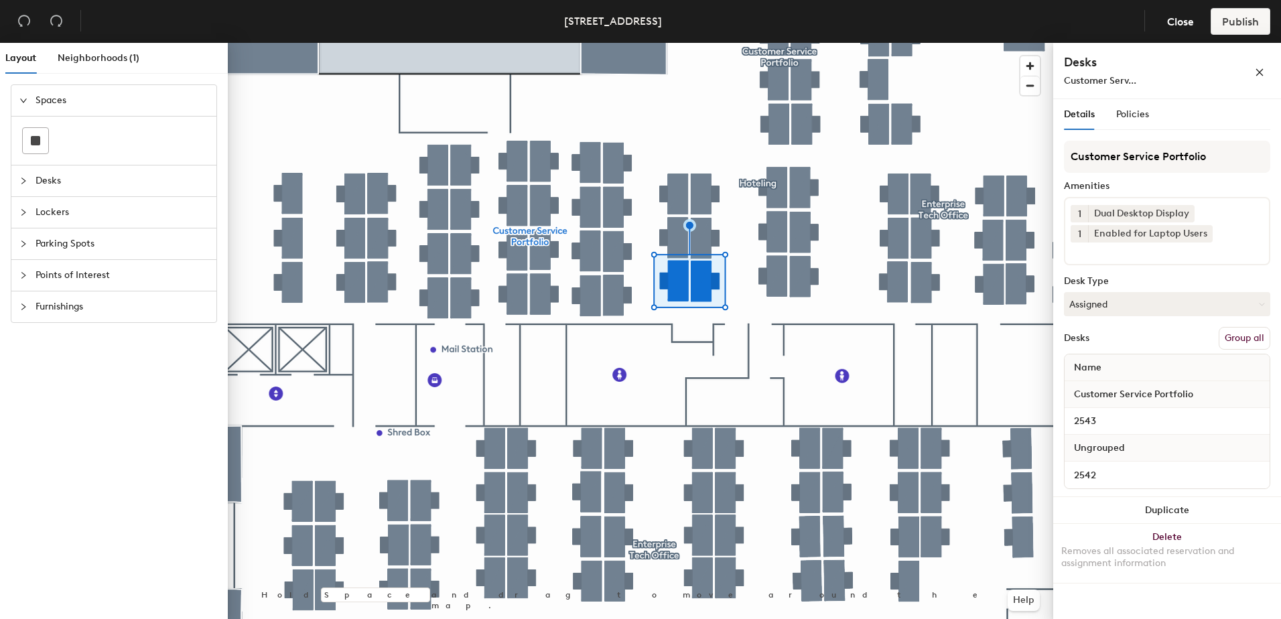
click at [1240, 336] on button "Group all" at bounding box center [1245, 338] width 52 height 23
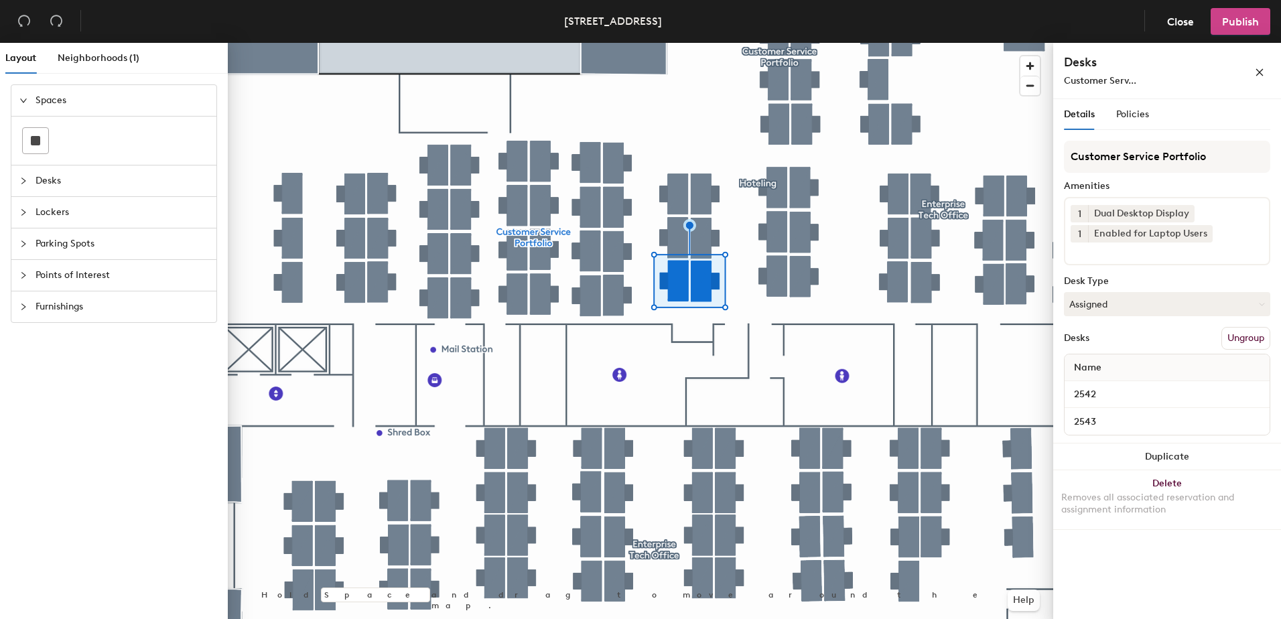
click at [1234, 20] on span "Publish" at bounding box center [1240, 21] width 37 height 13
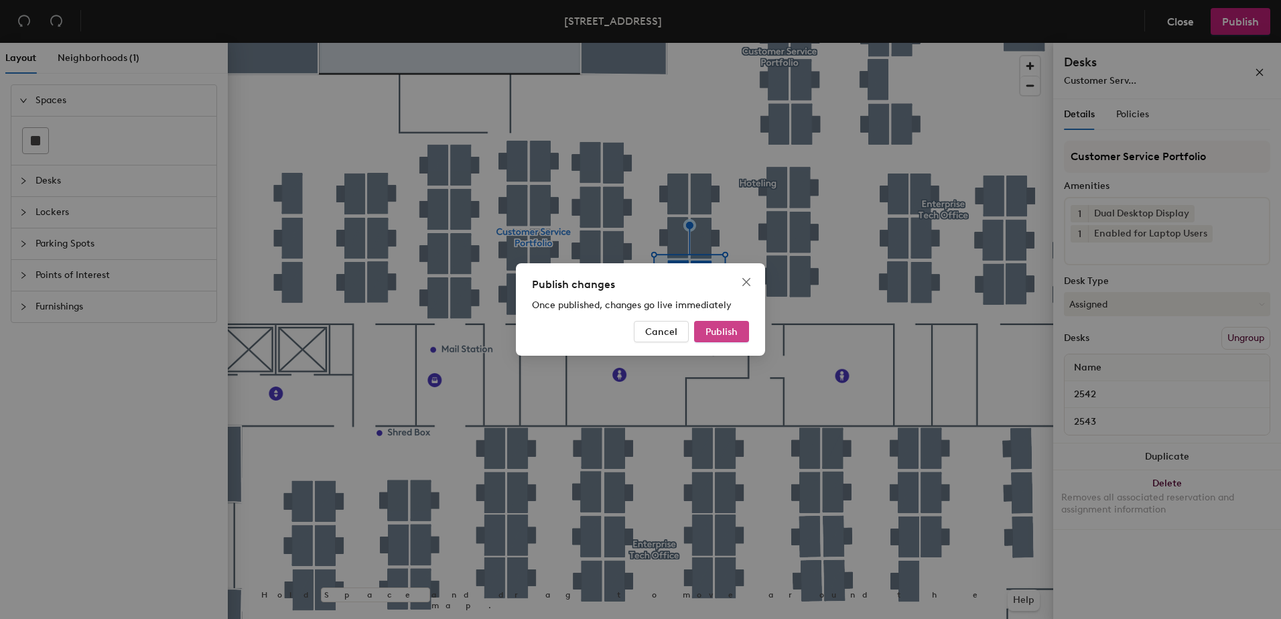
click at [717, 331] on span "Publish" at bounding box center [722, 331] width 32 height 11
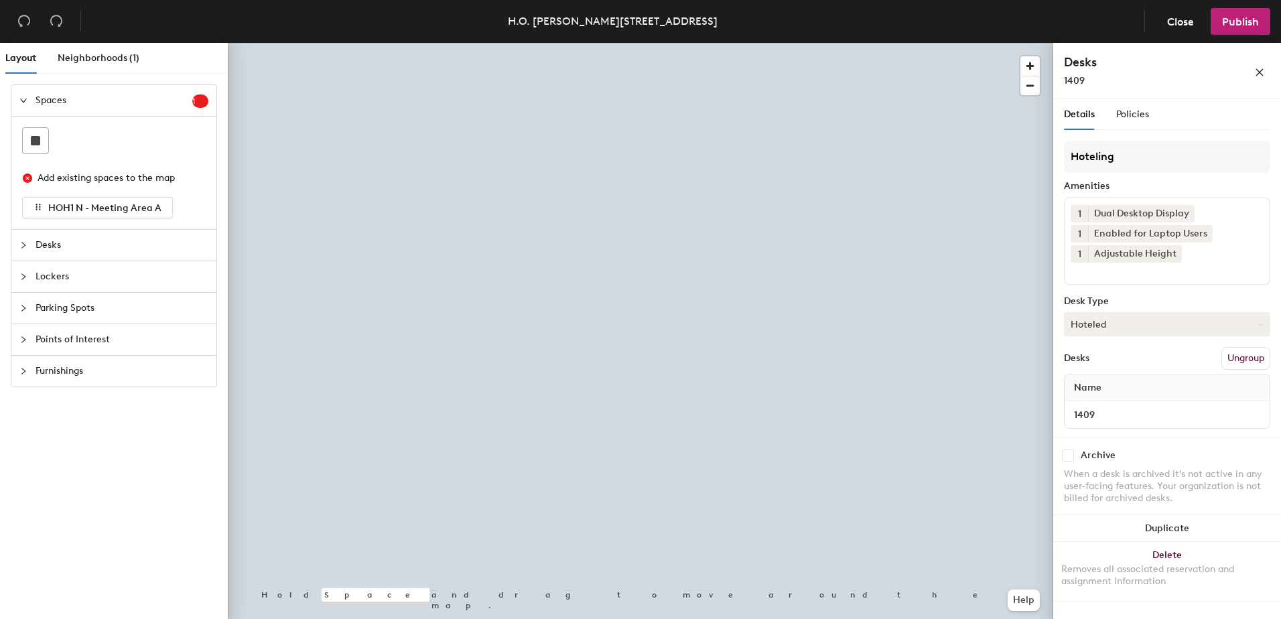
click at [1108, 324] on button "Hoteled" at bounding box center [1167, 324] width 206 height 24
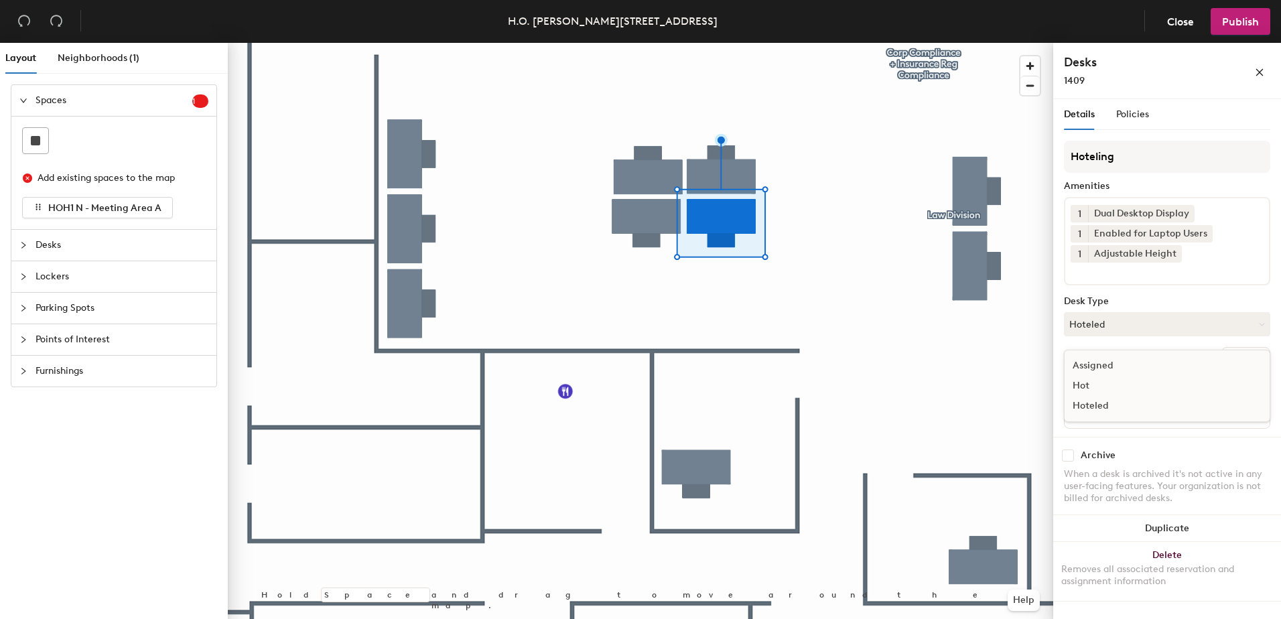
drag, startPoint x: 1142, startPoint y: 371, endPoint x: 1184, endPoint y: 370, distance: 42.2
click at [1143, 371] on div "Assigned" at bounding box center [1132, 366] width 134 height 20
click at [1262, 362] on button "Ungroup" at bounding box center [1246, 358] width 49 height 23
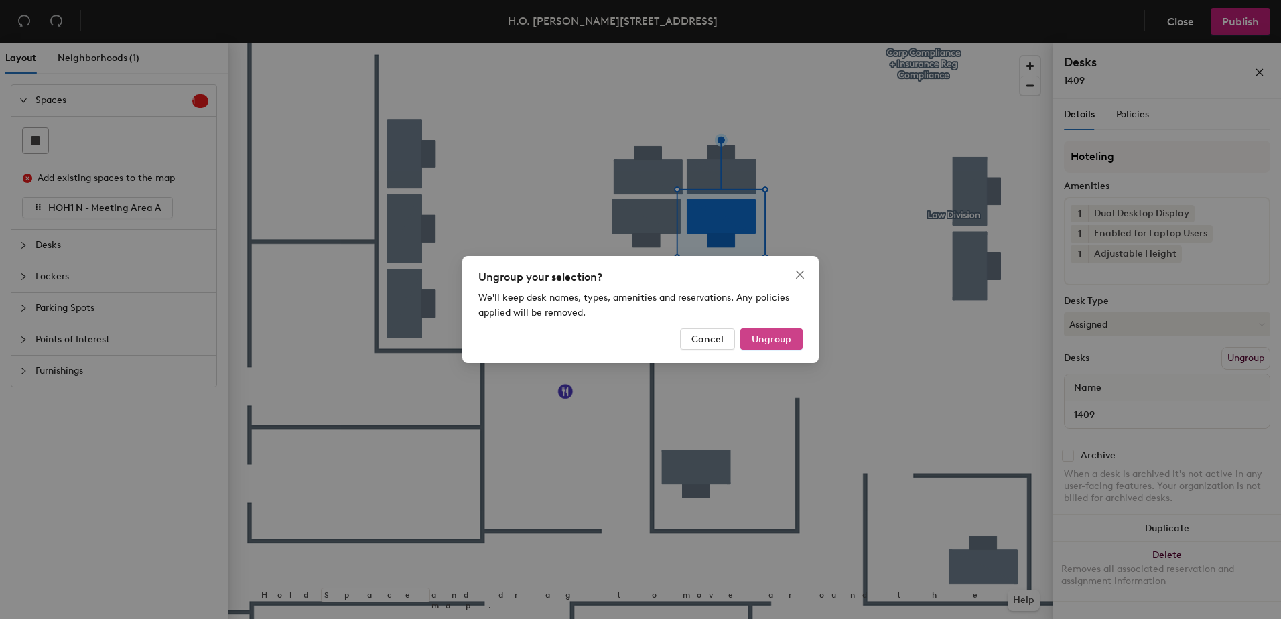
click at [781, 336] on span "Ungroup" at bounding box center [772, 339] width 40 height 11
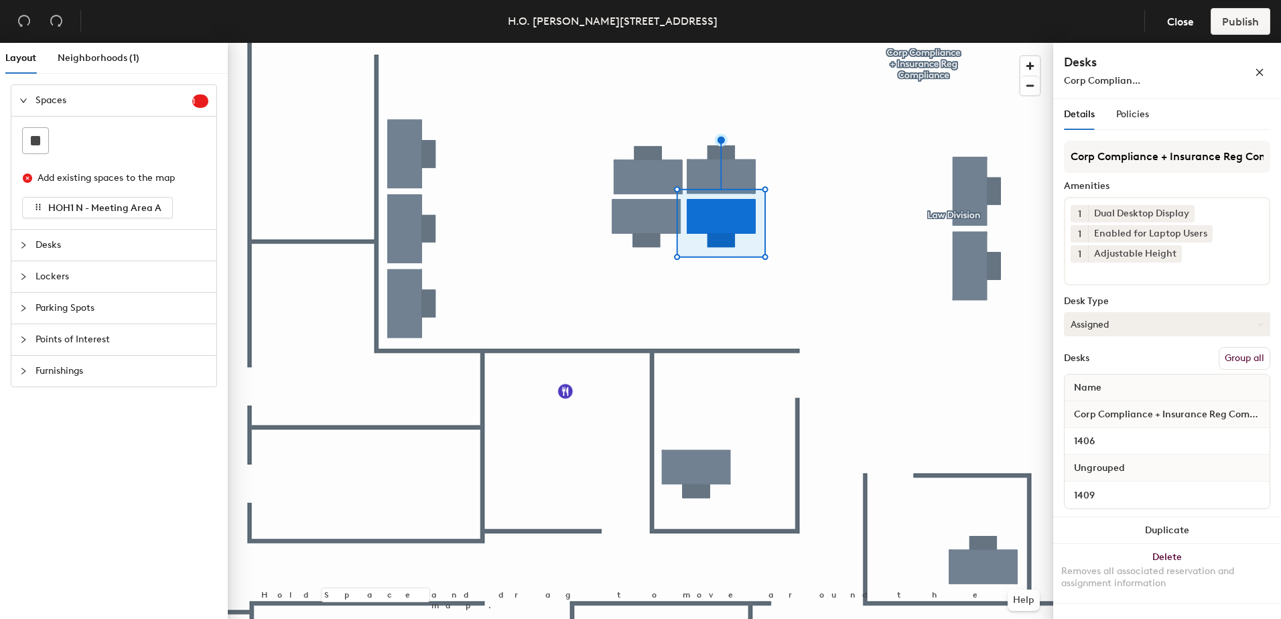
drag, startPoint x: 1256, startPoint y: 355, endPoint x: 1252, endPoint y: 330, distance: 25.8
click at [1255, 355] on button "Group all" at bounding box center [1245, 358] width 52 height 23
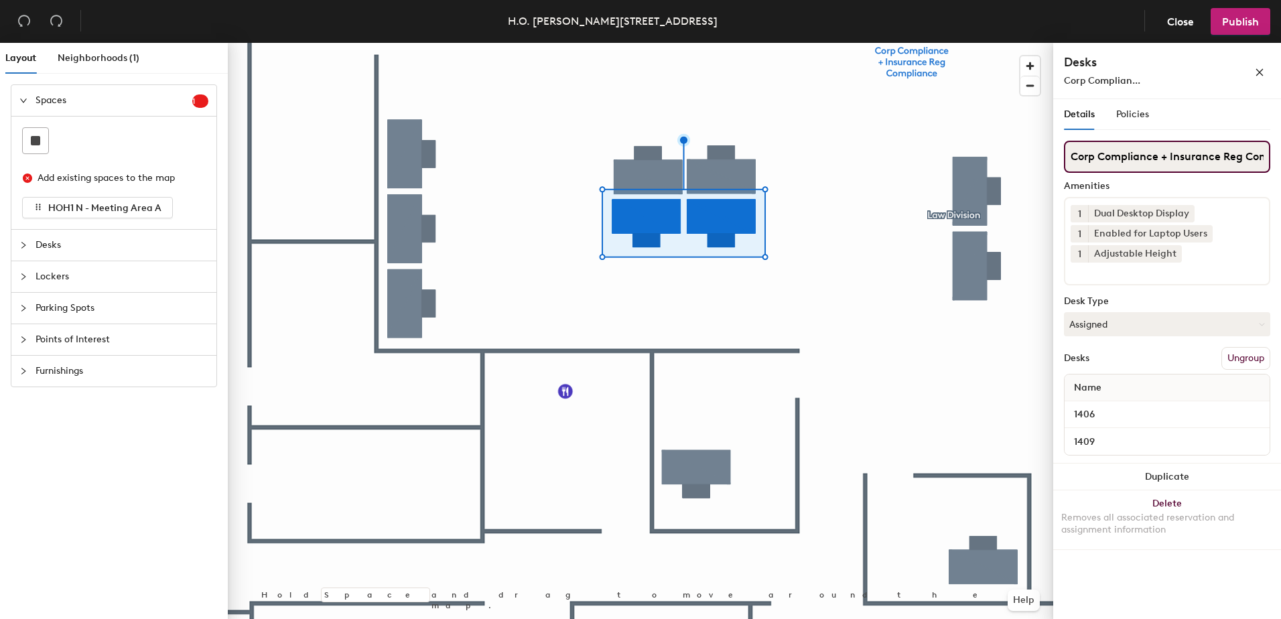
scroll to position [0, 42]
click at [1243, 22] on span "Publish" at bounding box center [1240, 21] width 37 height 13
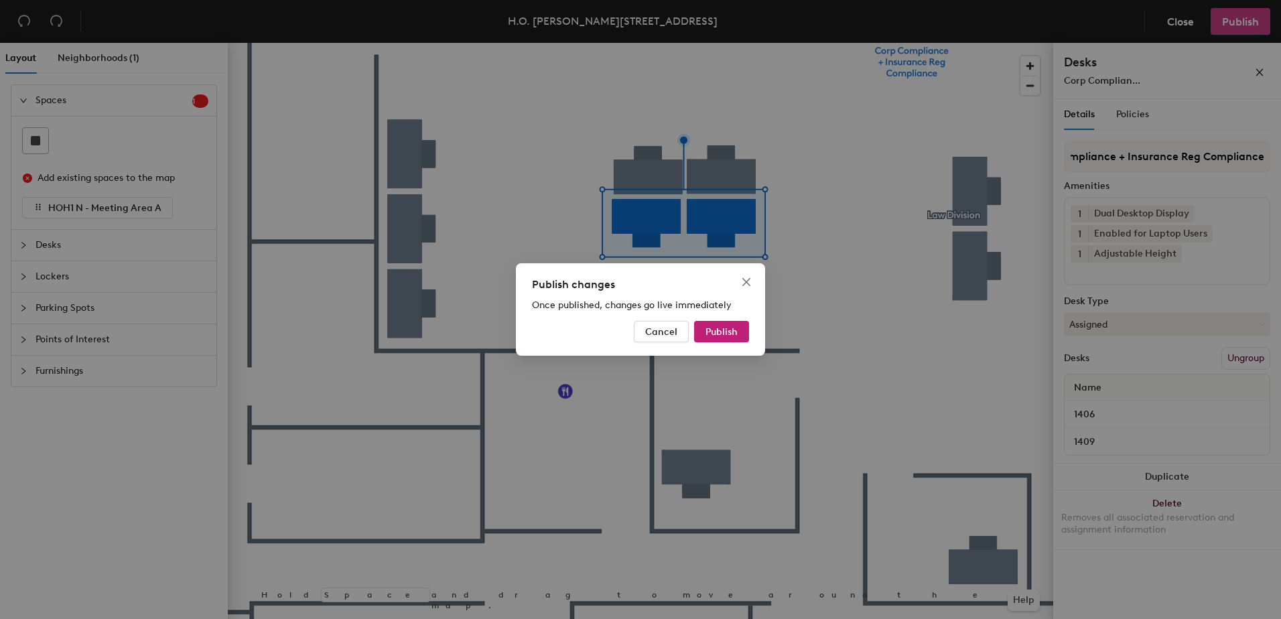
scroll to position [0, 0]
click at [743, 324] on button "Publish" at bounding box center [721, 331] width 55 height 21
